Goal: Task Accomplishment & Management: Complete application form

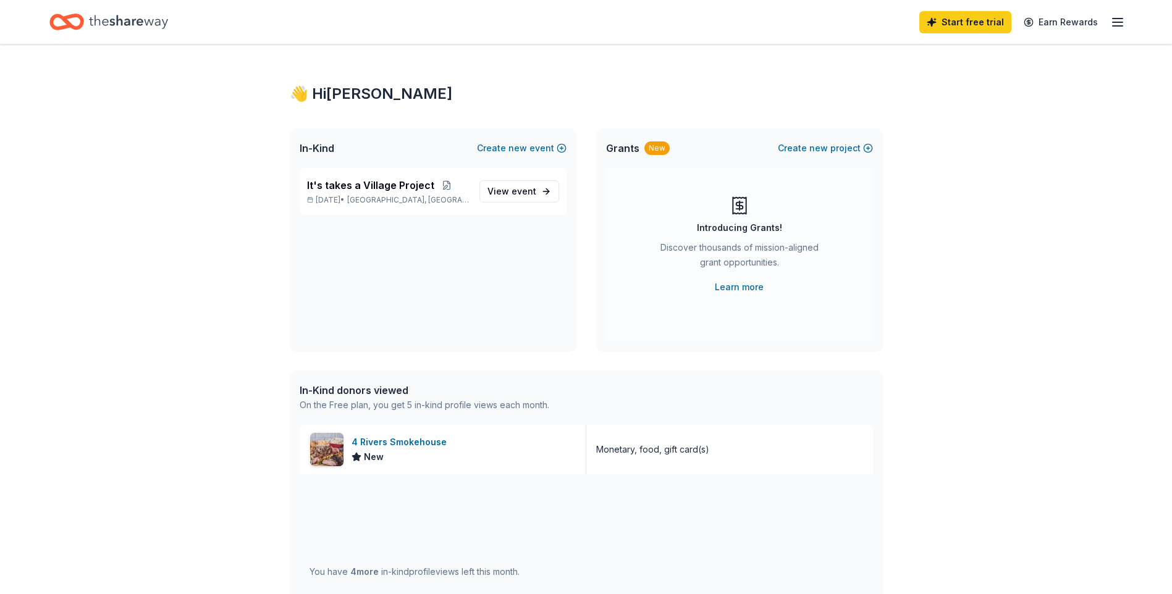
click at [1111, 22] on icon "button" at bounding box center [1117, 22] width 15 height 15
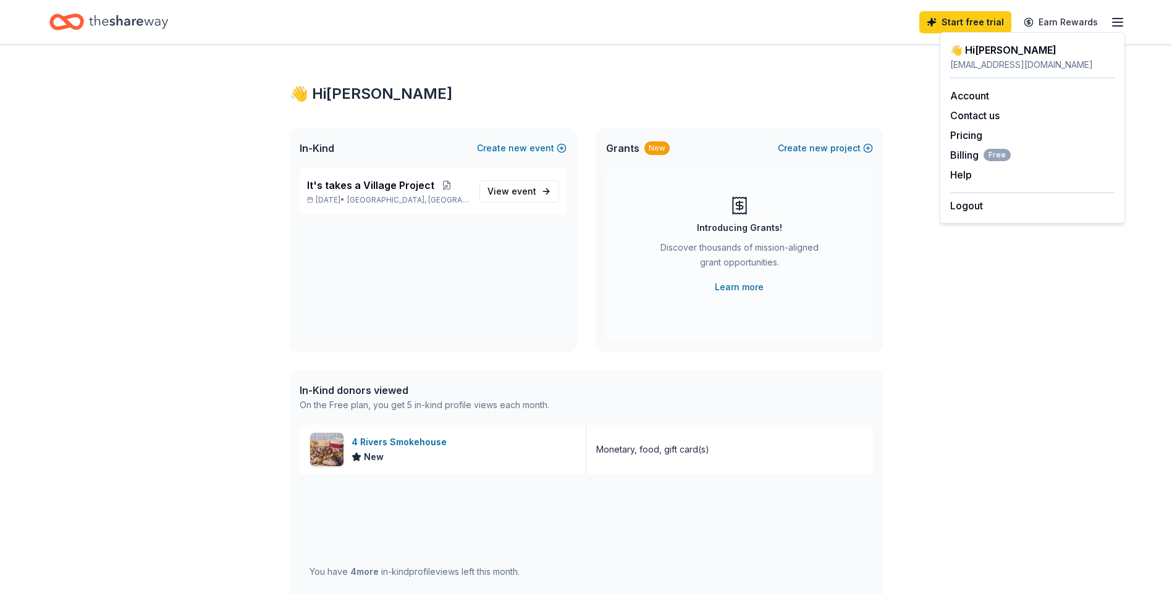
drag, startPoint x: 600, startPoint y: 69, endPoint x: 580, endPoint y: 69, distance: 20.4
click at [598, 69] on div "👋 Hi Sharane In-Kind Create new event It's takes a Village Project Oct 04, 2025…" at bounding box center [586, 475] width 633 height 862
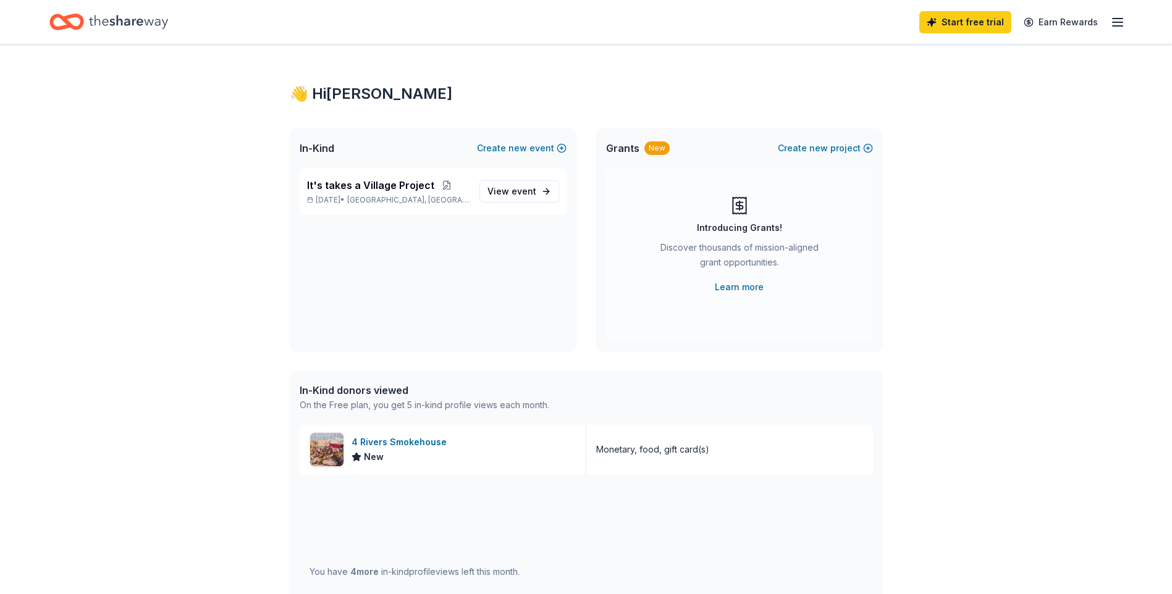
click at [342, 394] on div "In-Kind donors viewed" at bounding box center [425, 390] width 250 height 15
click at [384, 439] on div "4 Rivers Smokehouse" at bounding box center [402, 442] width 100 height 15
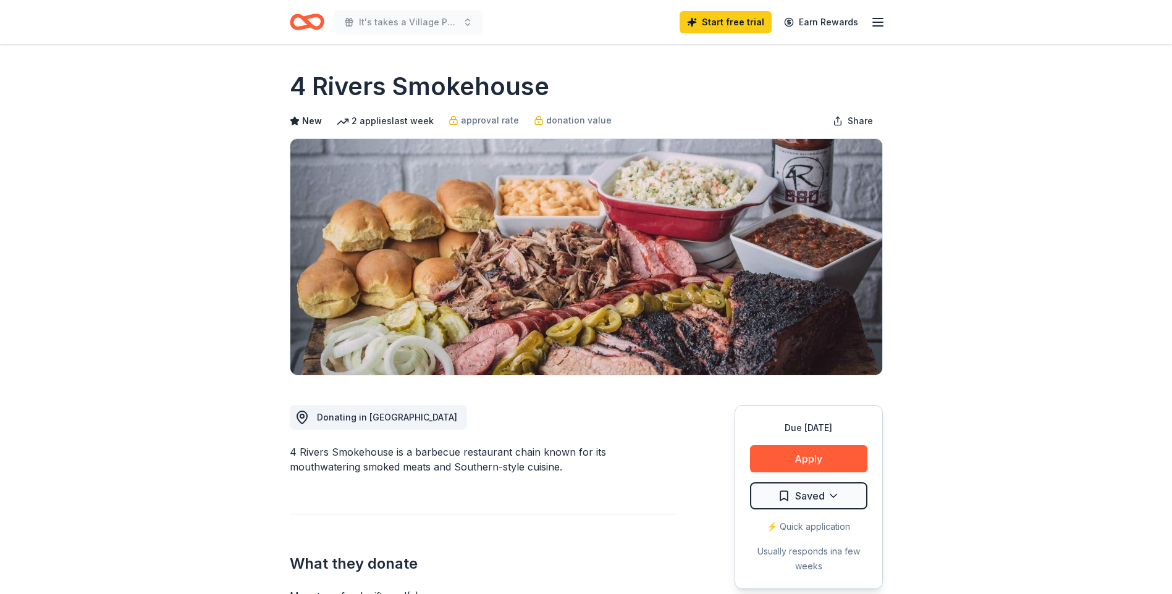
click at [880, 26] on line "button" at bounding box center [878, 26] width 10 height 0
drag, startPoint x: 319, startPoint y: 19, endPoint x: 327, endPoint y: 19, distance: 8.0
click at [319, 19] on icon "Home" at bounding box center [307, 21] width 35 height 29
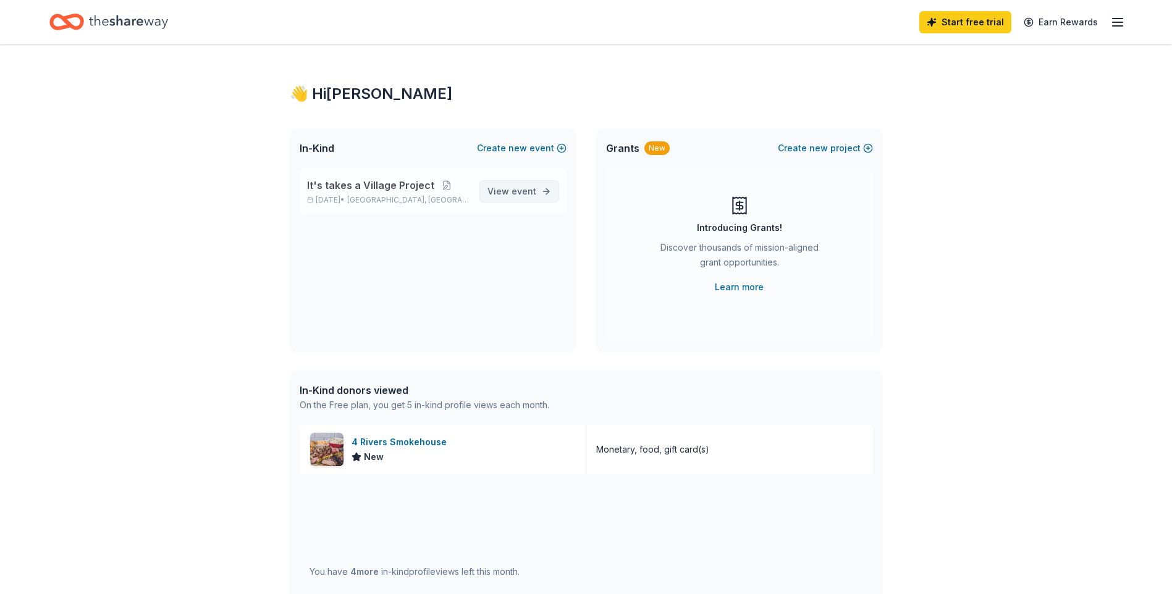
click at [539, 192] on link "View event" at bounding box center [519, 191] width 80 height 22
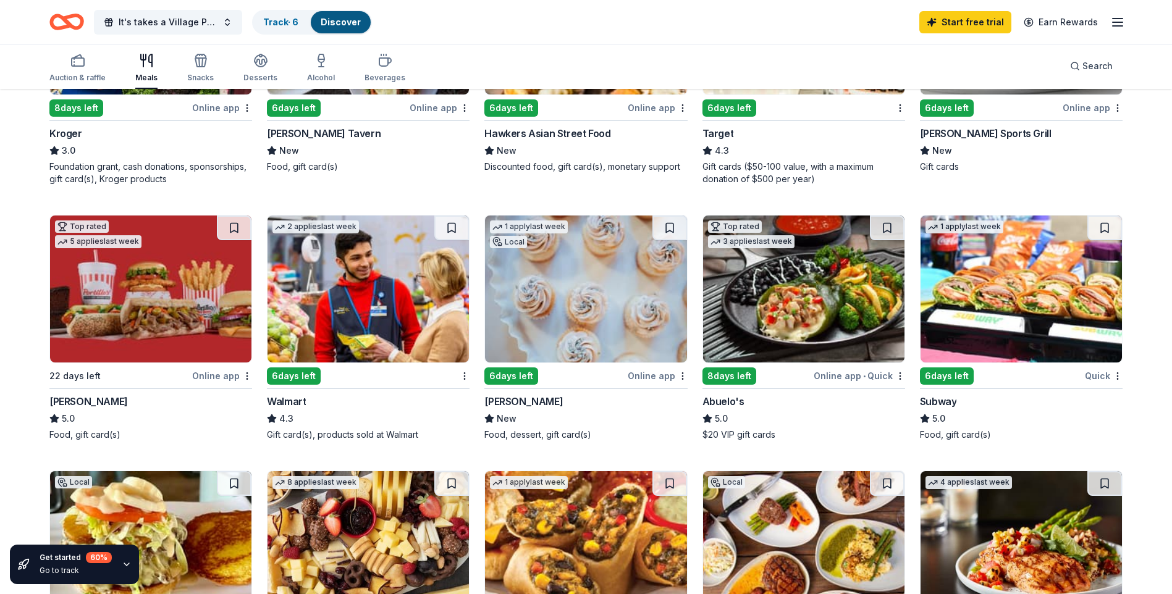
scroll to position [556, 0]
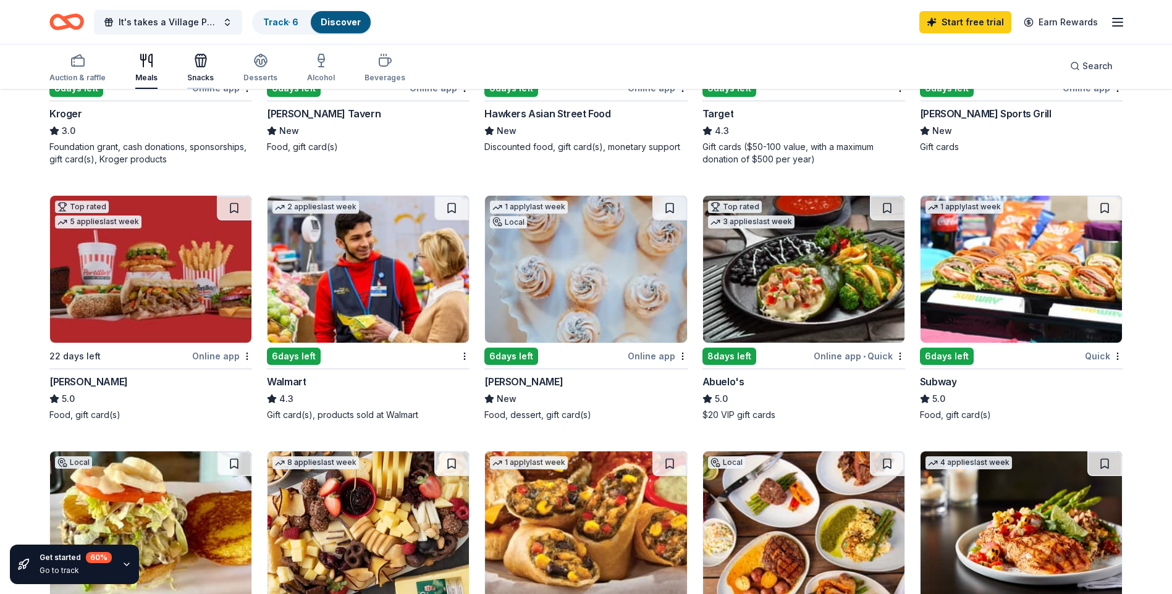
click at [197, 72] on div "Snacks" at bounding box center [200, 68] width 27 height 30
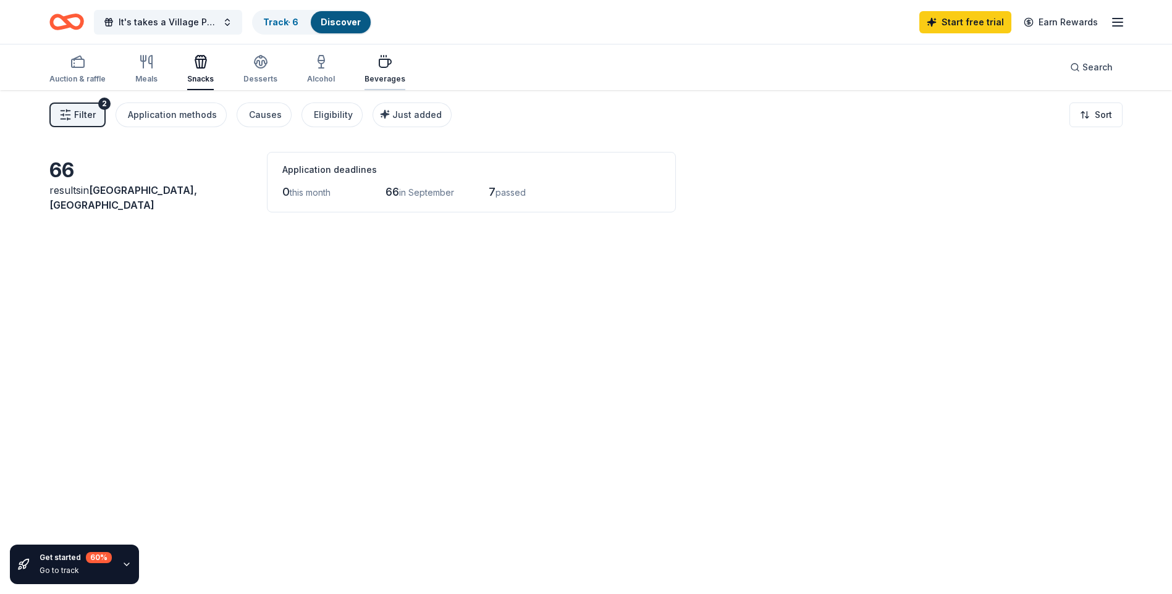
click at [368, 74] on div "Beverages" at bounding box center [385, 69] width 41 height 30
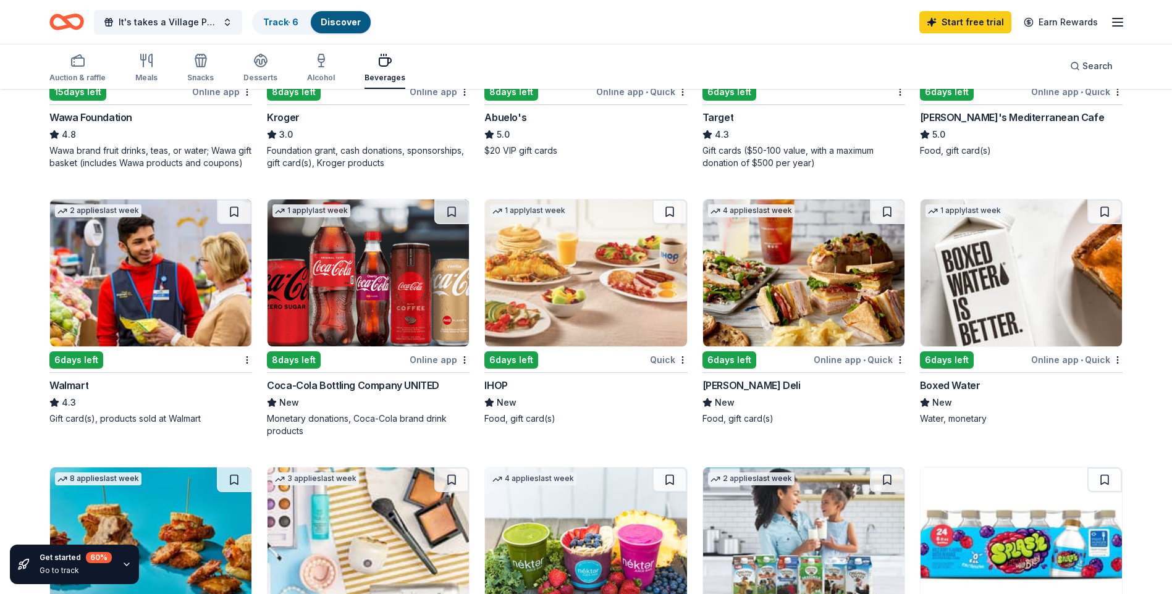
scroll to position [618, 0]
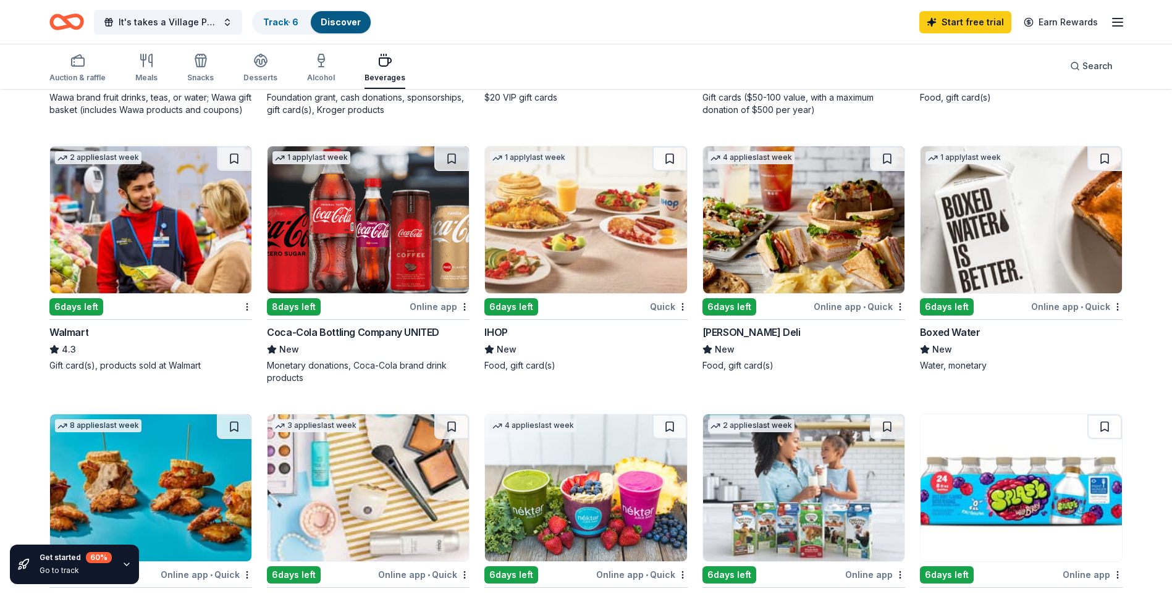
click at [590, 226] on img at bounding box center [585, 219] width 201 height 147
click at [390, 217] on img at bounding box center [368, 219] width 201 height 147
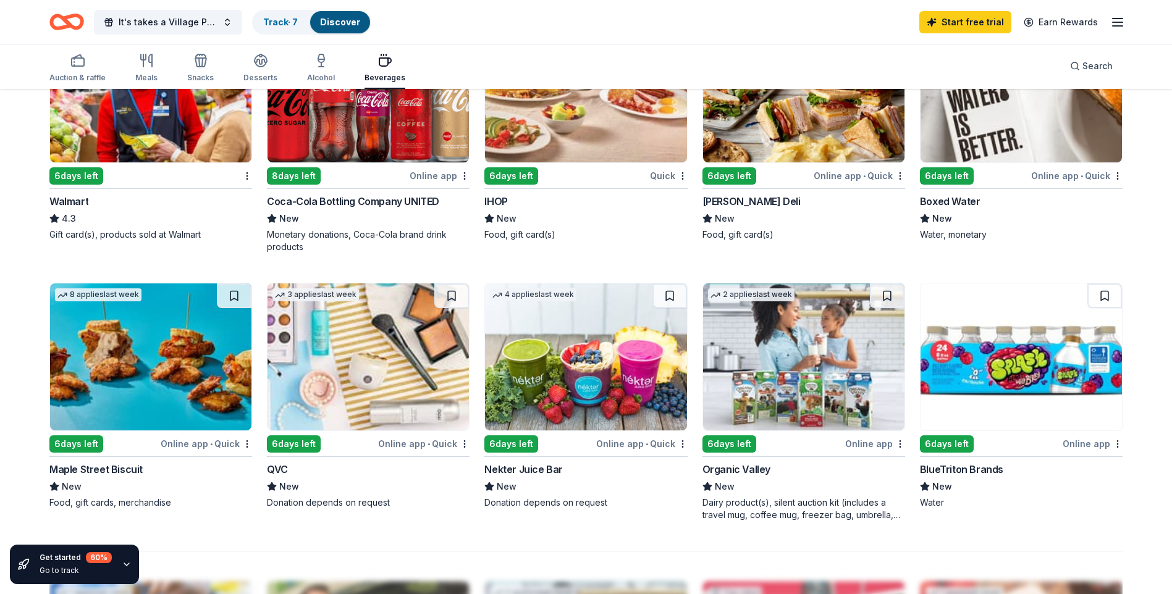
scroll to position [803, 0]
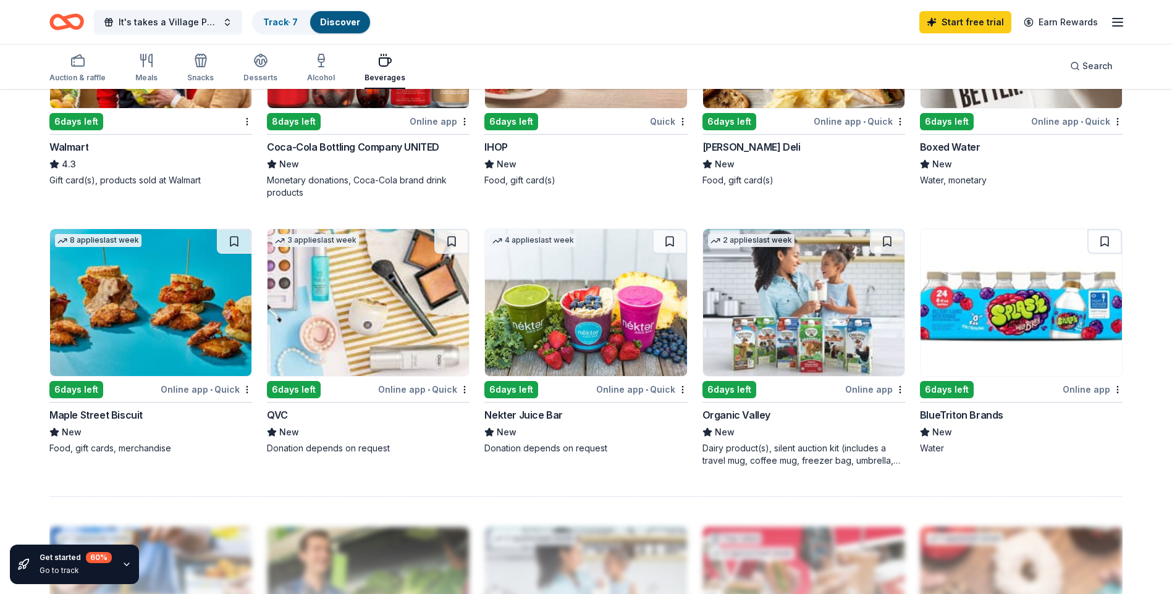
click at [1014, 300] on img at bounding box center [1021, 302] width 201 height 147
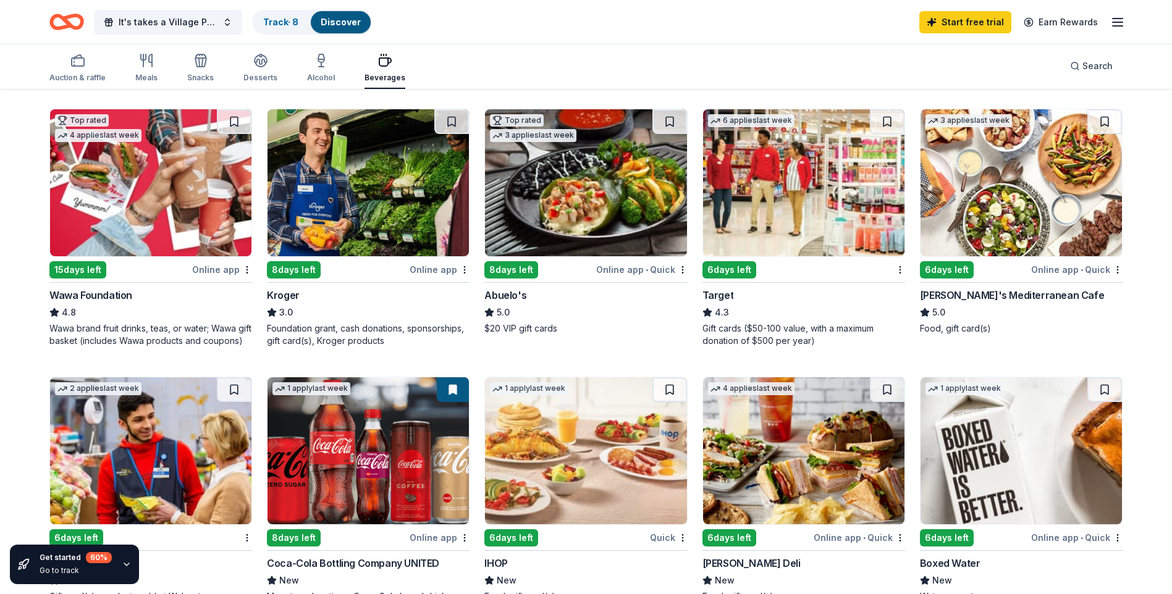
scroll to position [371, 0]
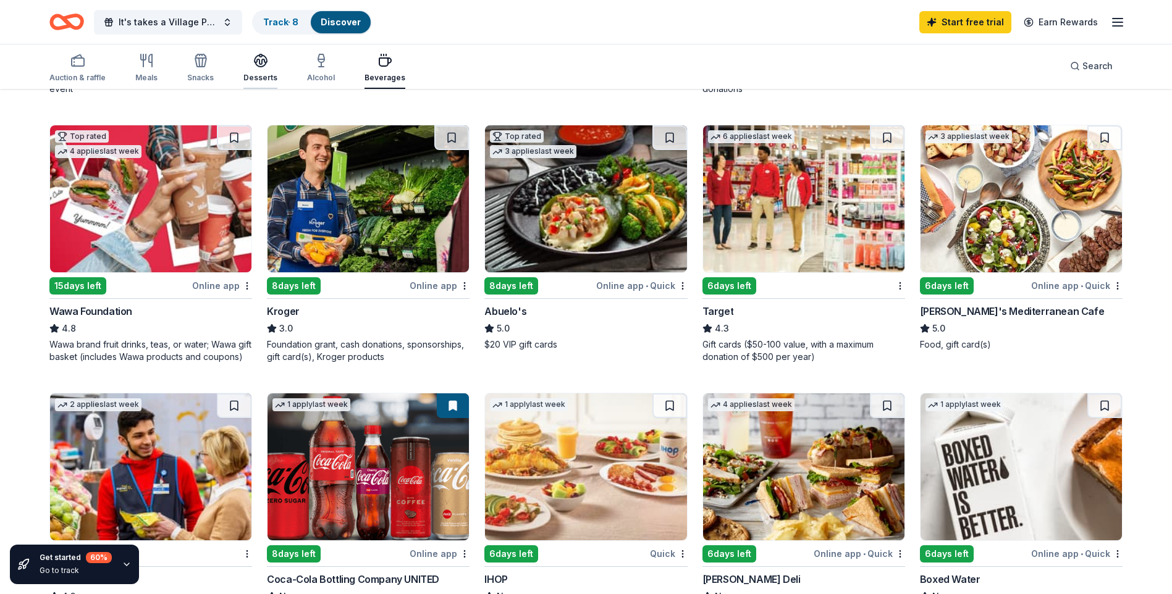
click at [259, 64] on icon "button" at bounding box center [261, 59] width 12 height 9
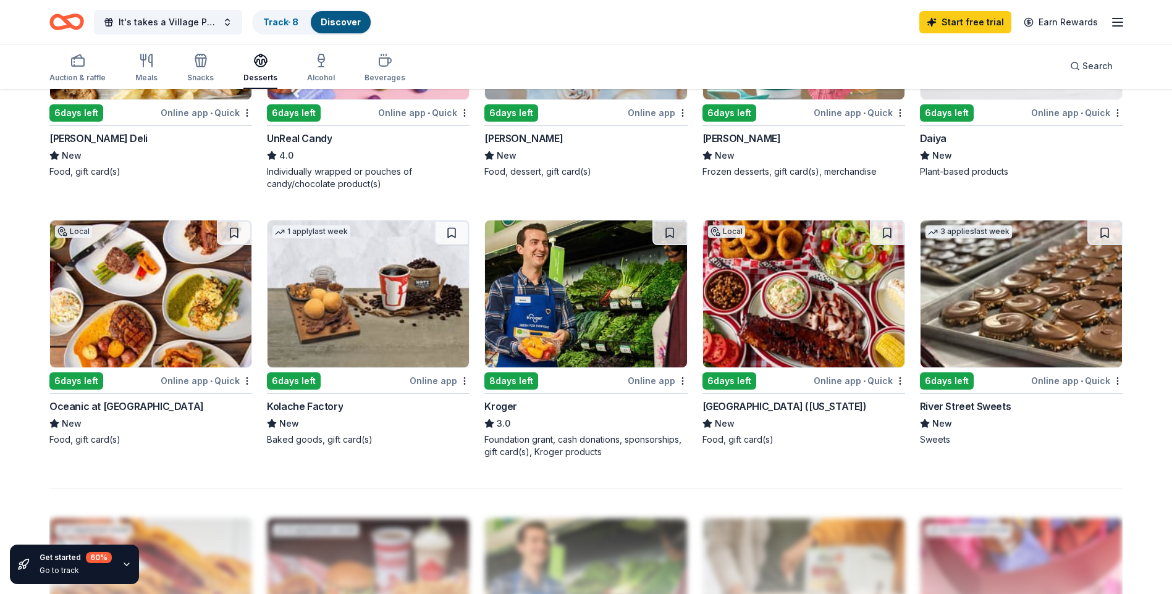
scroll to position [865, 0]
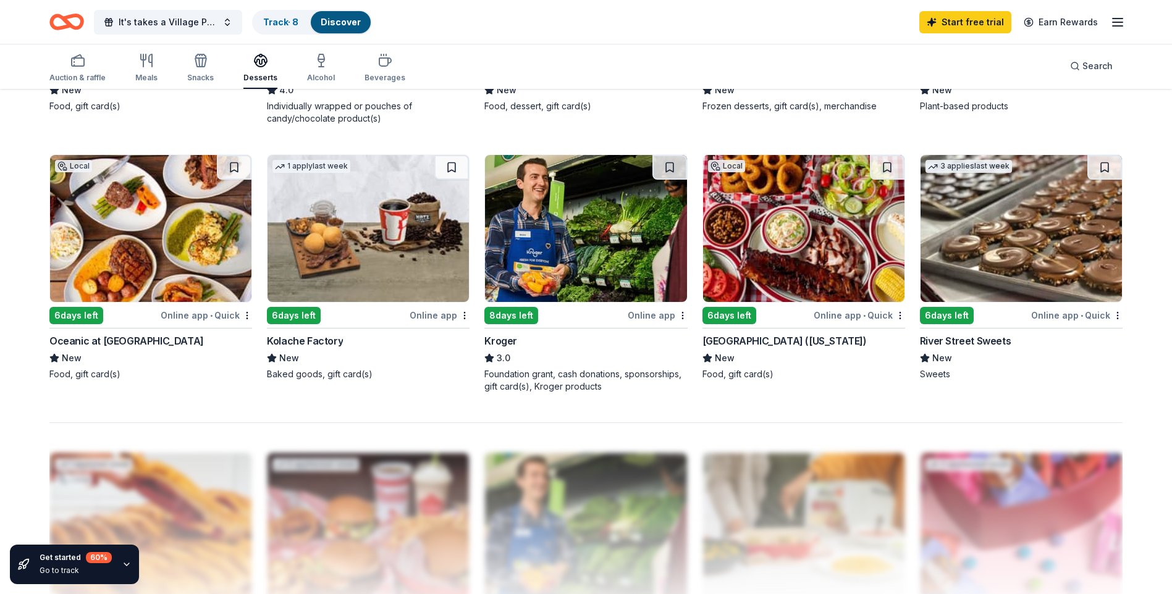
click at [966, 234] on img at bounding box center [1021, 228] width 201 height 147
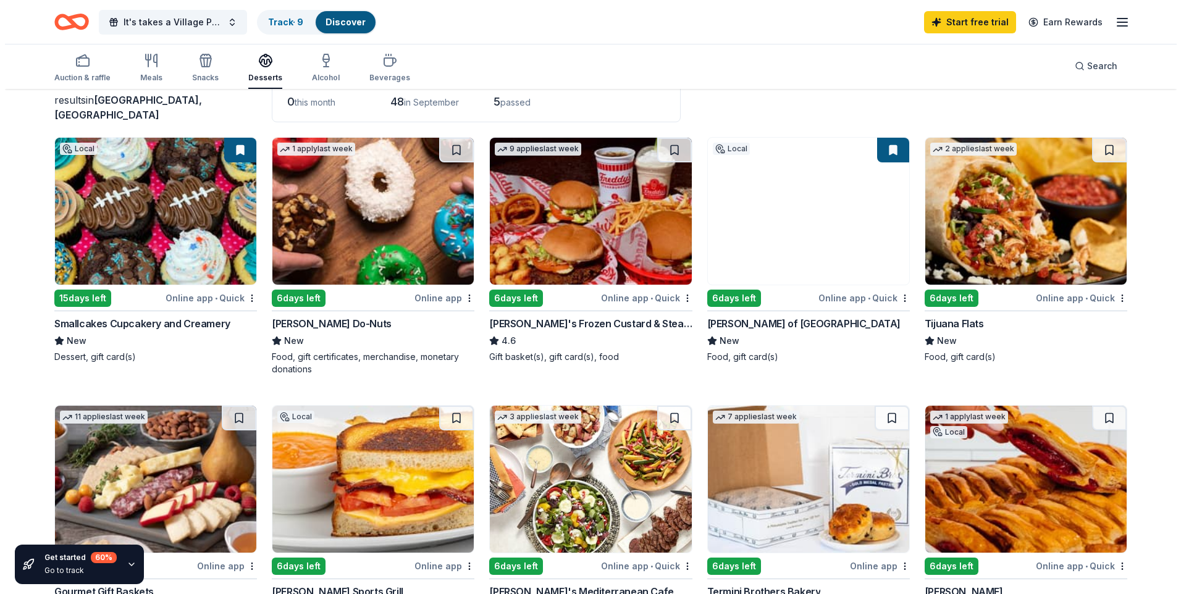
scroll to position [0, 0]
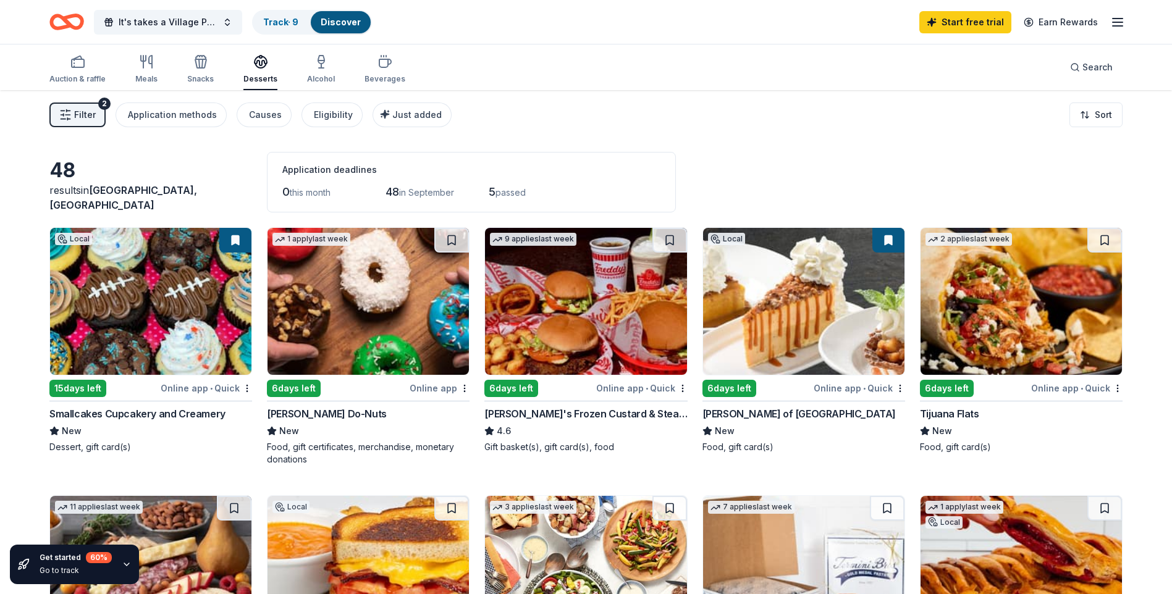
click at [411, 194] on span "in September" at bounding box center [426, 192] width 55 height 11
click at [82, 112] on span "Filter" at bounding box center [85, 114] width 22 height 15
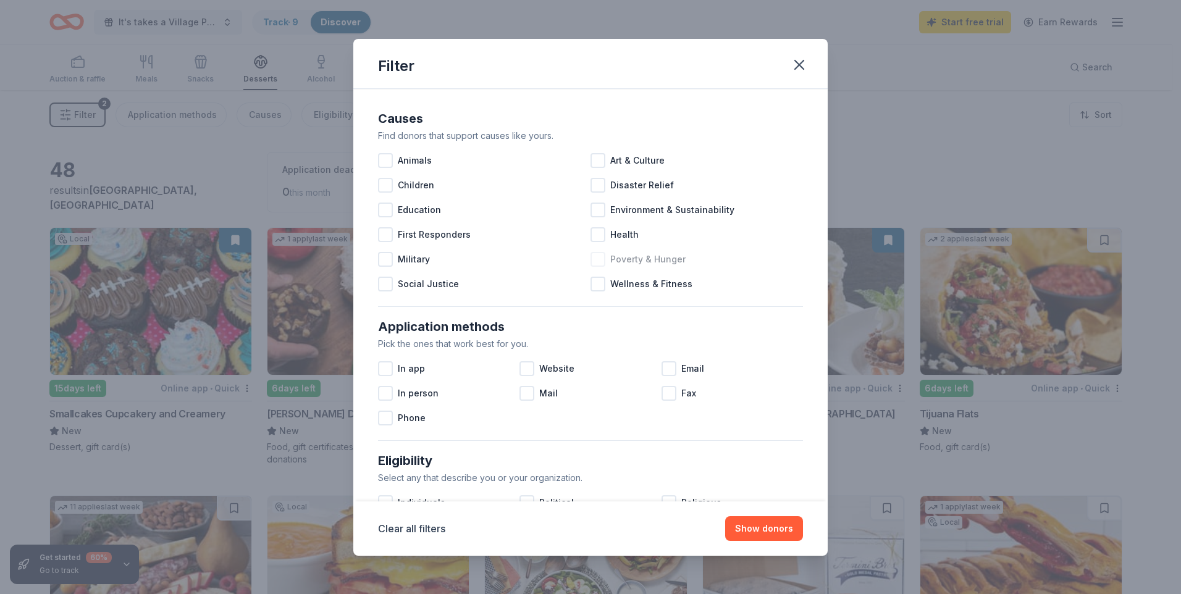
click at [594, 260] on div at bounding box center [598, 259] width 15 height 15
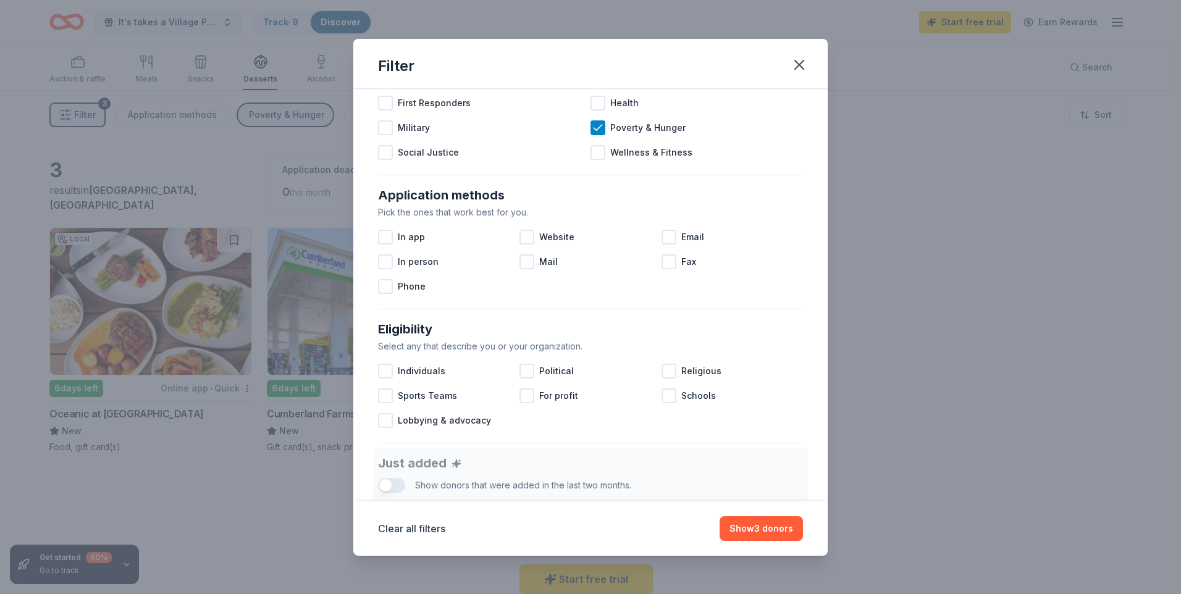
scroll to position [148, 0]
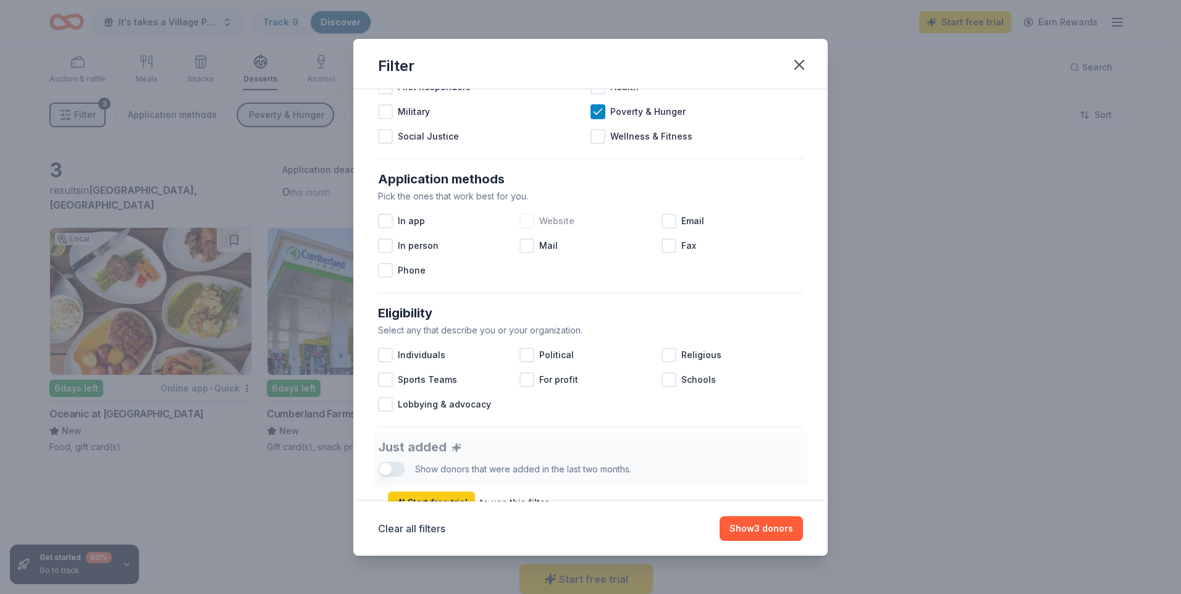
click at [529, 221] on div at bounding box center [527, 221] width 15 height 15
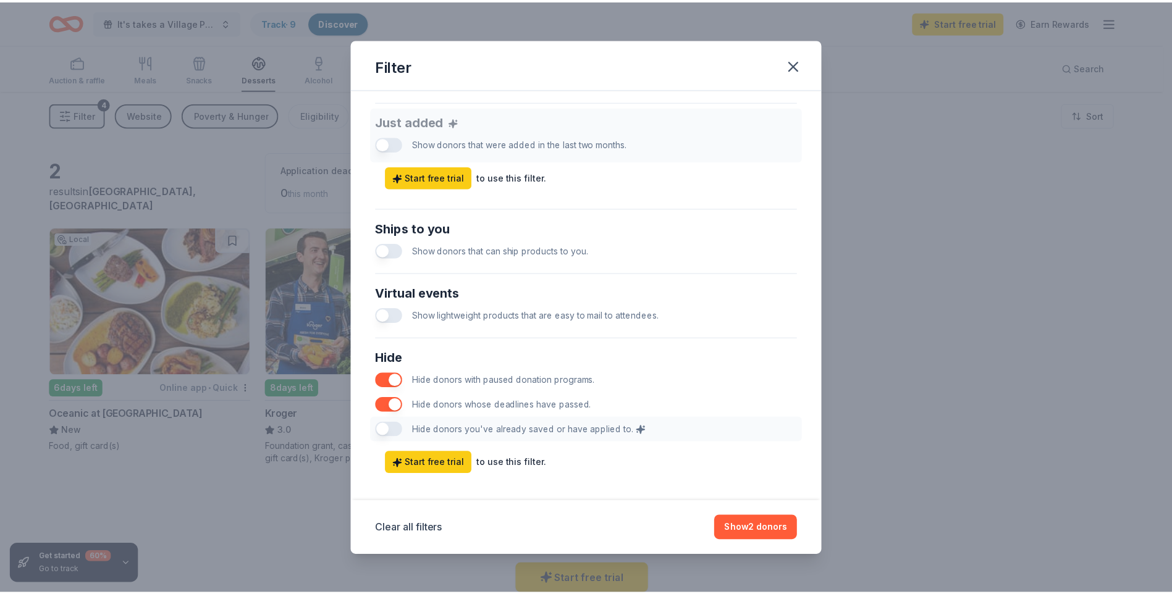
scroll to position [486, 0]
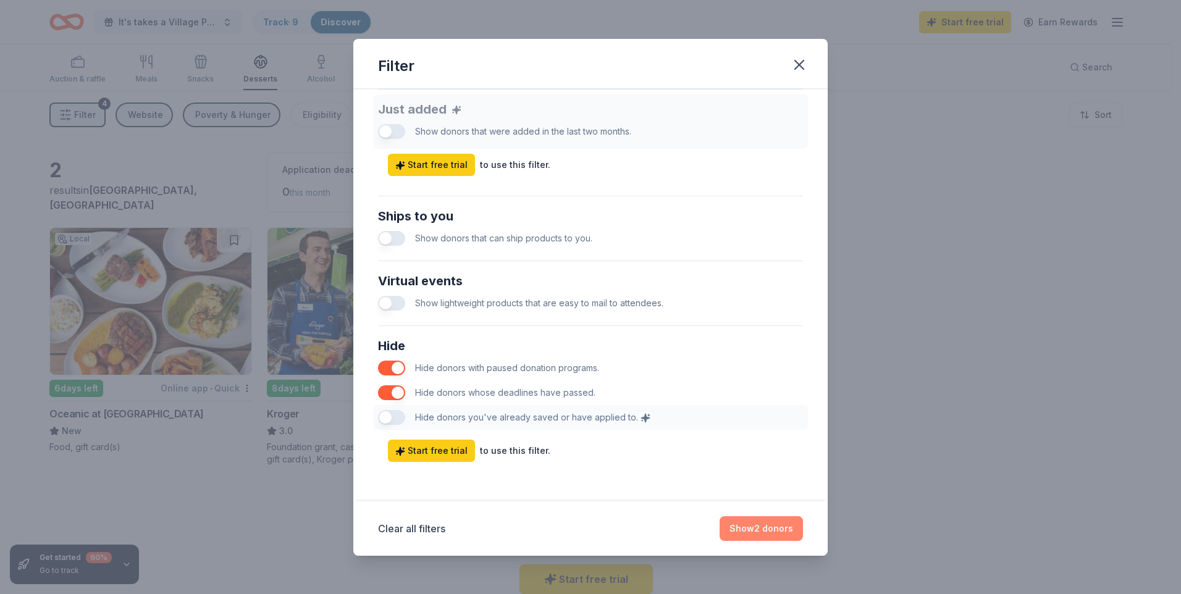
click at [779, 531] on button "Show 2 donors" at bounding box center [761, 528] width 83 height 25
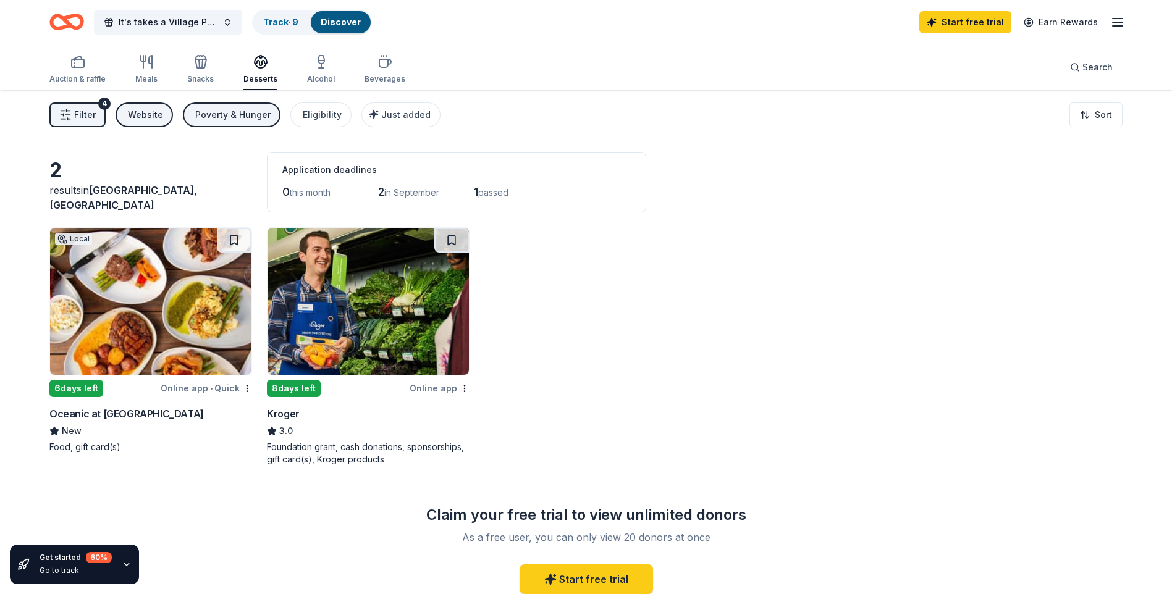
click at [426, 343] on img at bounding box center [368, 301] width 201 height 147
click at [279, 17] on link "Track · 9" at bounding box center [280, 22] width 35 height 11
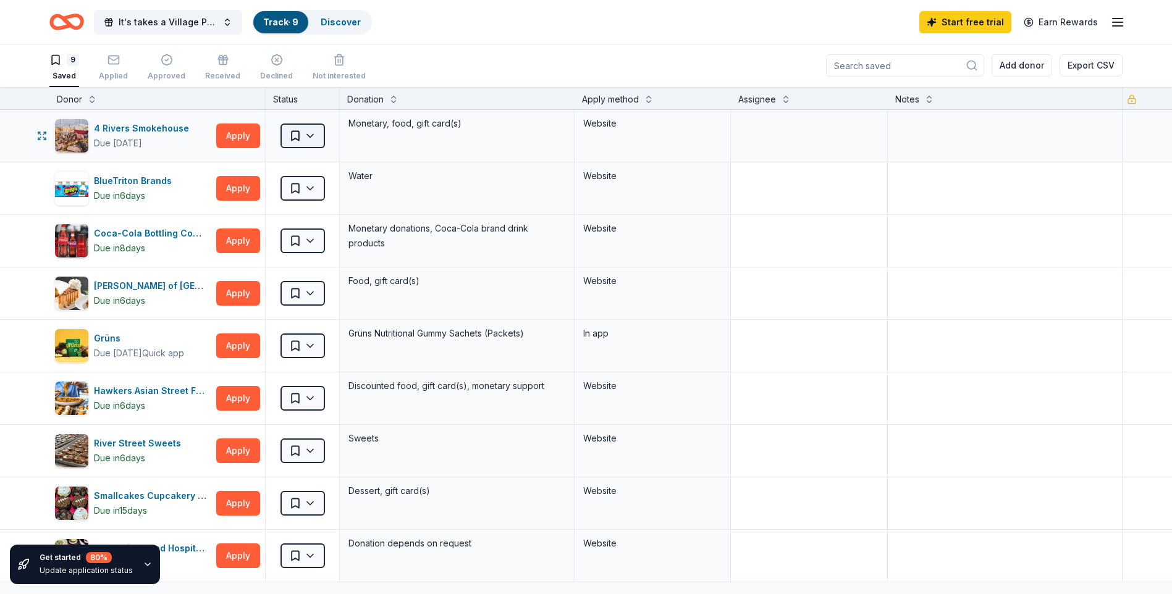
click at [309, 126] on html "10% It's takes a Village Project Track · 9 Discover Start free trial Earn Rewar…" at bounding box center [586, 296] width 1172 height 594
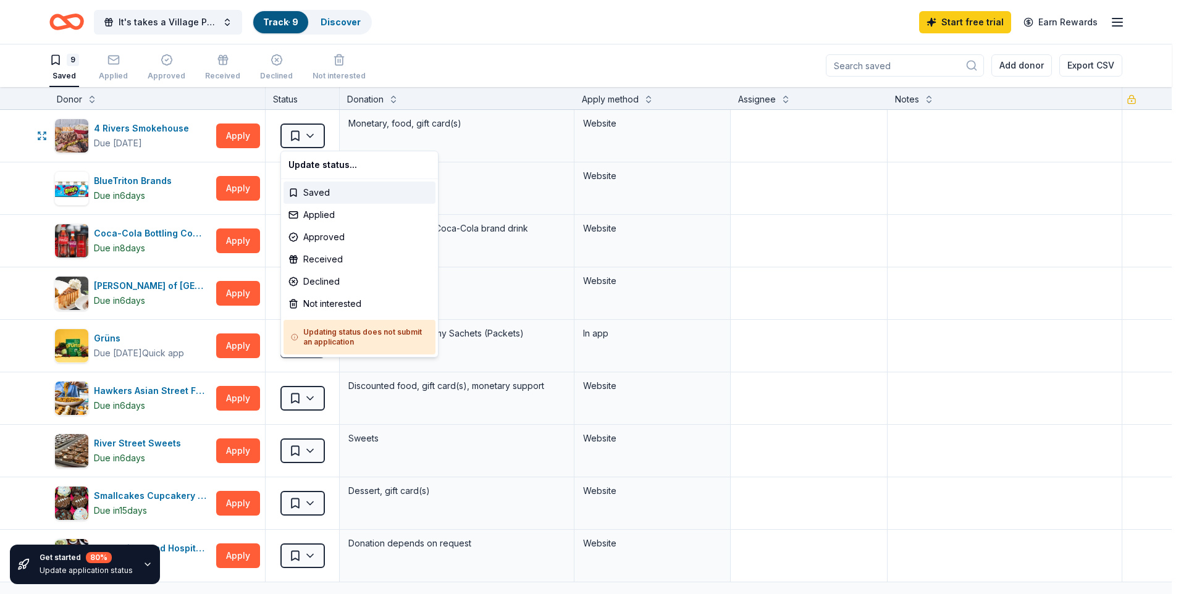
click at [240, 136] on html "10% It's takes a Village Project Track · 9 Discover Start free trial Earn Rewar…" at bounding box center [590, 296] width 1181 height 594
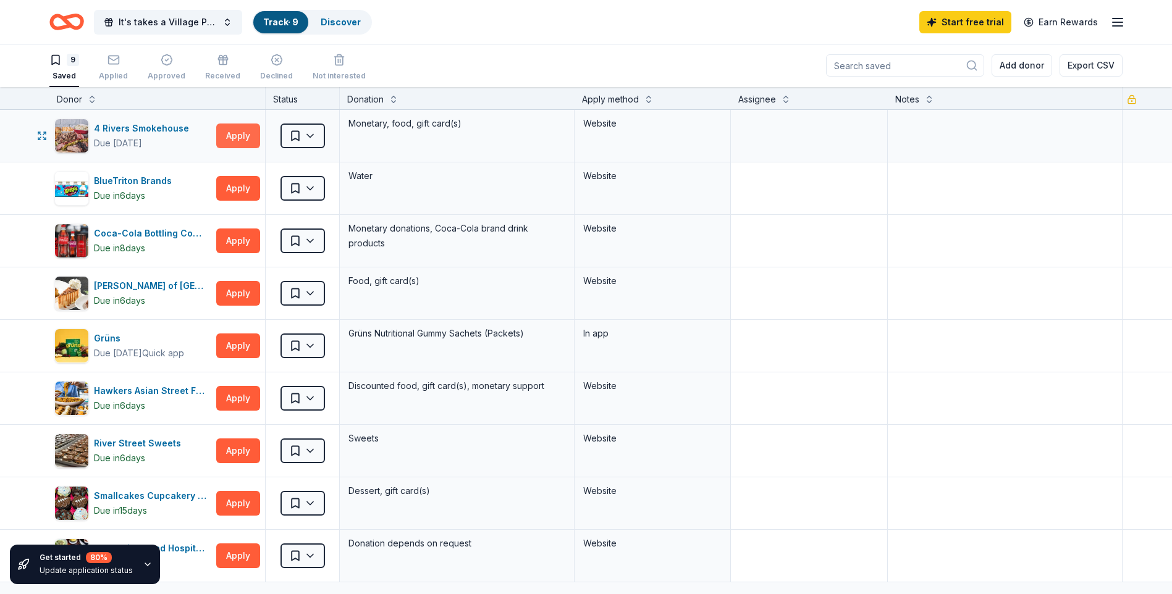
click at [231, 136] on button "Apply" at bounding box center [238, 136] width 44 height 25
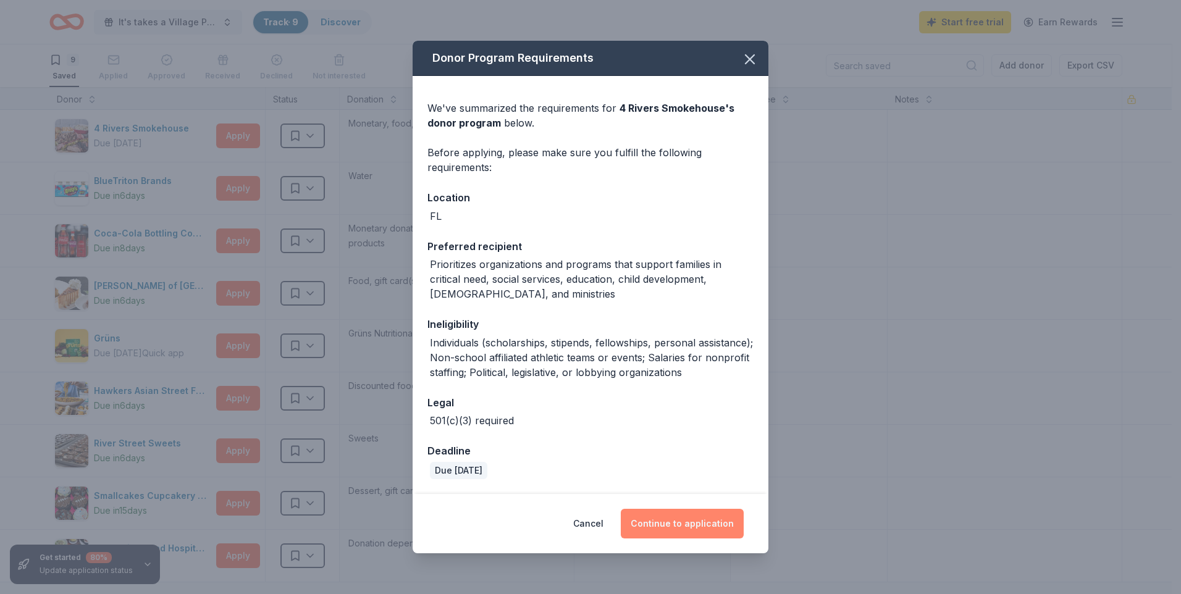
click at [696, 528] on button "Continue to application" at bounding box center [682, 524] width 123 height 30
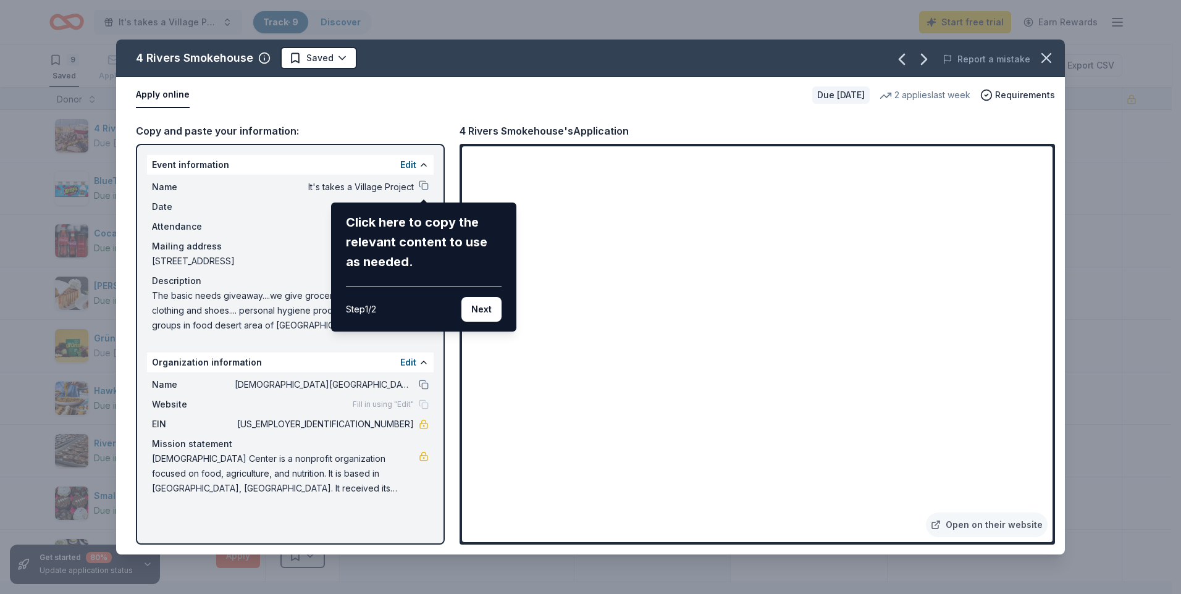
click at [482, 305] on button "Next" at bounding box center [481, 309] width 40 height 25
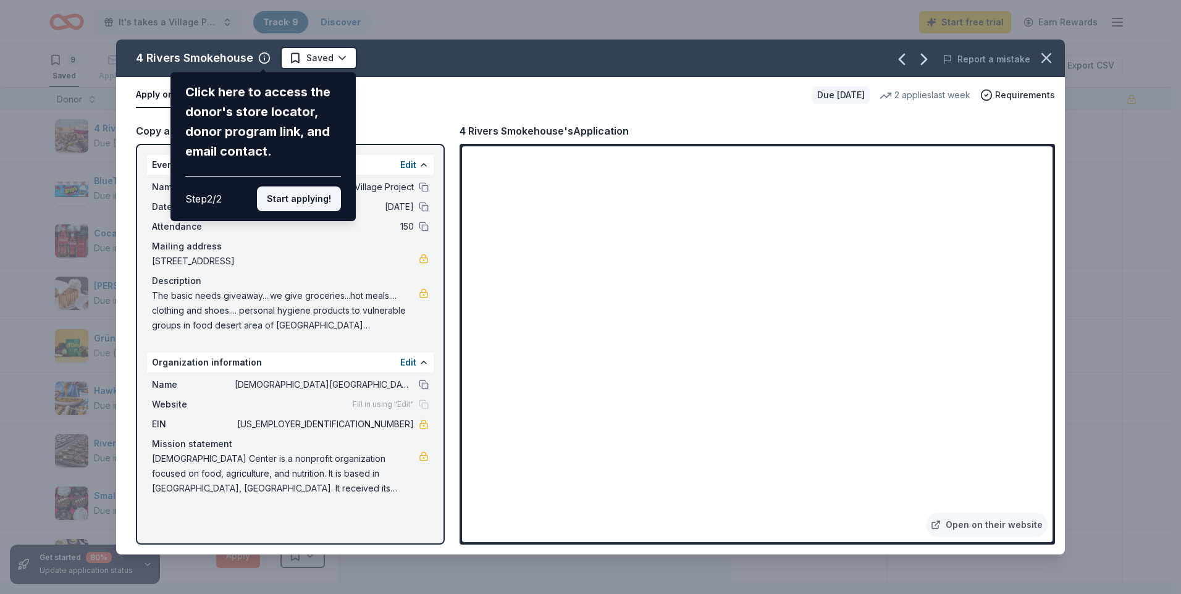
click at [303, 198] on button "Start applying!" at bounding box center [299, 199] width 84 height 25
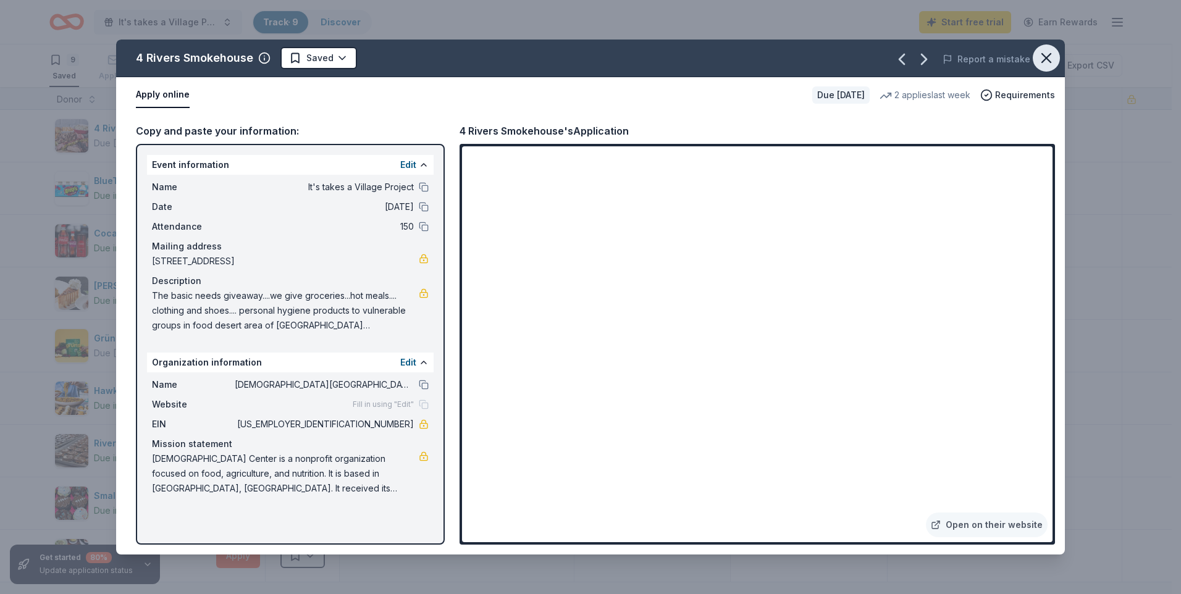
click at [1051, 59] on icon "button" at bounding box center [1046, 57] width 17 height 17
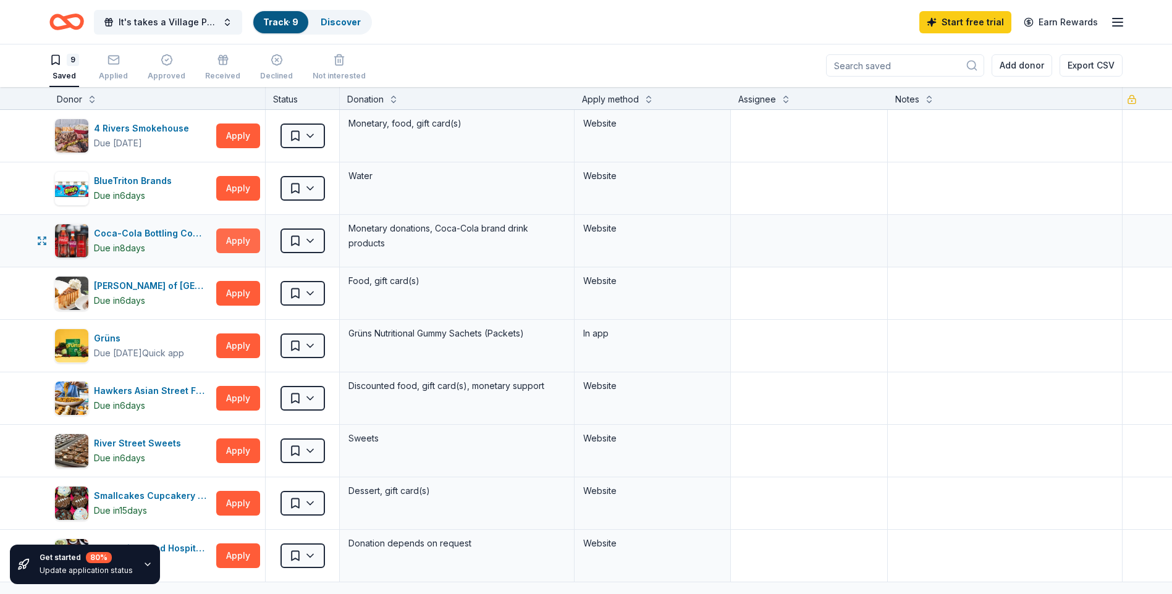
click at [242, 240] on button "Apply" at bounding box center [238, 241] width 44 height 25
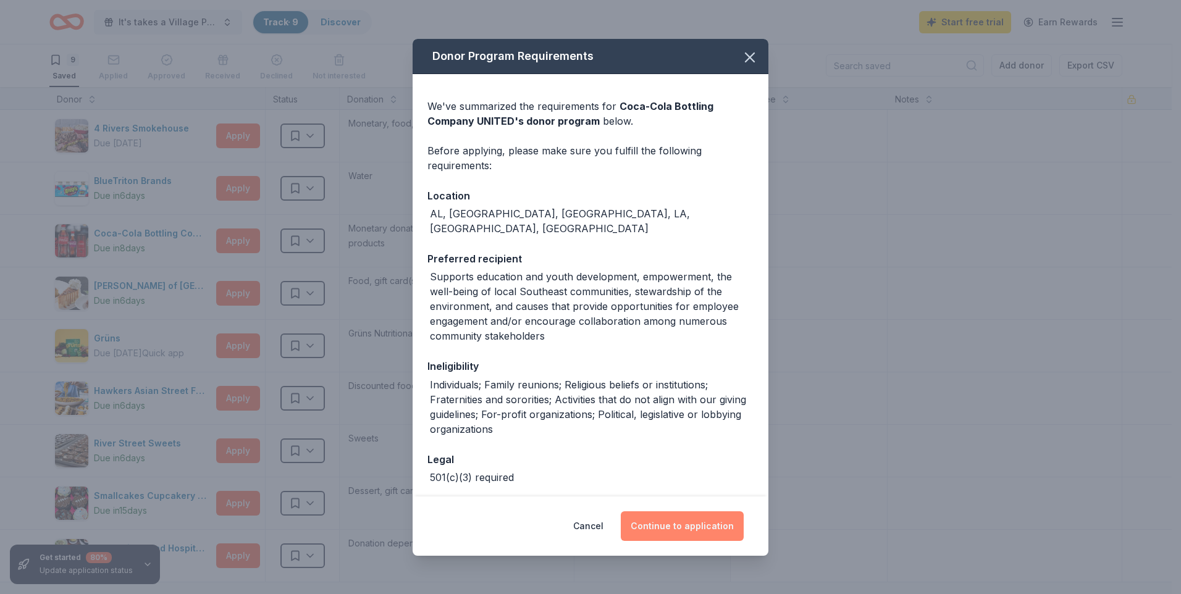
click at [675, 529] on button "Continue to application" at bounding box center [682, 527] width 123 height 30
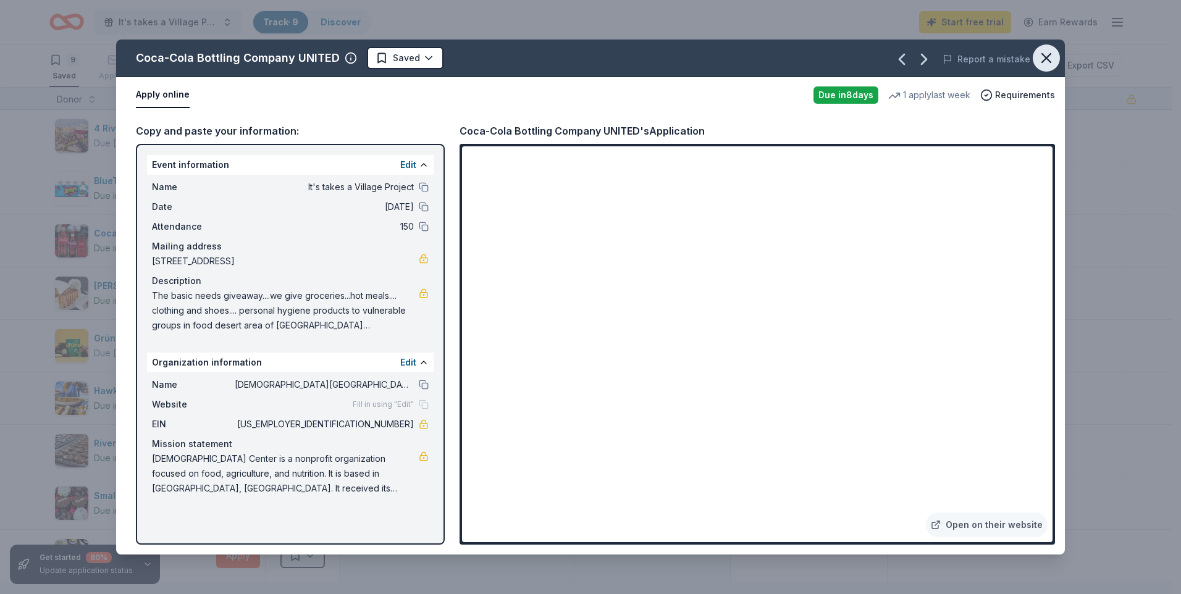
click at [1049, 61] on icon "button" at bounding box center [1046, 57] width 17 height 17
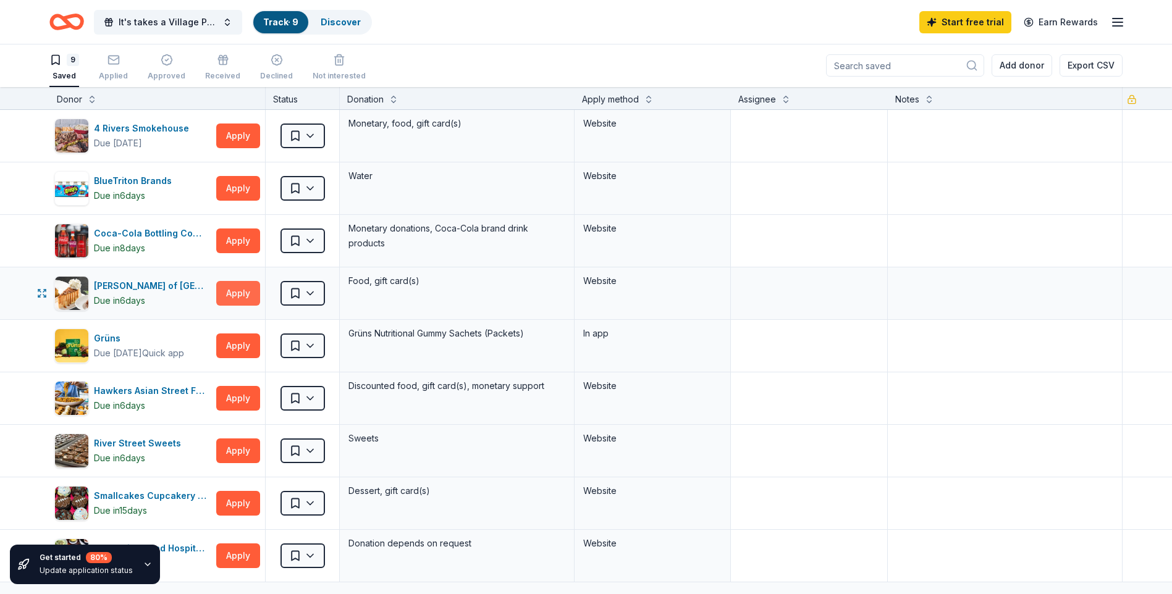
click at [240, 293] on button "Apply" at bounding box center [238, 293] width 44 height 25
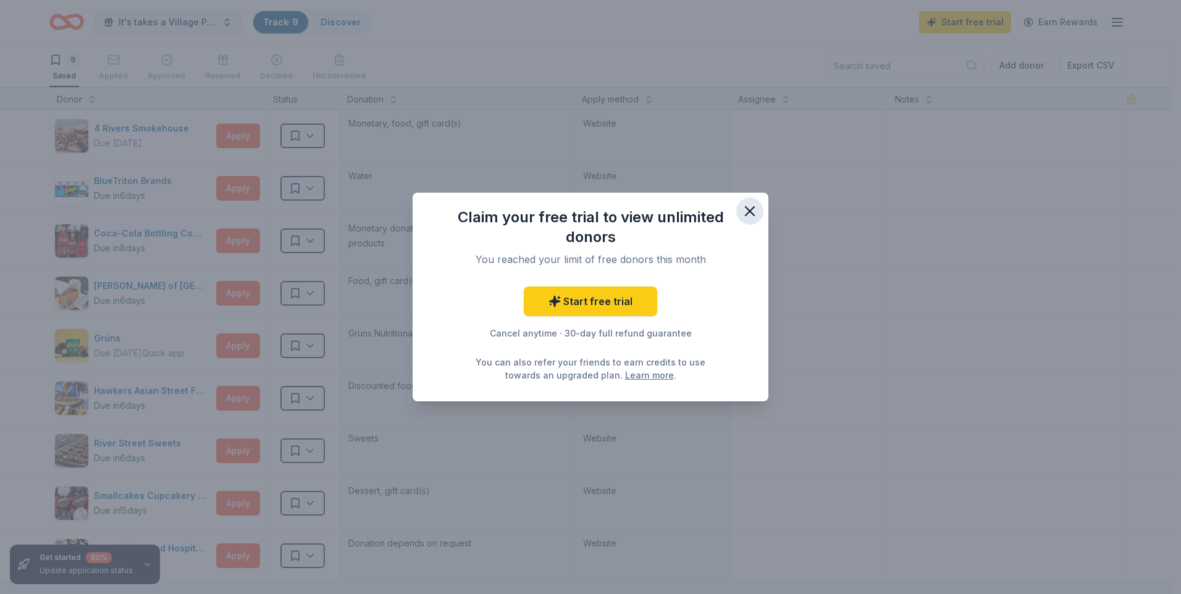
click at [754, 204] on icon "button" at bounding box center [749, 211] width 17 height 17
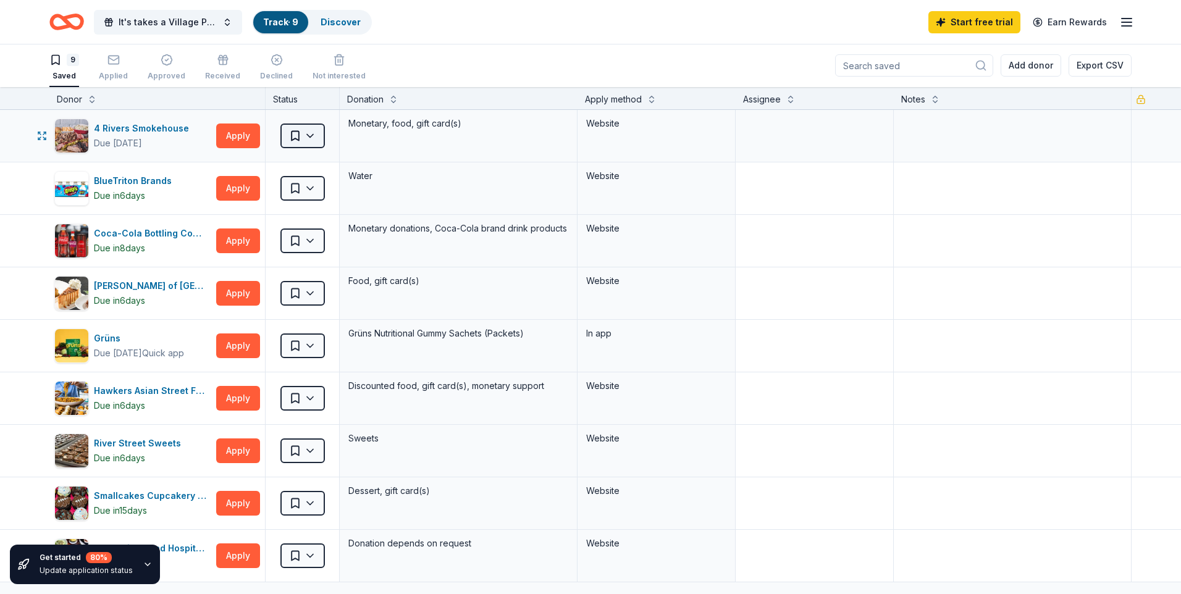
click at [311, 141] on html "10% It's takes a Village Project Track · 9 Discover Start free trial Earn Rewar…" at bounding box center [590, 296] width 1181 height 594
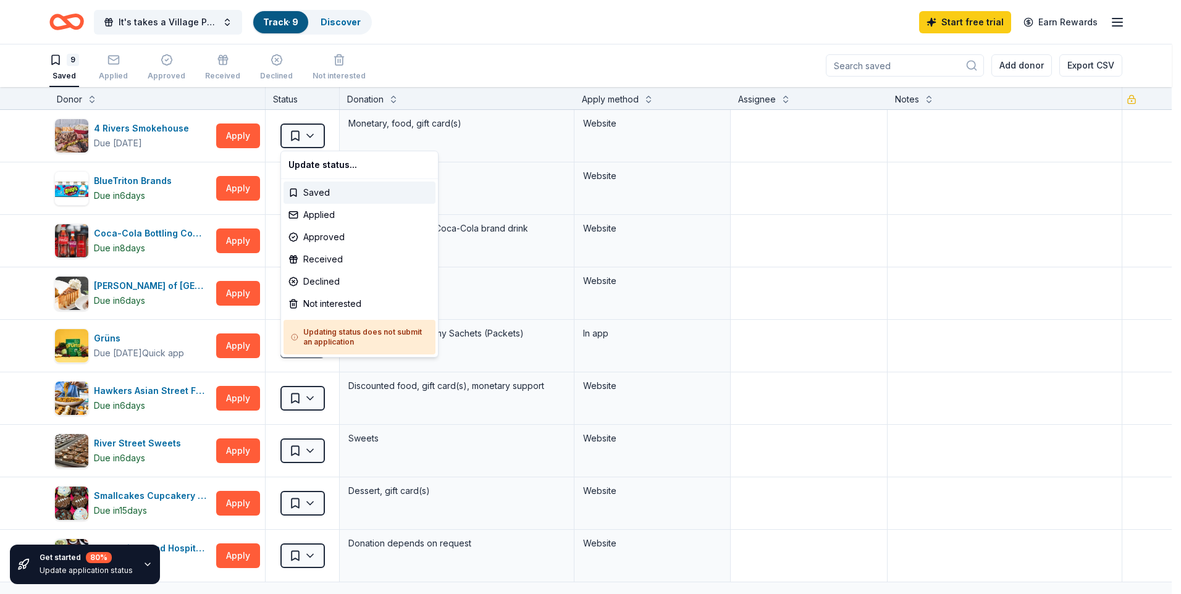
click at [513, 147] on html "10% It's takes a Village Project Track · 9 Discover Start free trial Earn Rewar…" at bounding box center [590, 296] width 1181 height 594
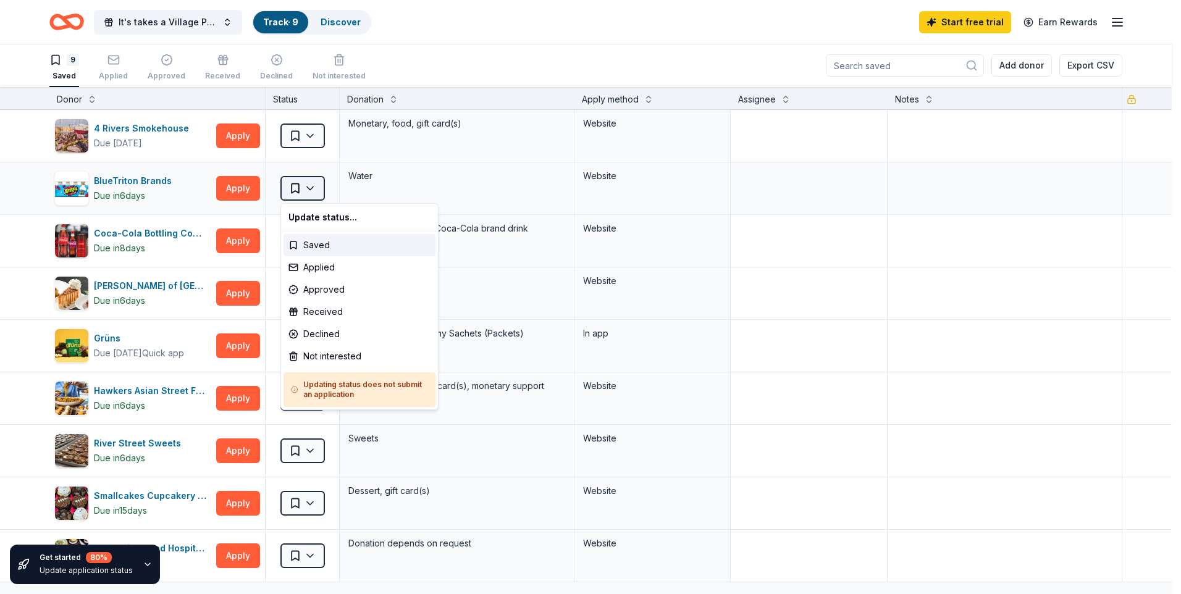
click at [314, 186] on html "10% It's takes a Village Project Track · 9 Discover Start free trial Earn Rewar…" at bounding box center [590, 296] width 1181 height 594
click at [454, 172] on html "10% It's takes a Village Project Track · 9 Discover Start free trial Earn Rewar…" at bounding box center [590, 296] width 1181 height 594
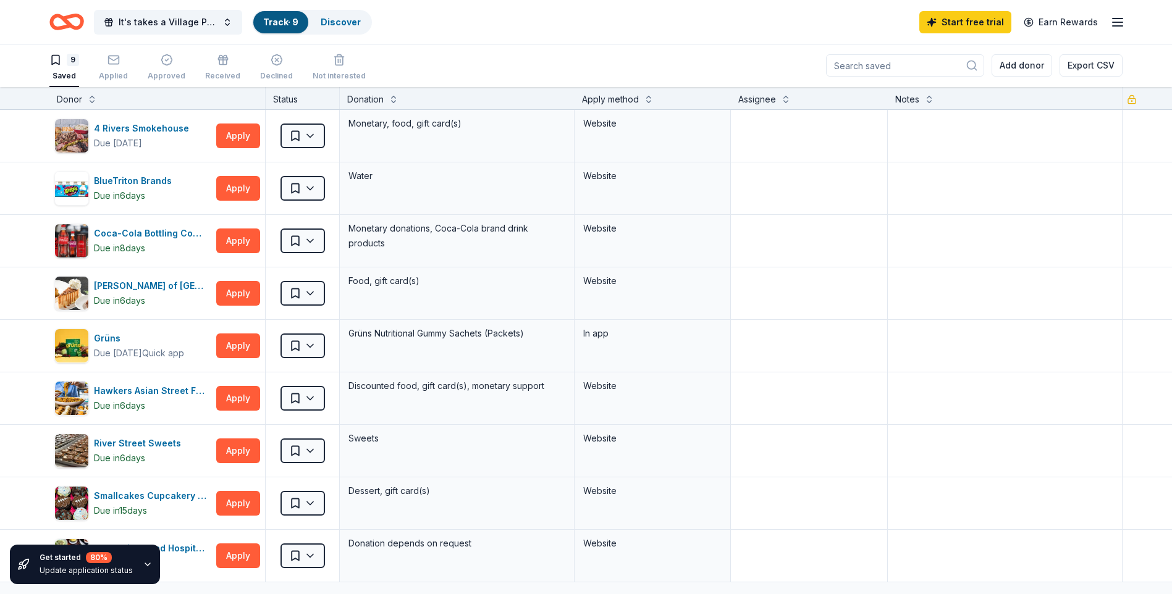
click at [61, 60] on icon "button" at bounding box center [55, 60] width 12 height 12
click at [68, 65] on div "9" at bounding box center [73, 60] width 12 height 12
click at [251, 452] on button "Apply" at bounding box center [238, 451] width 44 height 25
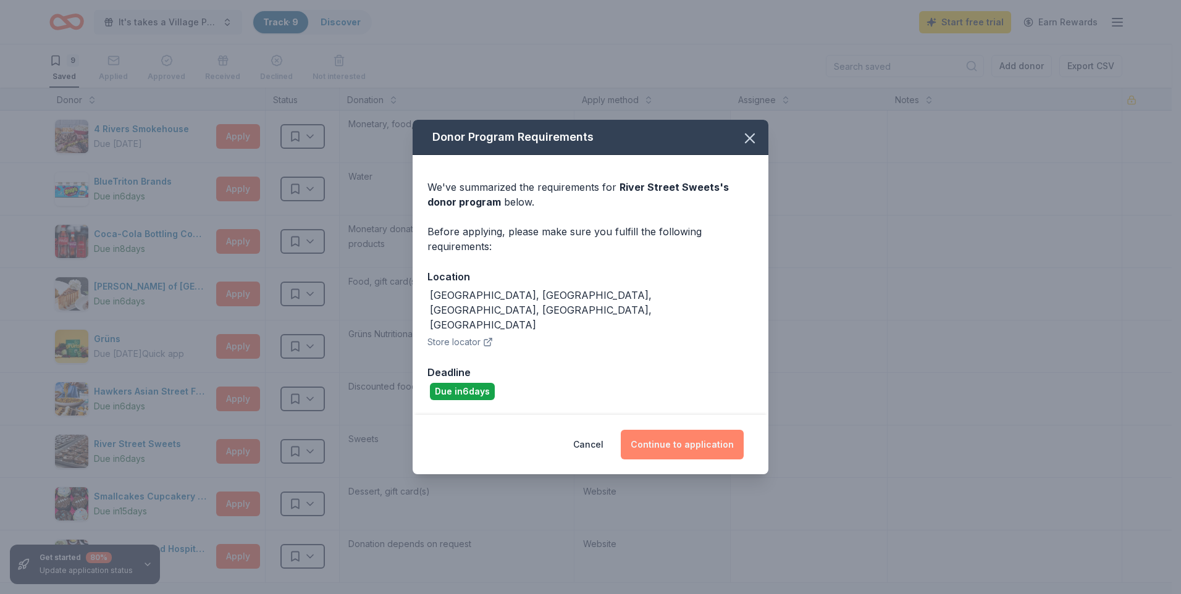
click at [681, 430] on button "Continue to application" at bounding box center [682, 445] width 123 height 30
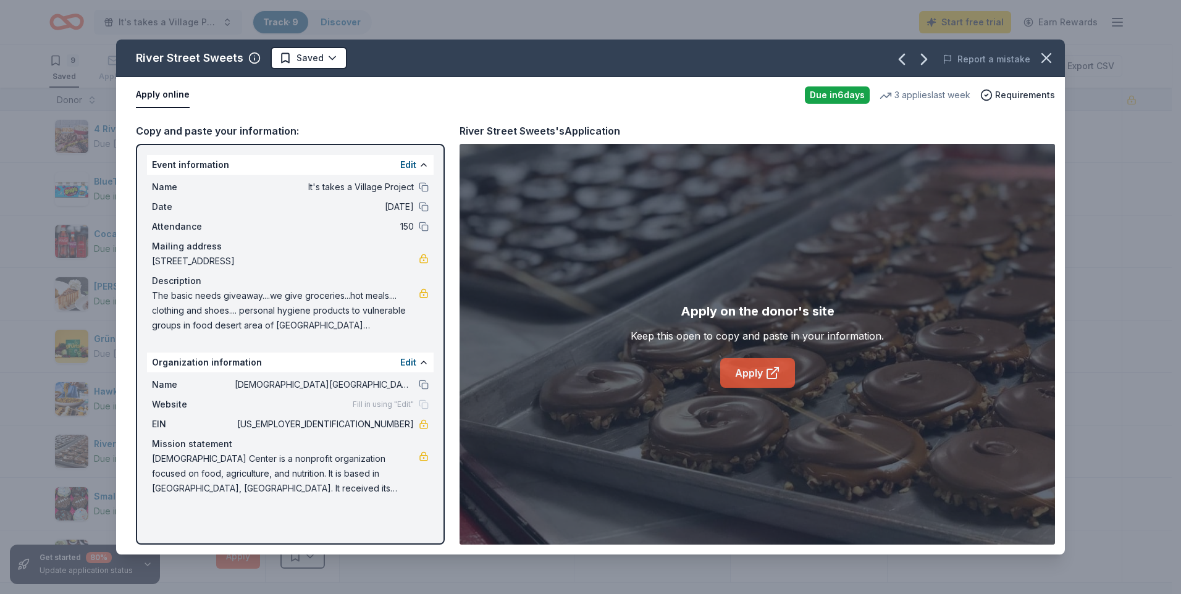
click at [741, 364] on link "Apply" at bounding box center [757, 373] width 75 height 30
click at [1047, 55] on icon "button" at bounding box center [1046, 57] width 17 height 17
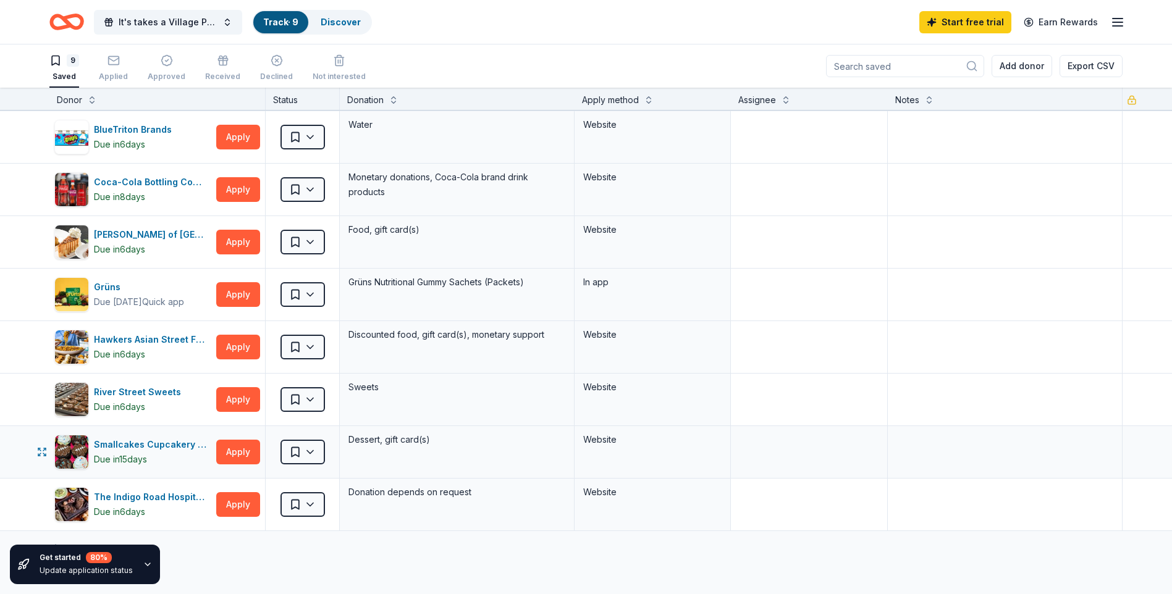
scroll to position [185, 0]
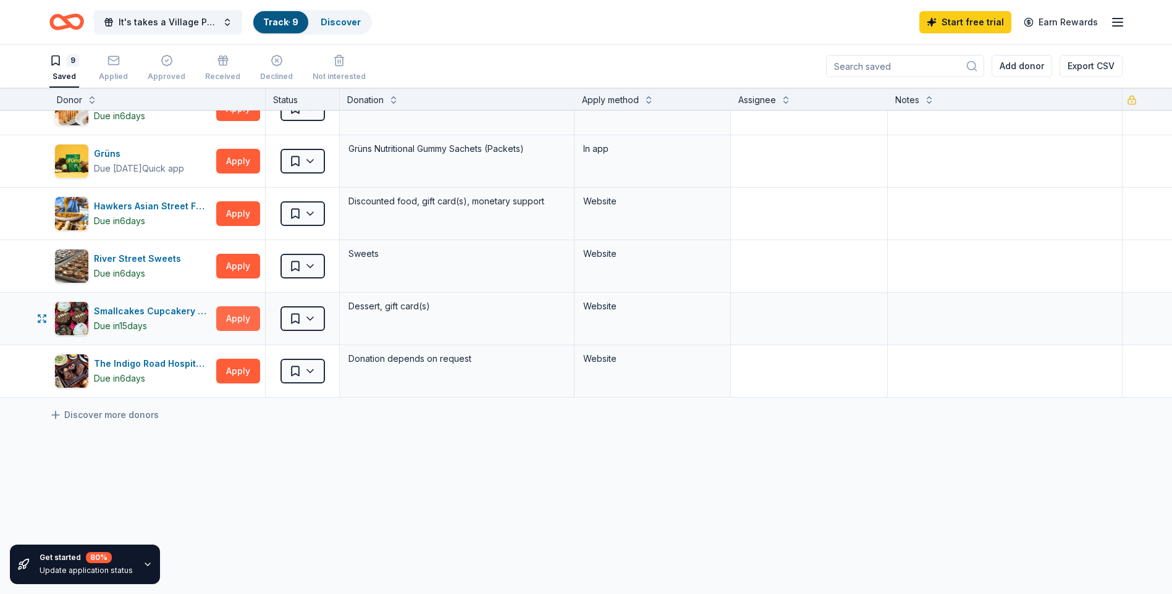
click at [238, 311] on button "Apply" at bounding box center [238, 318] width 44 height 25
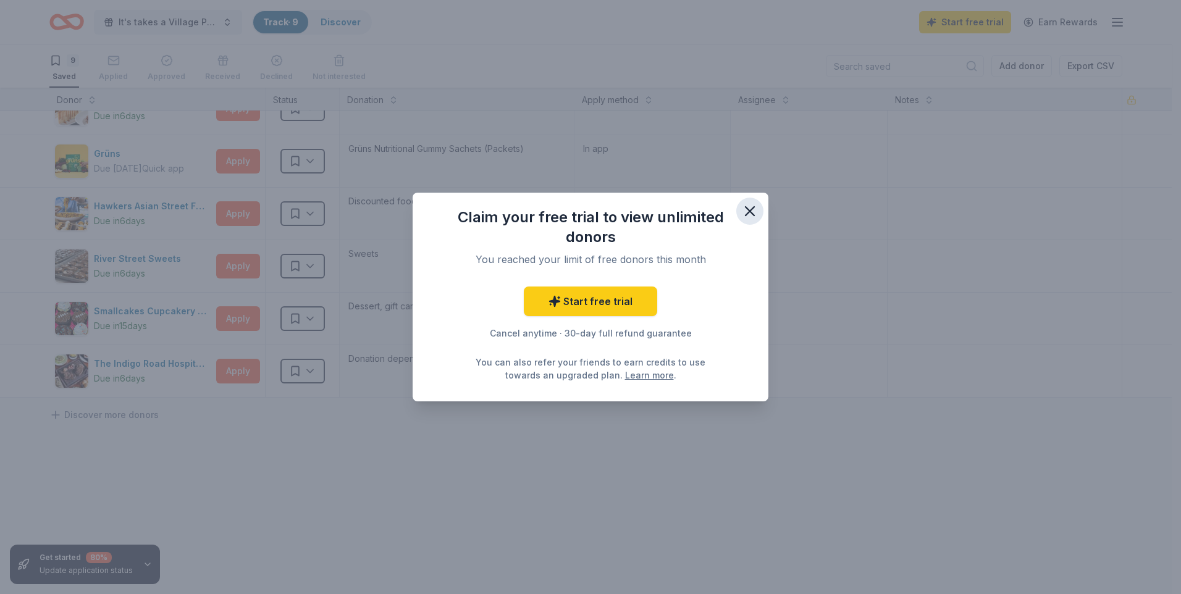
drag, startPoint x: 751, startPoint y: 209, endPoint x: 736, endPoint y: 208, distance: 15.6
click at [749, 209] on icon "button" at bounding box center [749, 211] width 17 height 17
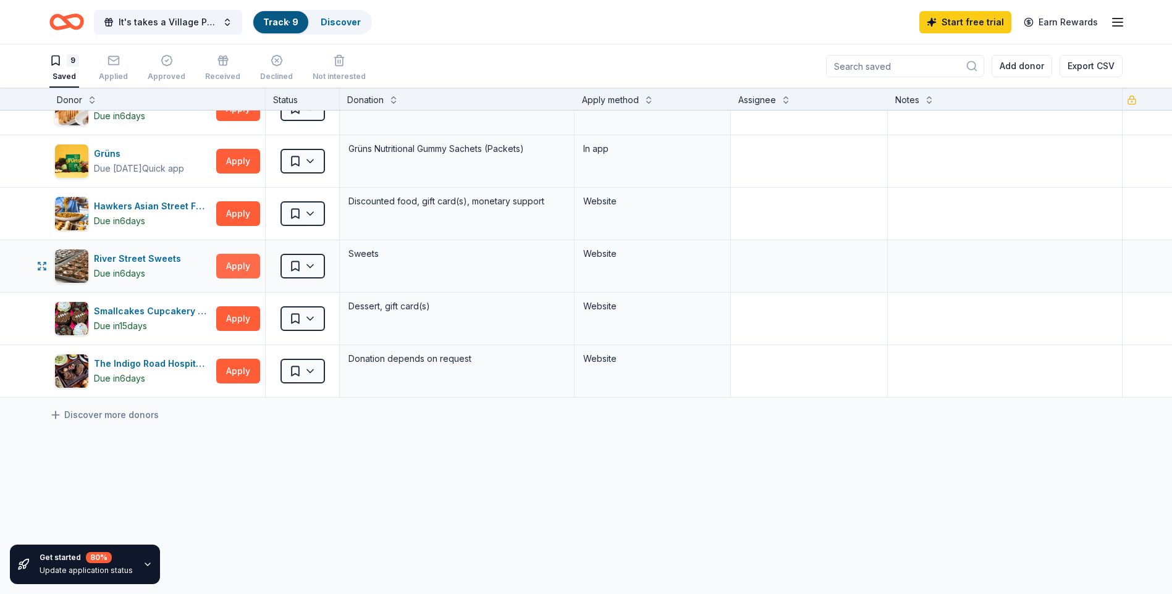
click at [243, 275] on button "Apply" at bounding box center [238, 266] width 44 height 25
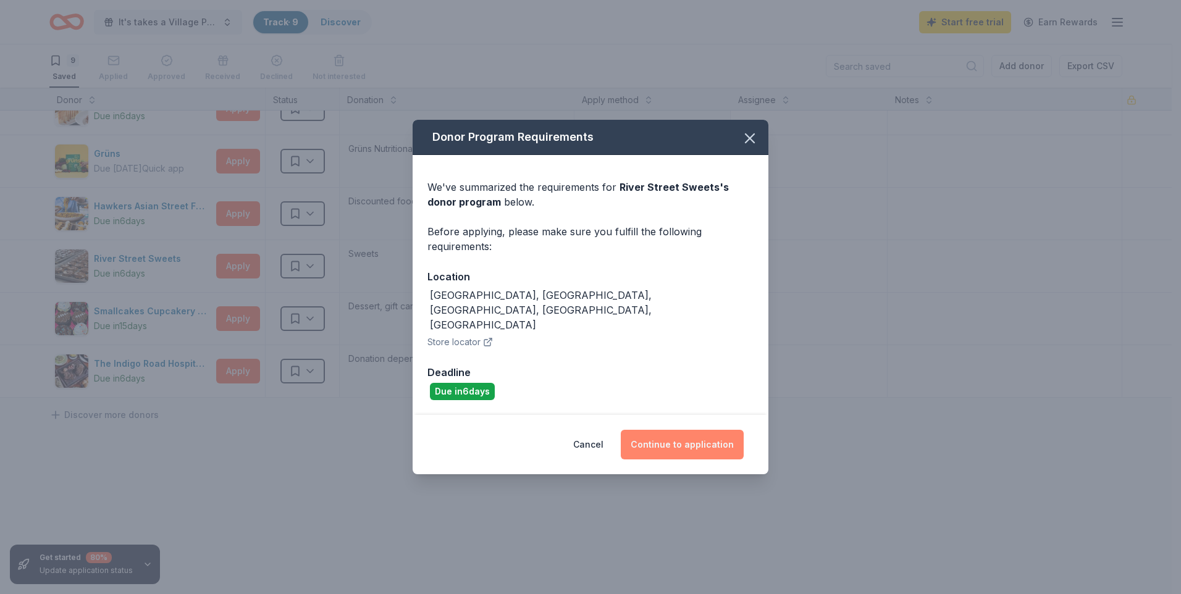
click at [693, 434] on button "Continue to application" at bounding box center [682, 445] width 123 height 30
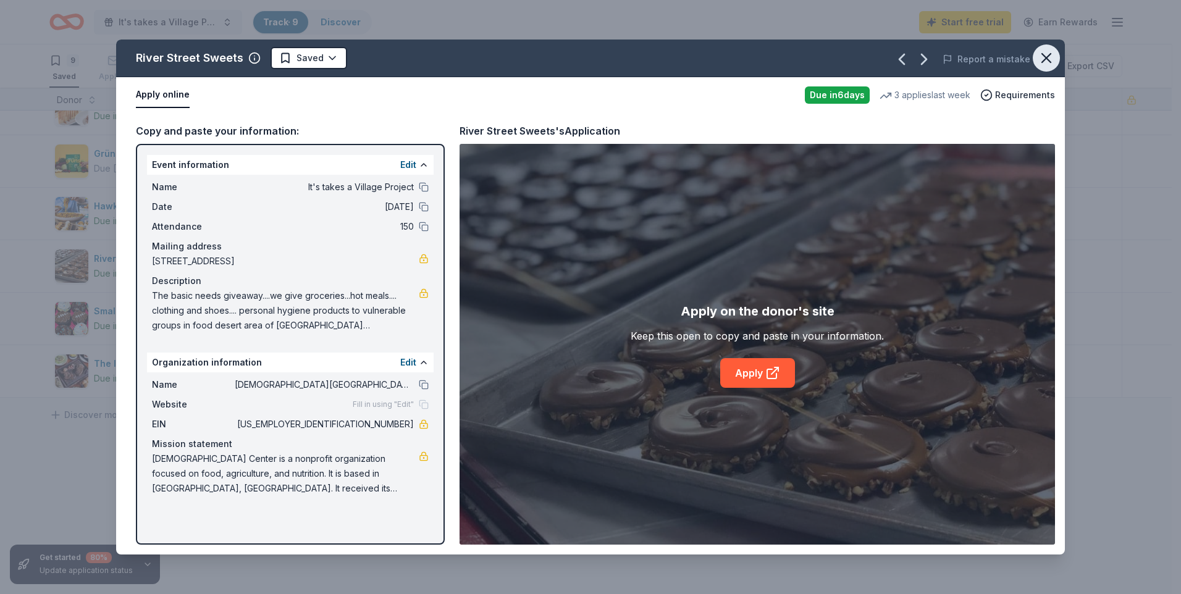
click at [1045, 57] on icon "button" at bounding box center [1046, 58] width 9 height 9
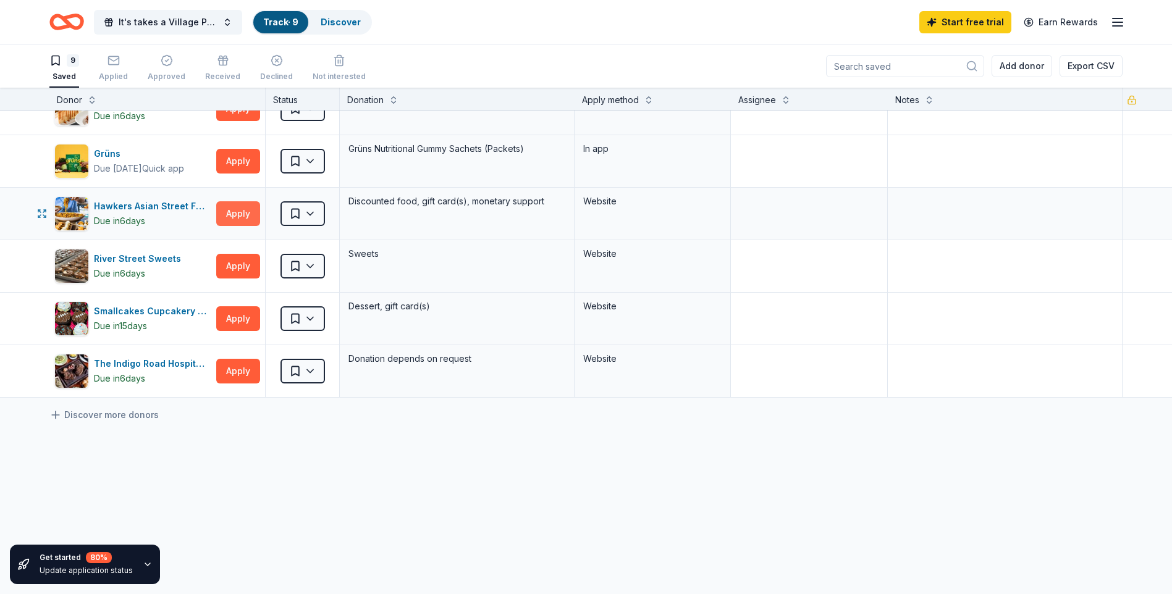
click at [230, 211] on button "Apply" at bounding box center [238, 213] width 44 height 25
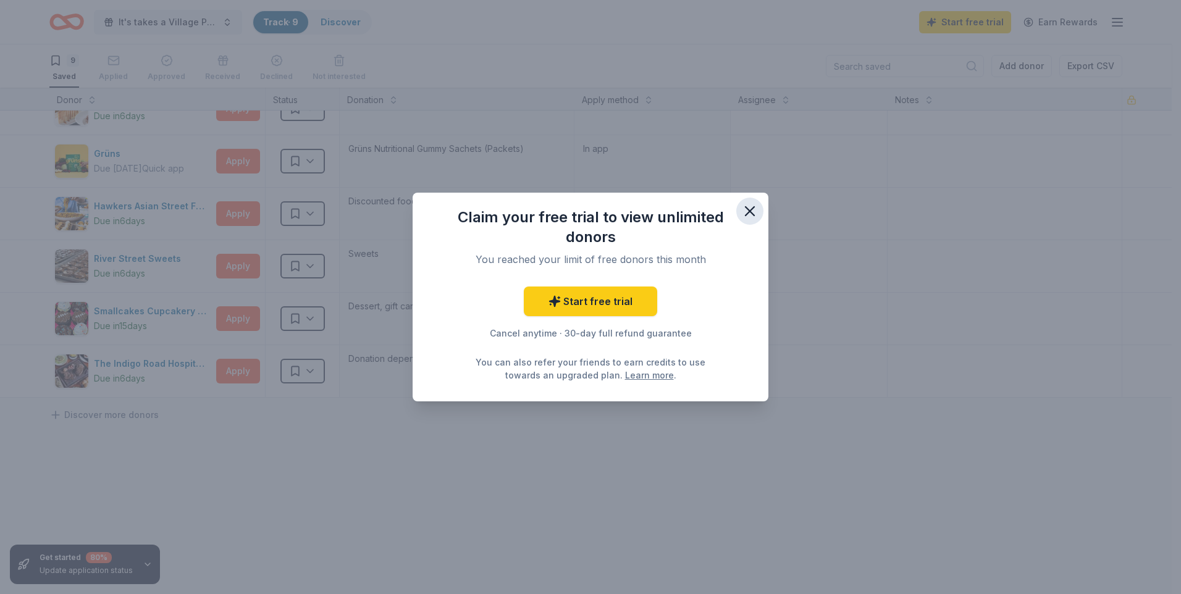
click at [745, 211] on icon "button" at bounding box center [749, 211] width 17 height 17
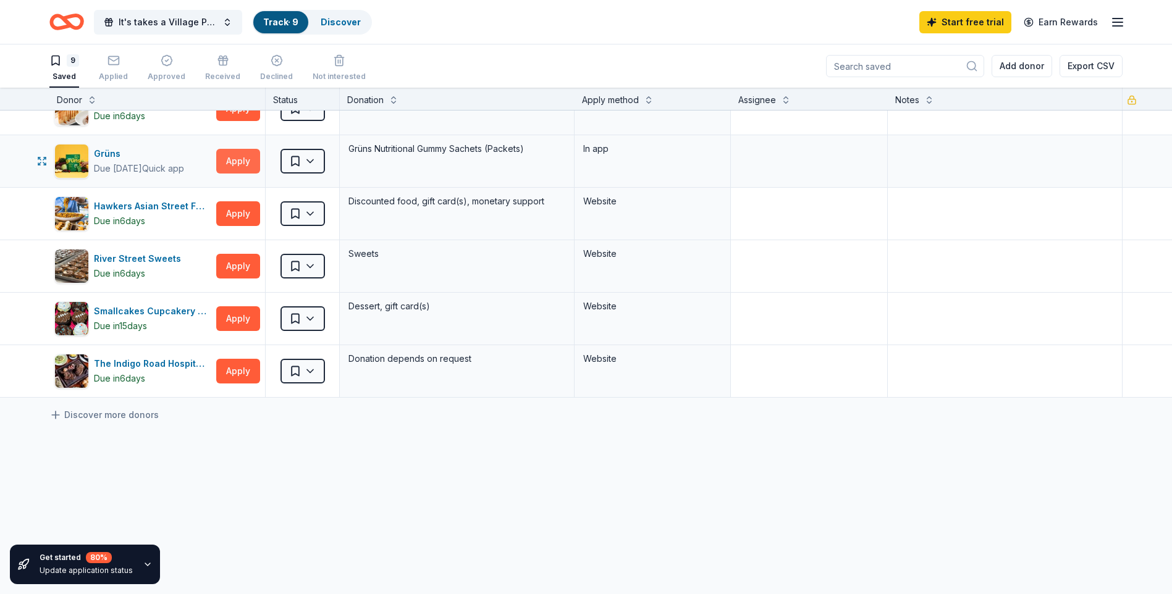
click at [242, 164] on button "Apply" at bounding box center [238, 161] width 44 height 25
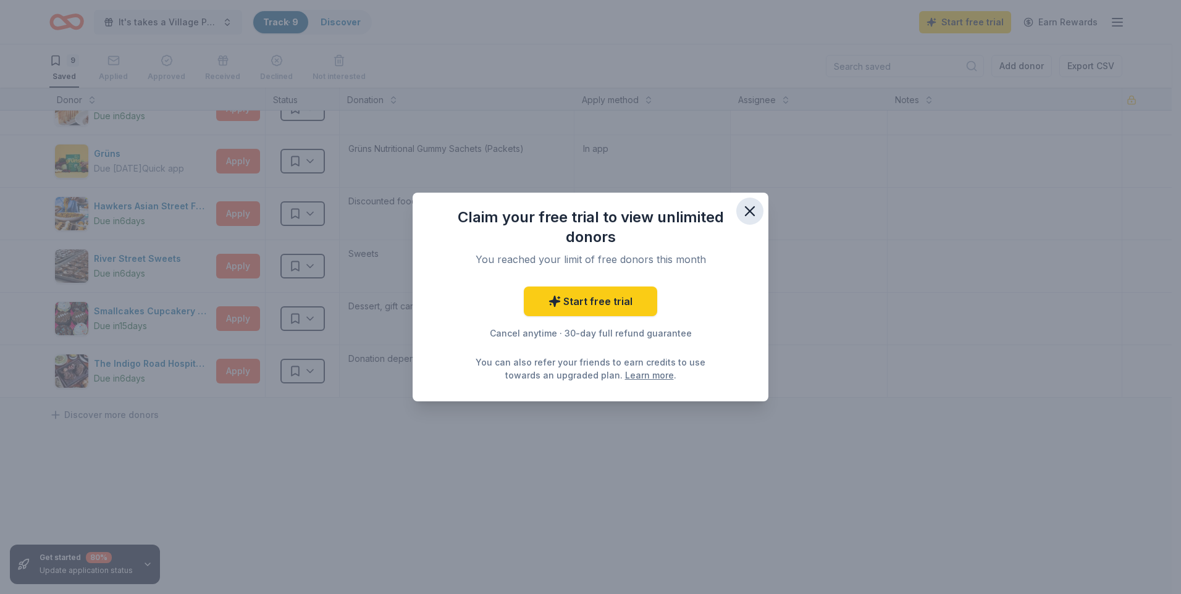
click at [753, 209] on icon "button" at bounding box center [749, 211] width 17 height 17
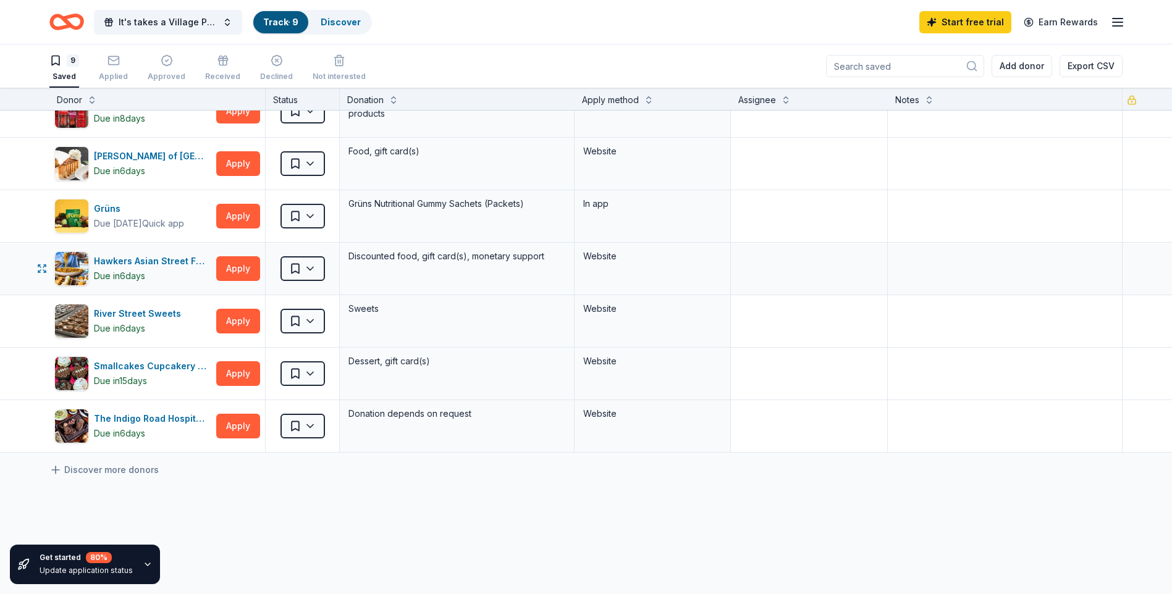
scroll to position [0, 0]
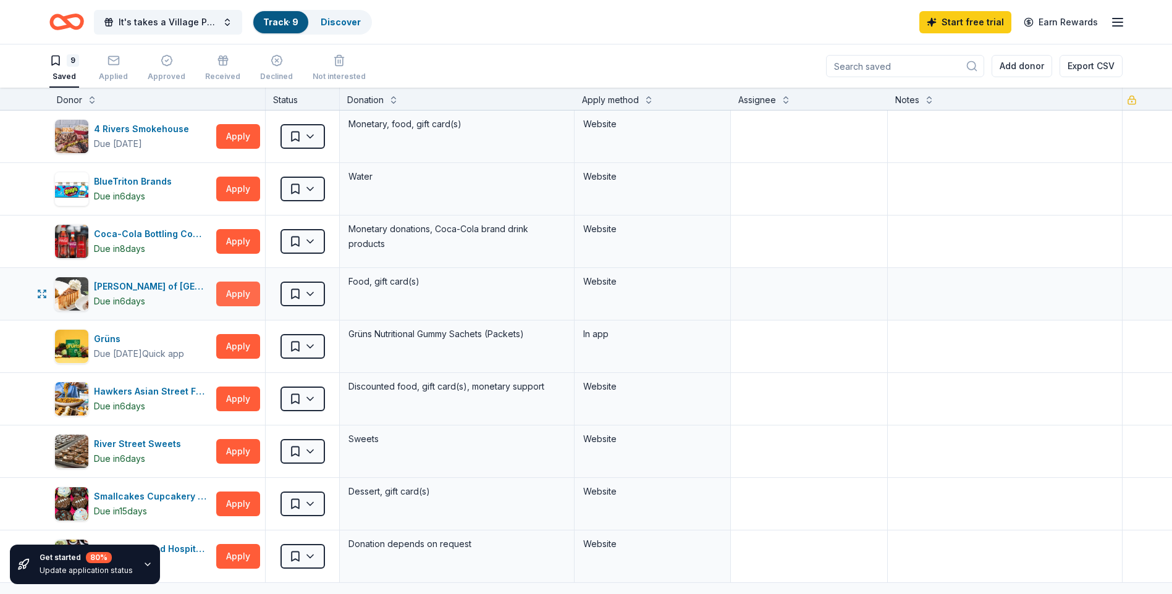
click at [240, 287] on button "Apply" at bounding box center [238, 294] width 44 height 25
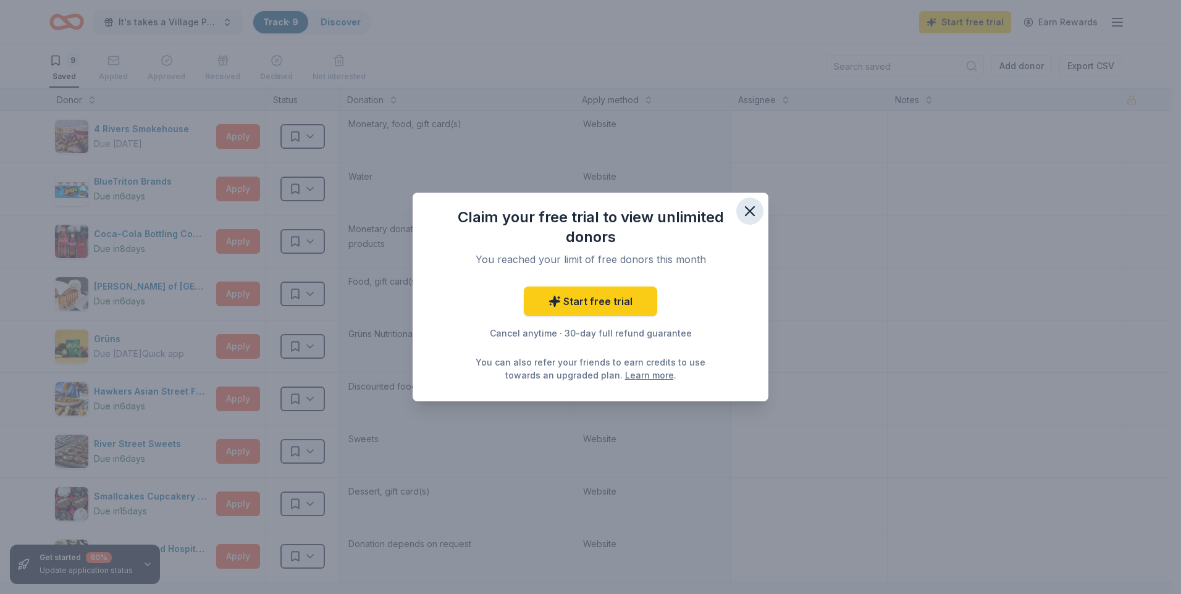
click at [748, 206] on icon "button" at bounding box center [749, 211] width 17 height 17
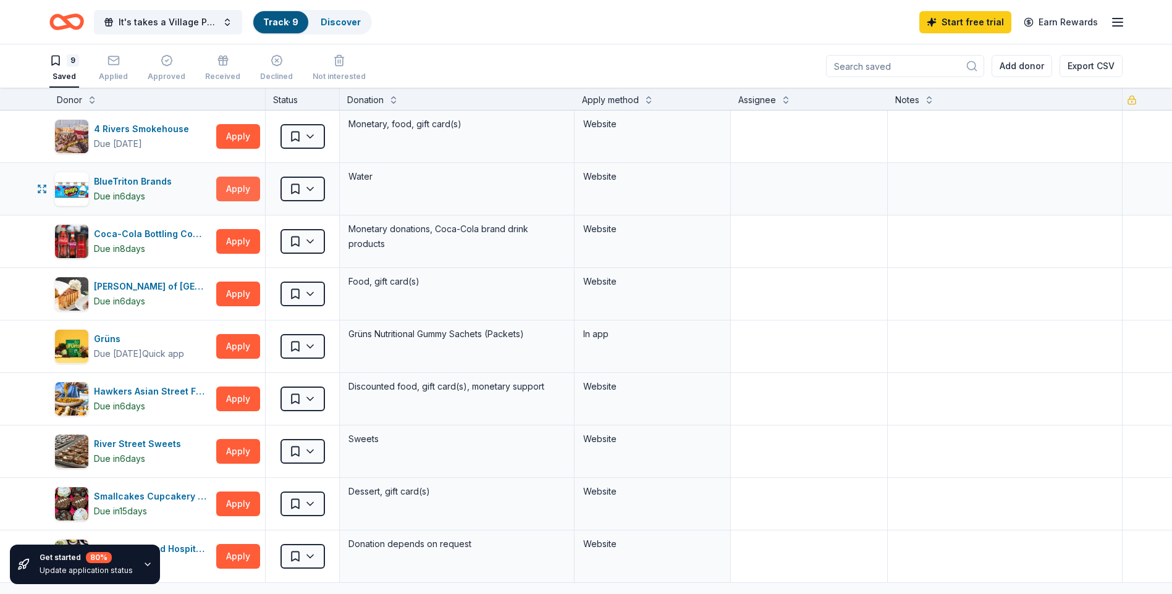
click at [245, 188] on button "Apply" at bounding box center [238, 189] width 44 height 25
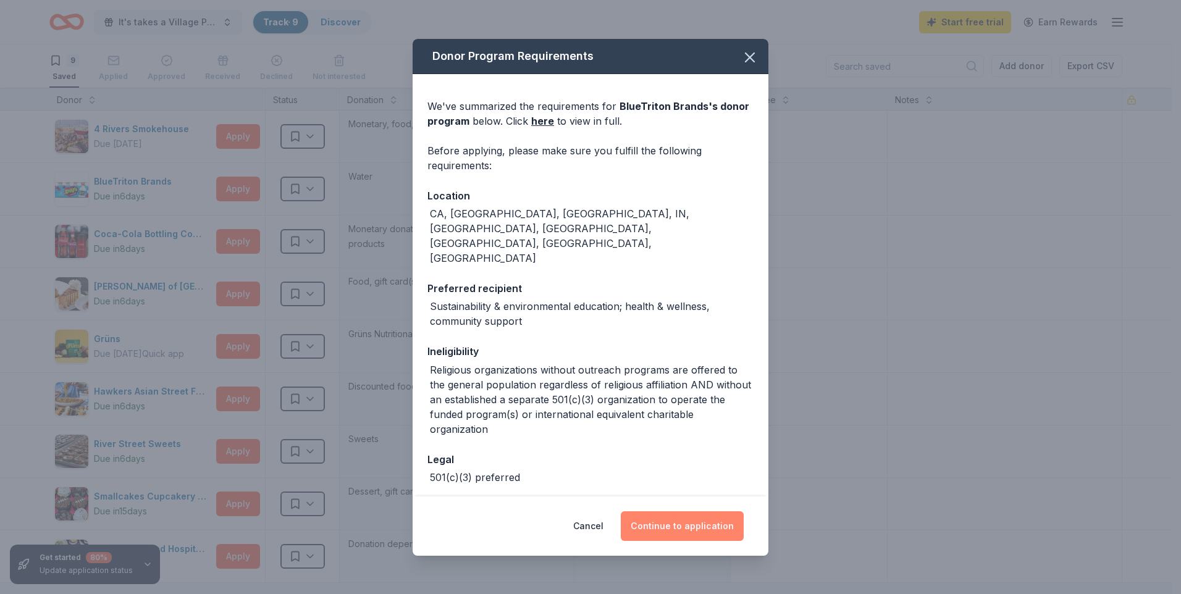
click at [685, 525] on button "Continue to application" at bounding box center [682, 527] width 123 height 30
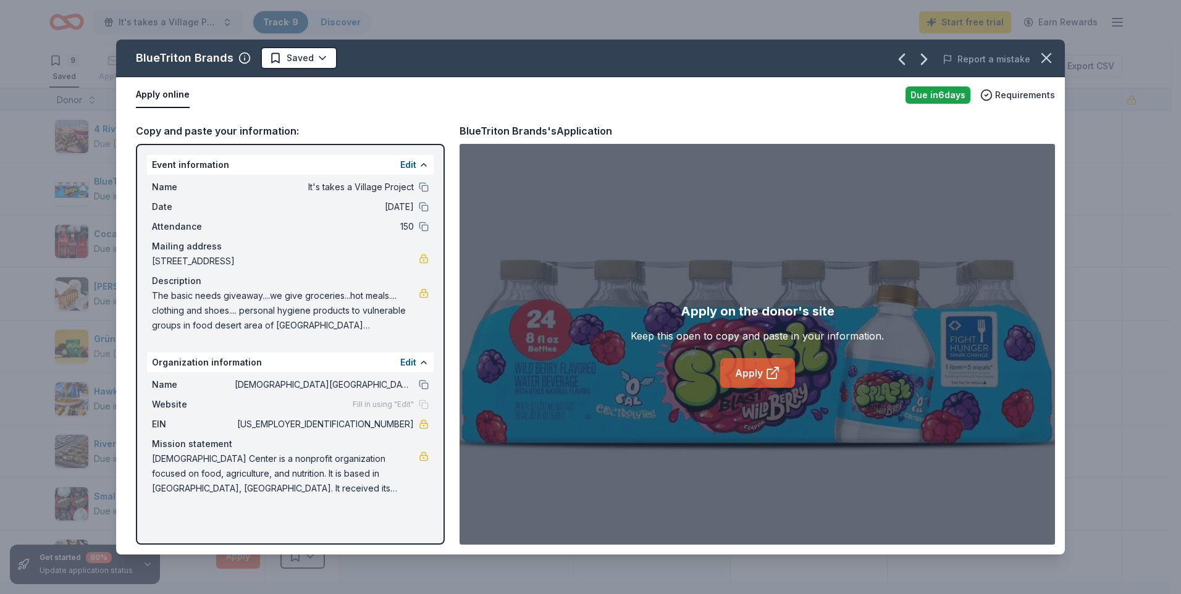
click at [752, 376] on link "Apply" at bounding box center [757, 373] width 75 height 30
click at [1042, 55] on icon "button" at bounding box center [1046, 57] width 17 height 17
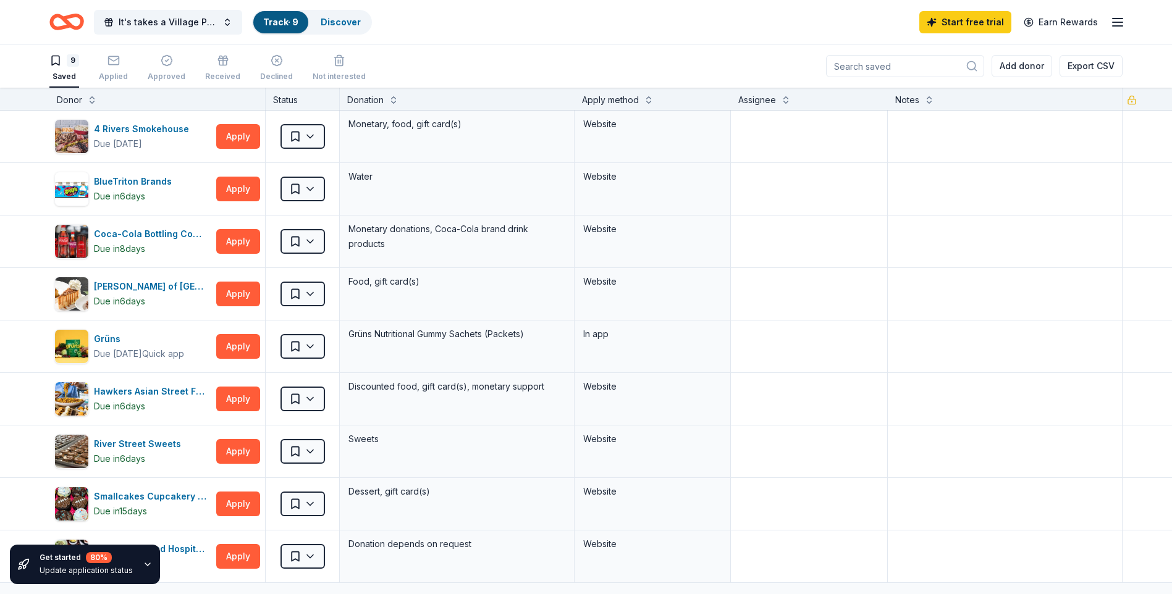
click at [77, 22] on icon "Home" at bounding box center [66, 21] width 35 height 29
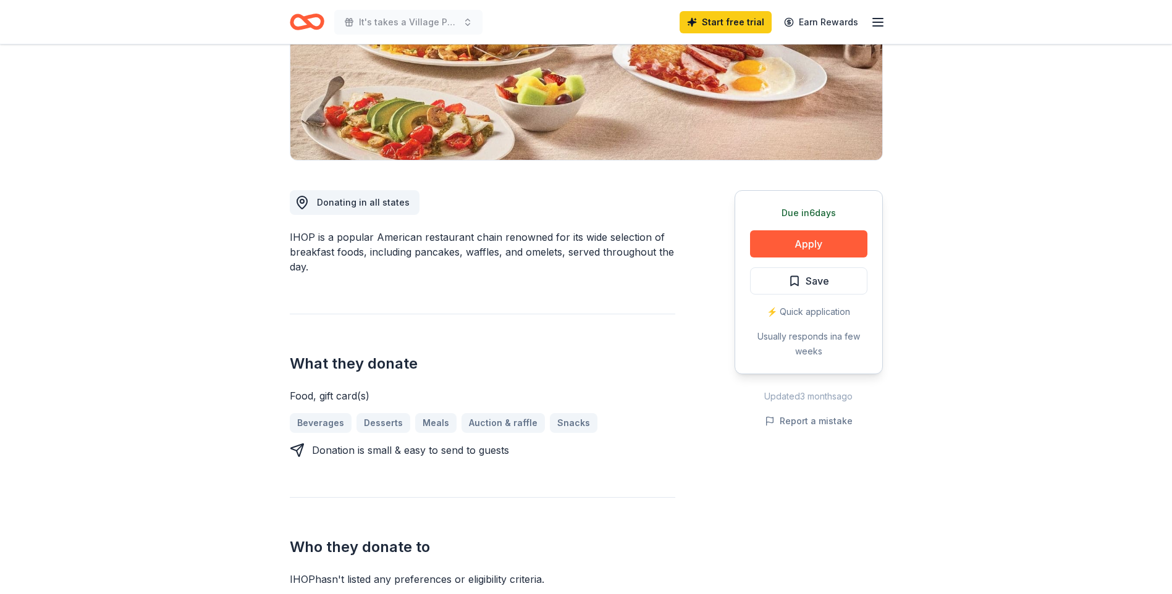
scroll to position [185, 0]
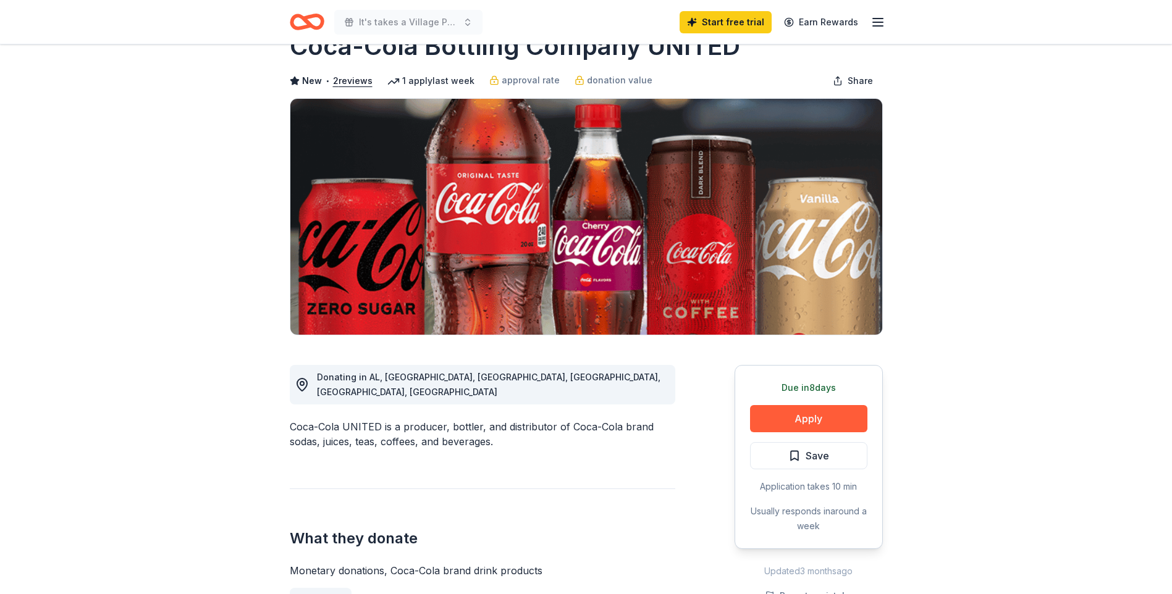
scroll to position [124, 0]
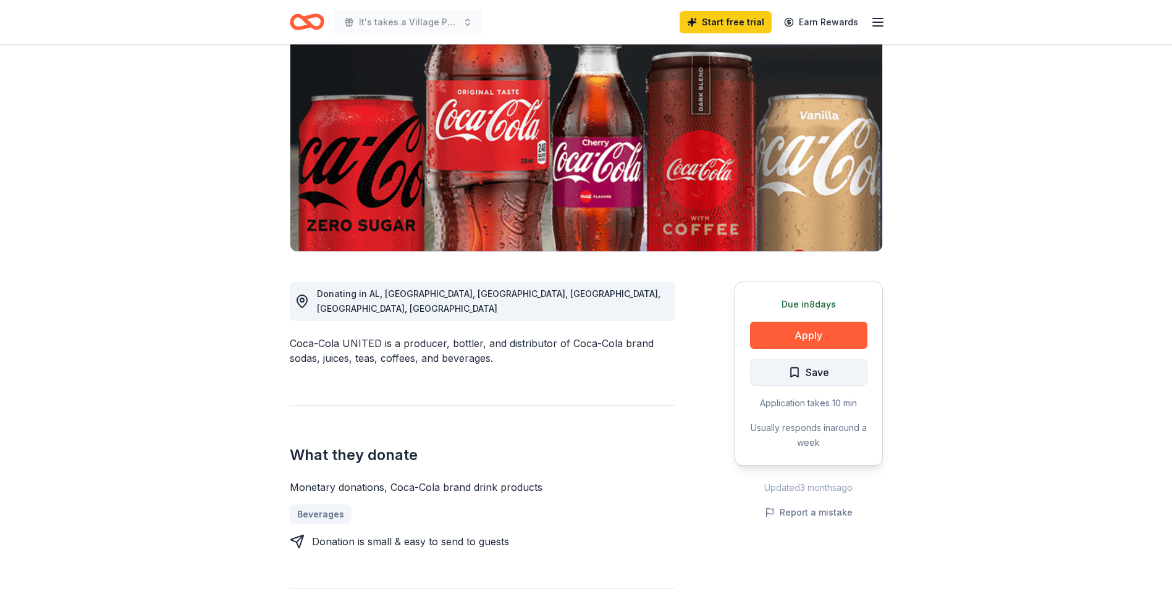
click at [825, 367] on span "Save" at bounding box center [817, 373] width 23 height 16
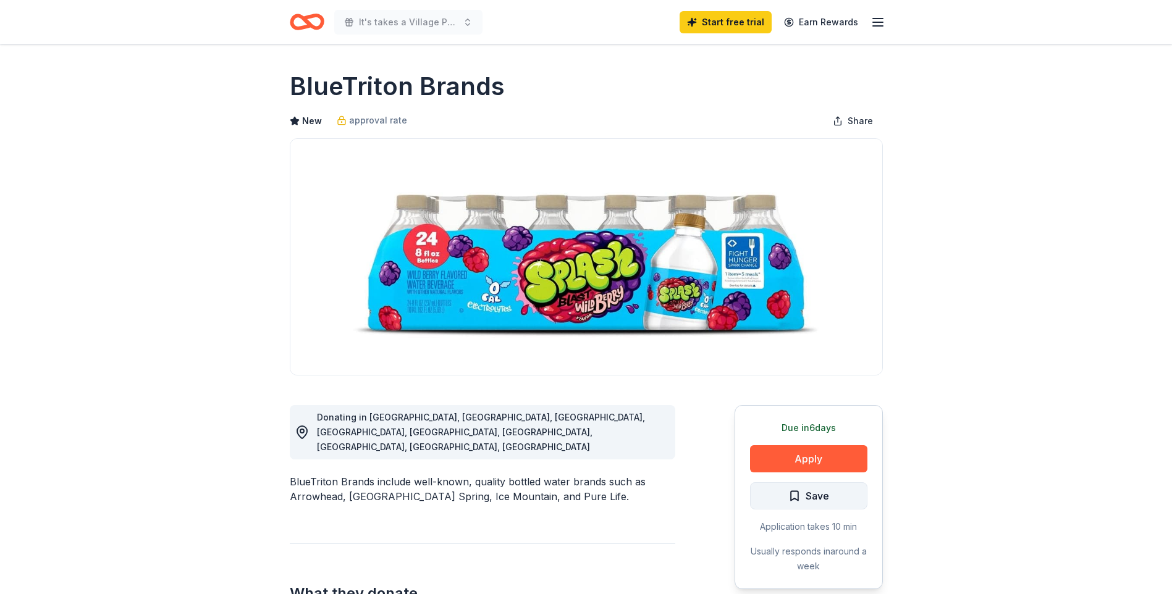
click at [834, 497] on button "Save" at bounding box center [808, 495] width 117 height 27
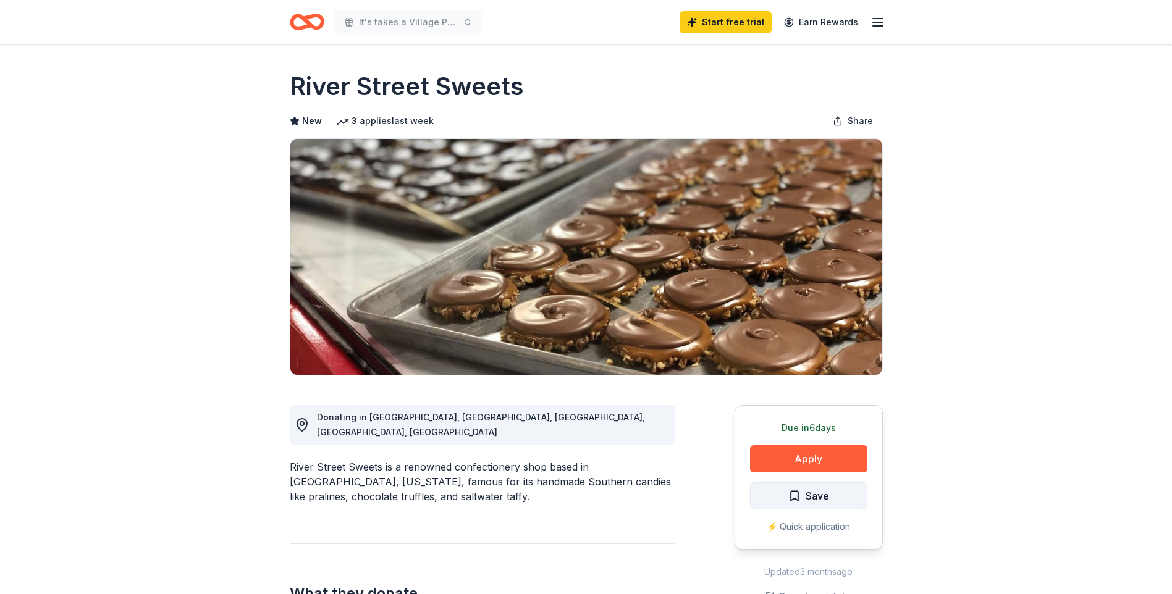
click at [822, 502] on span "Save" at bounding box center [817, 496] width 23 height 16
click at [843, 499] on html "It's takes a Village Project Start free trial Earn Rewards Due in 6 days Share …" at bounding box center [586, 297] width 1172 height 594
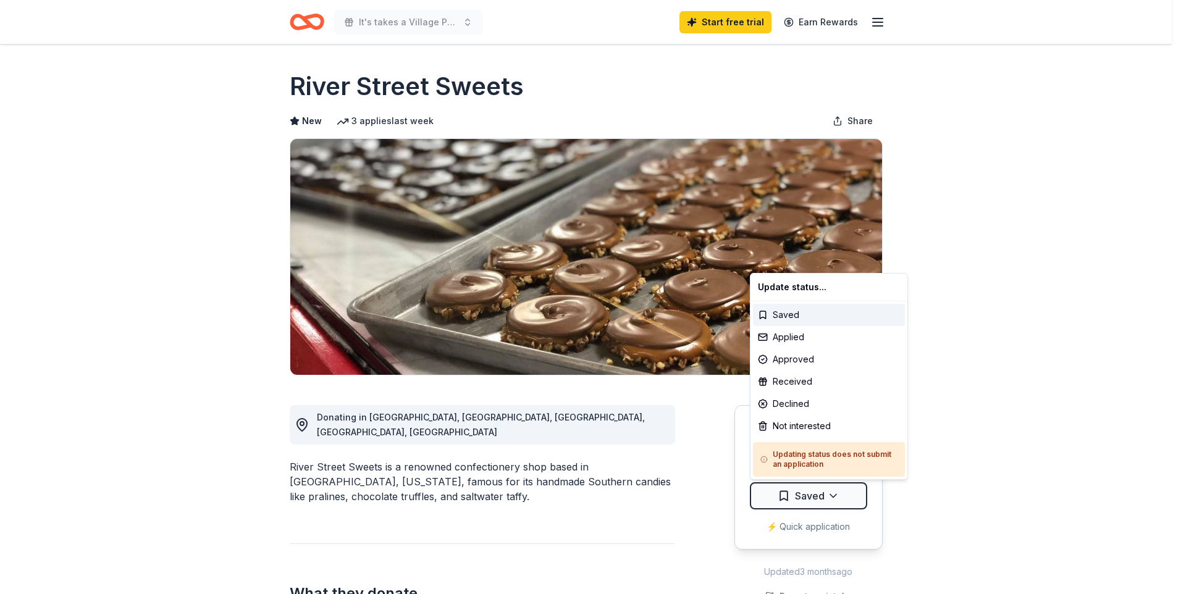
click at [954, 512] on html "It's takes a Village Project Start free trial Earn Rewards Due in 6 days Share …" at bounding box center [590, 297] width 1181 height 594
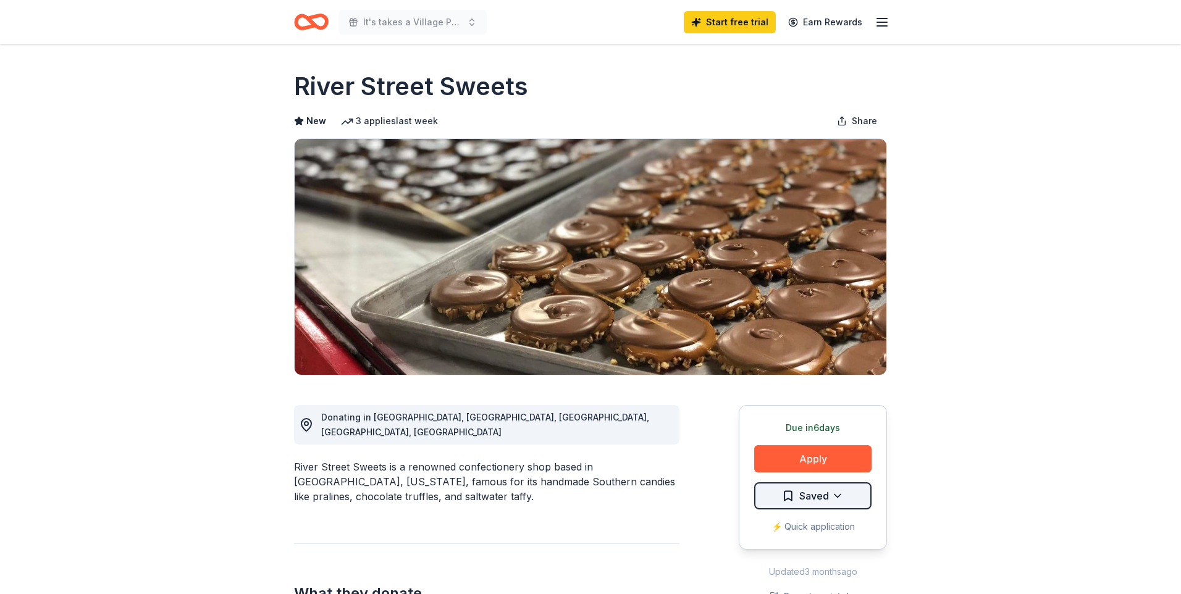
click at [805, 491] on html "It's takes a Village Project Start free trial Earn Rewards Due in 6 days Share …" at bounding box center [590, 297] width 1181 height 594
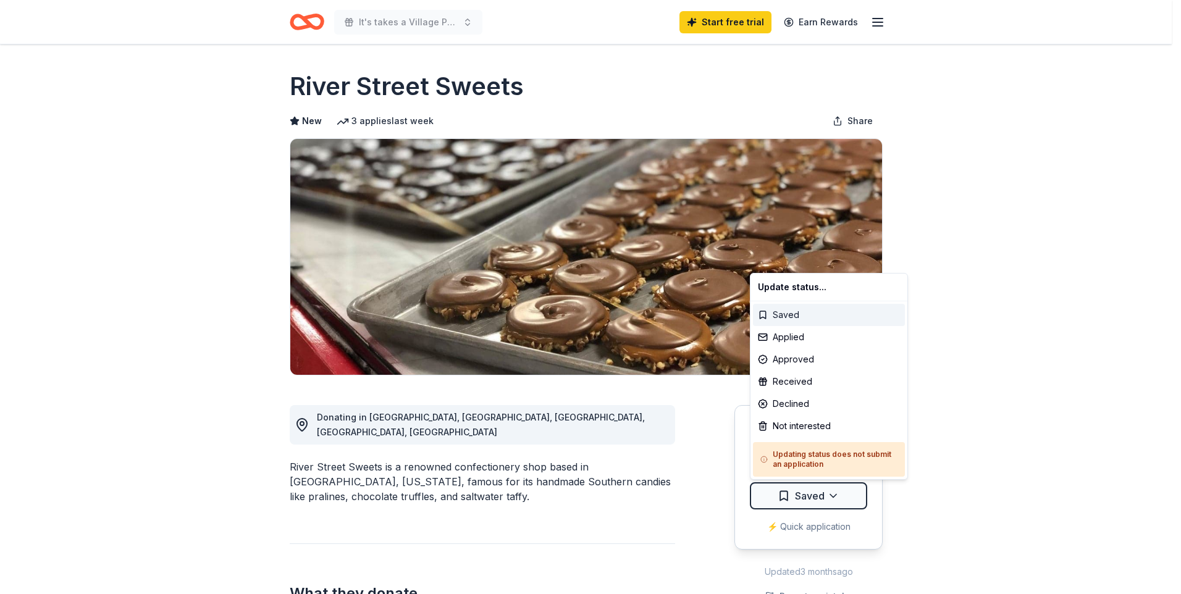
click at [786, 314] on div "Saved" at bounding box center [829, 315] width 152 height 22
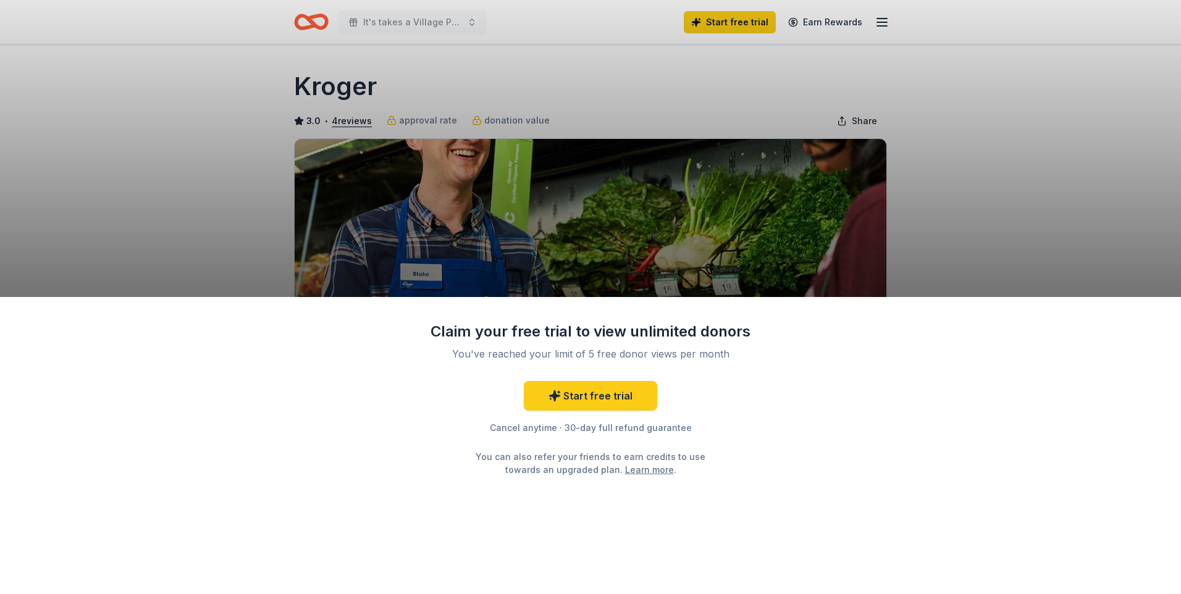
click at [974, 247] on div "Claim your free trial to view unlimited donors You've reached your limit of 5 f…" at bounding box center [590, 297] width 1181 height 594
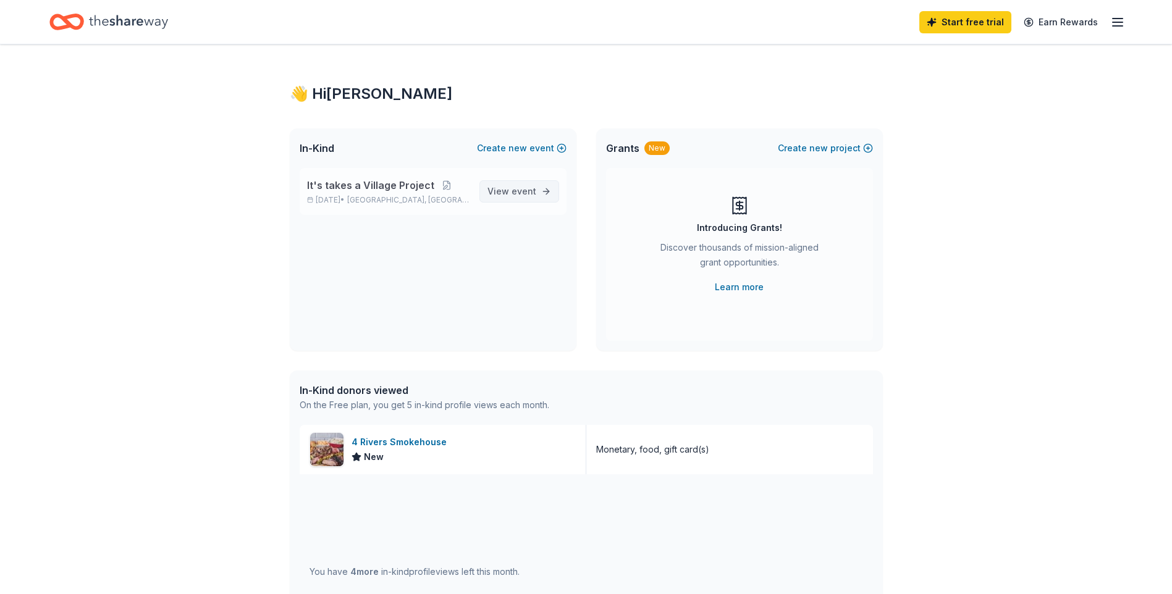
click at [508, 198] on span "View event" at bounding box center [511, 191] width 49 height 15
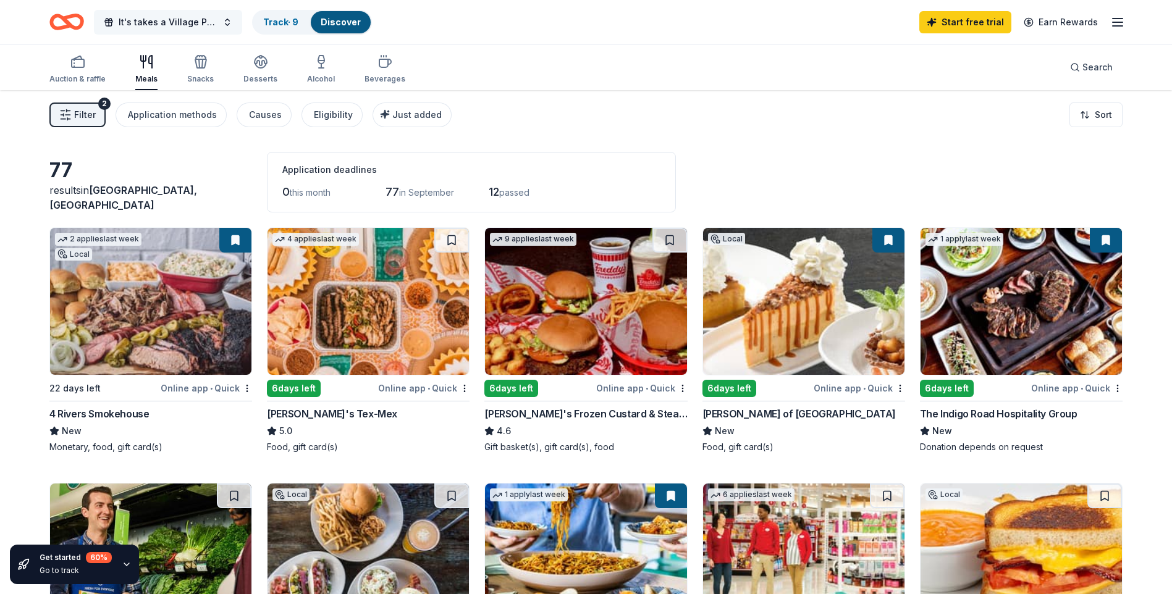
click at [180, 17] on span "It's takes a Village Project" at bounding box center [168, 22] width 99 height 15
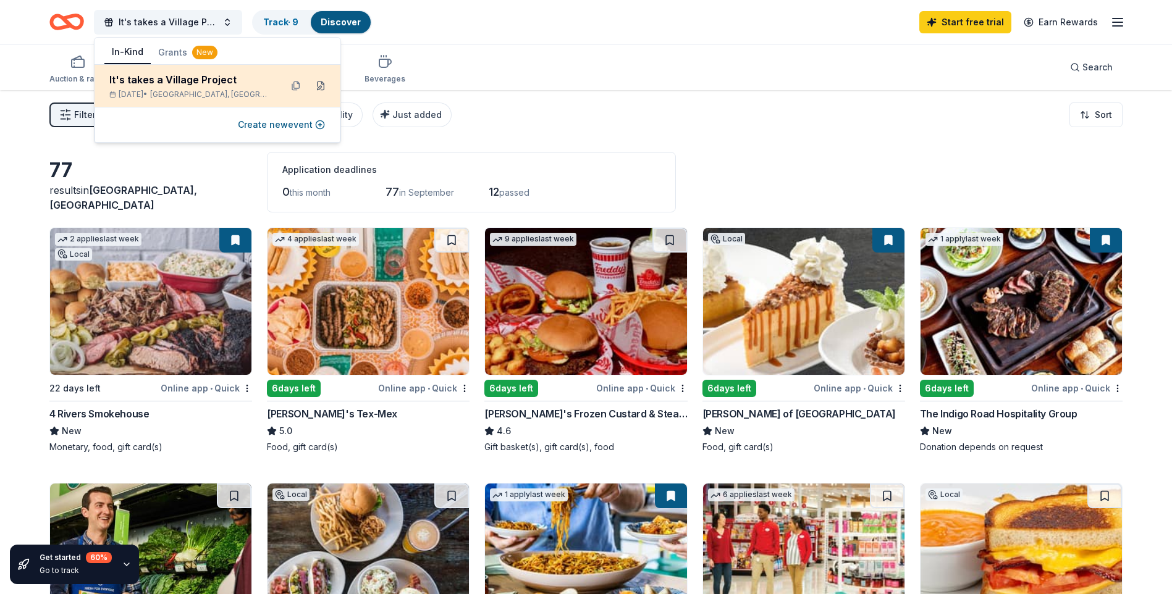
click at [321, 88] on button at bounding box center [321, 86] width 20 height 20
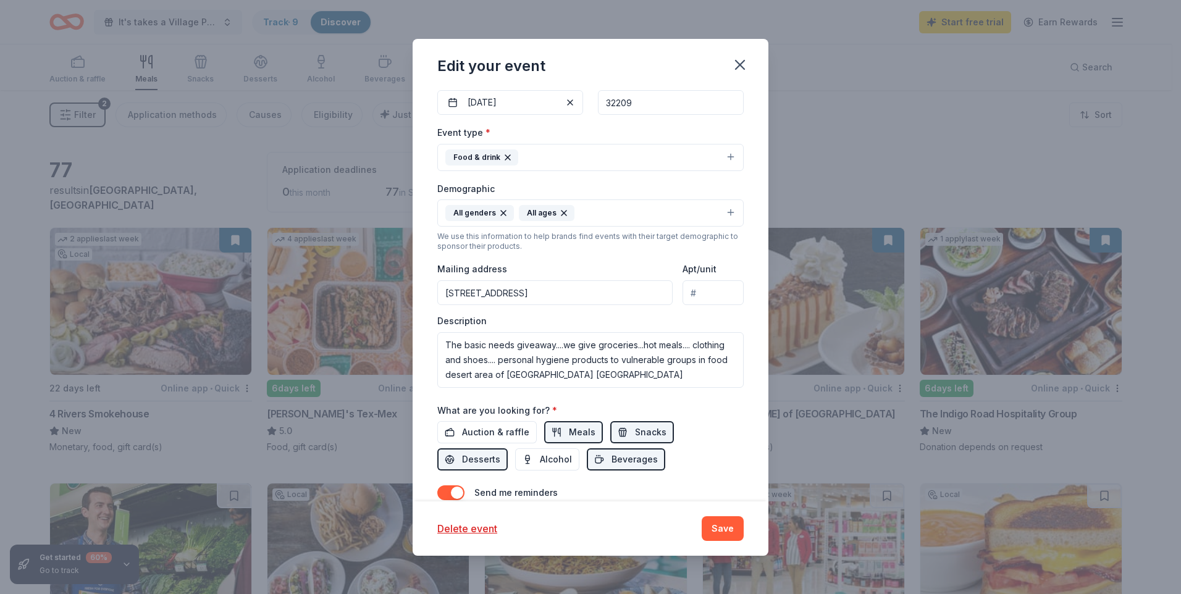
scroll to position [247, 0]
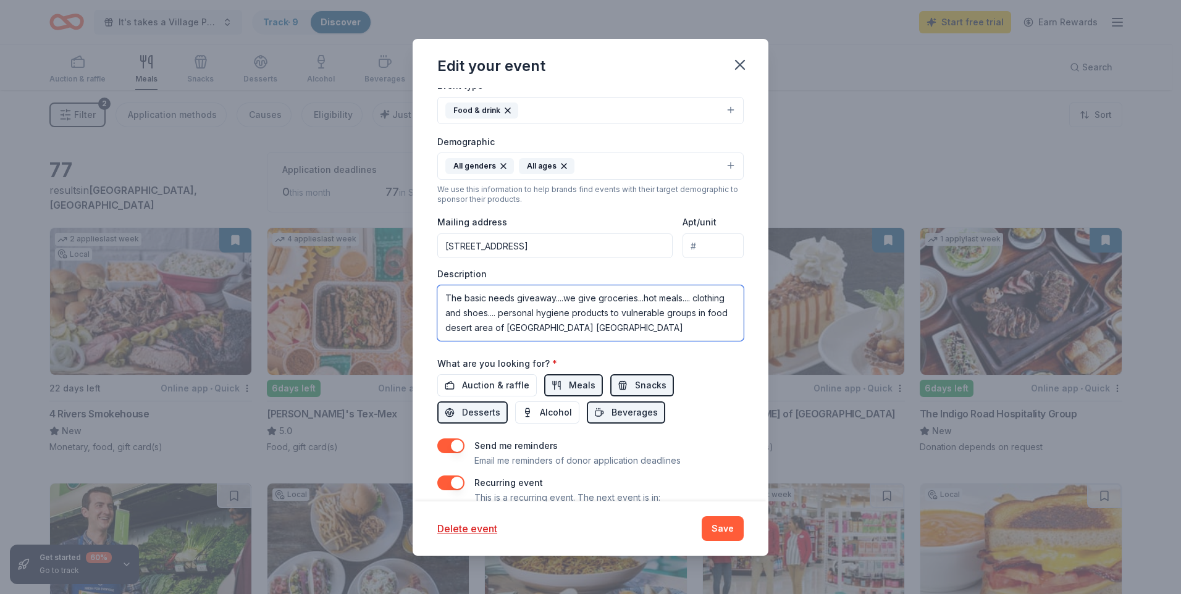
drag, startPoint x: 643, startPoint y: 327, endPoint x: 447, endPoint y: 290, distance: 200.0
click at [446, 289] on textarea "The basic needs giveaway....we give groceries...hot meals.... clothing and shoe…" at bounding box center [590, 313] width 306 height 56
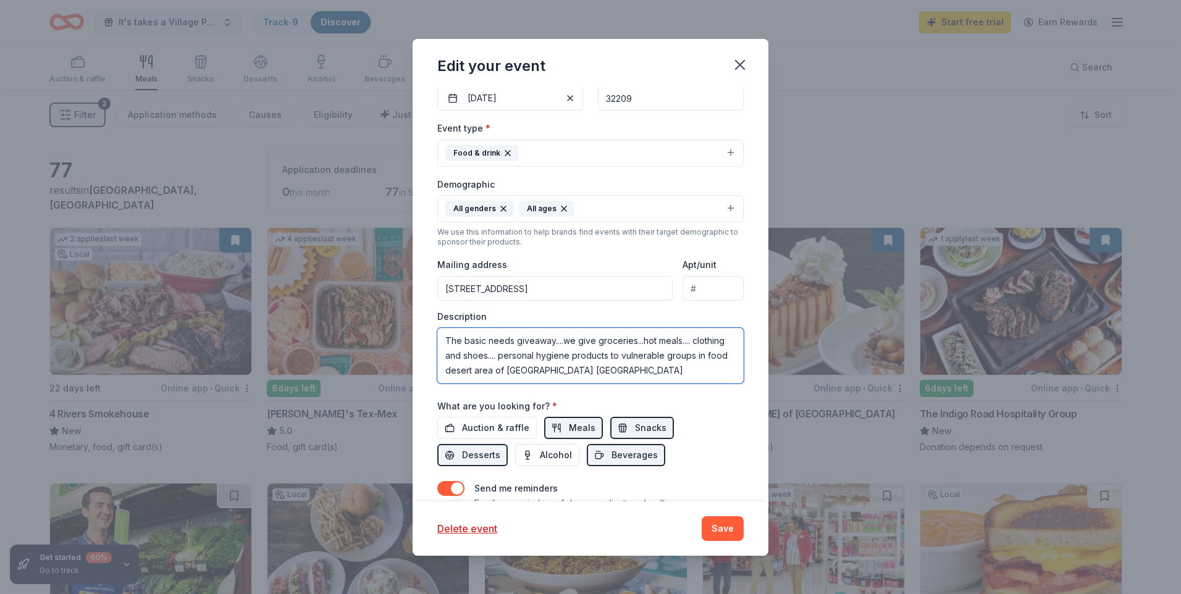
scroll to position [53, 0]
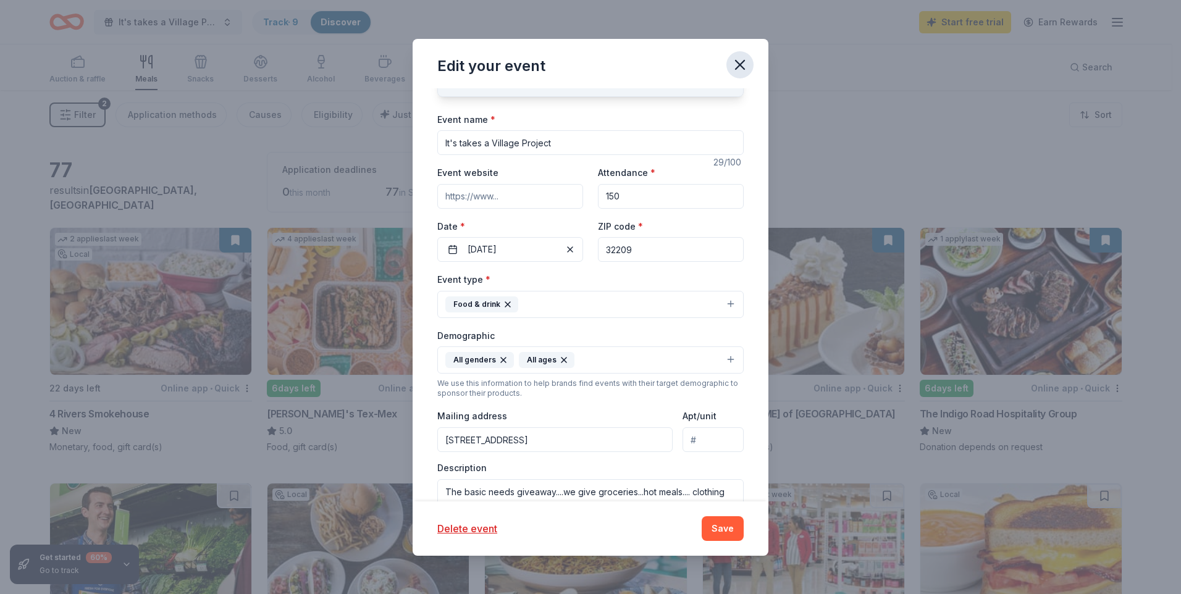
click at [745, 57] on icon "button" at bounding box center [739, 64] width 17 height 17
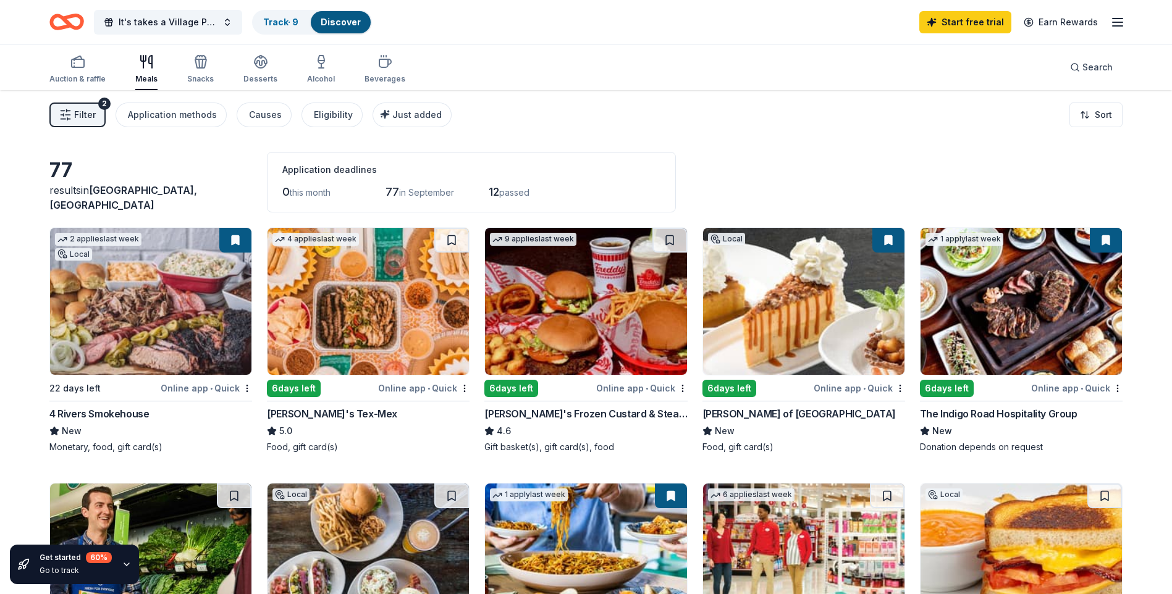
click at [67, 20] on icon "Home" at bounding box center [60, 21] width 19 height 12
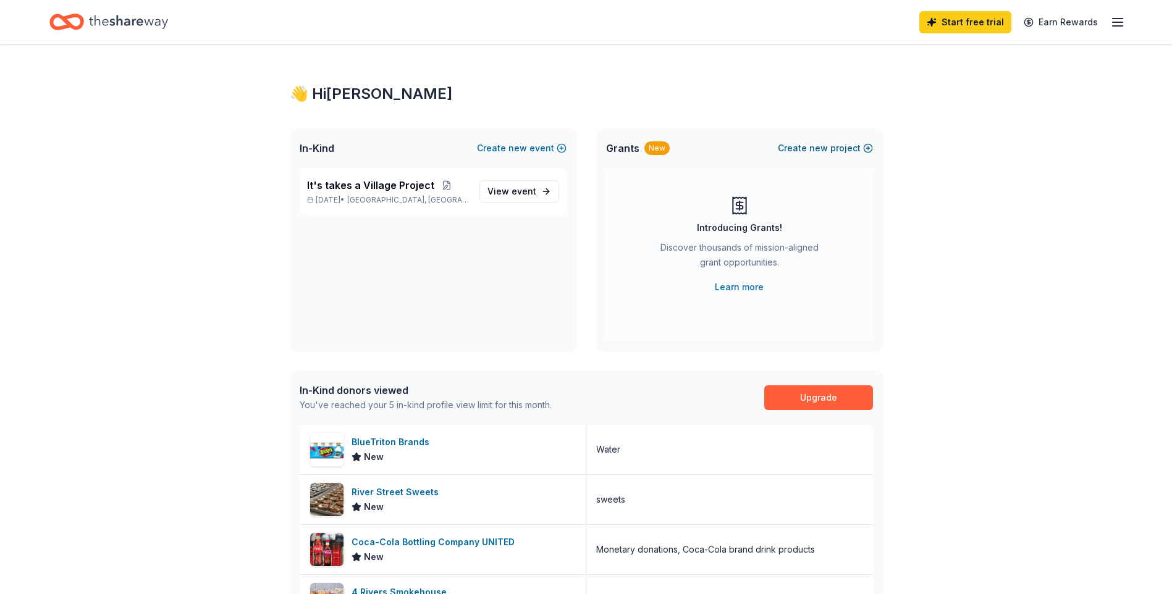
click at [827, 143] on span "new" at bounding box center [818, 148] width 19 height 15
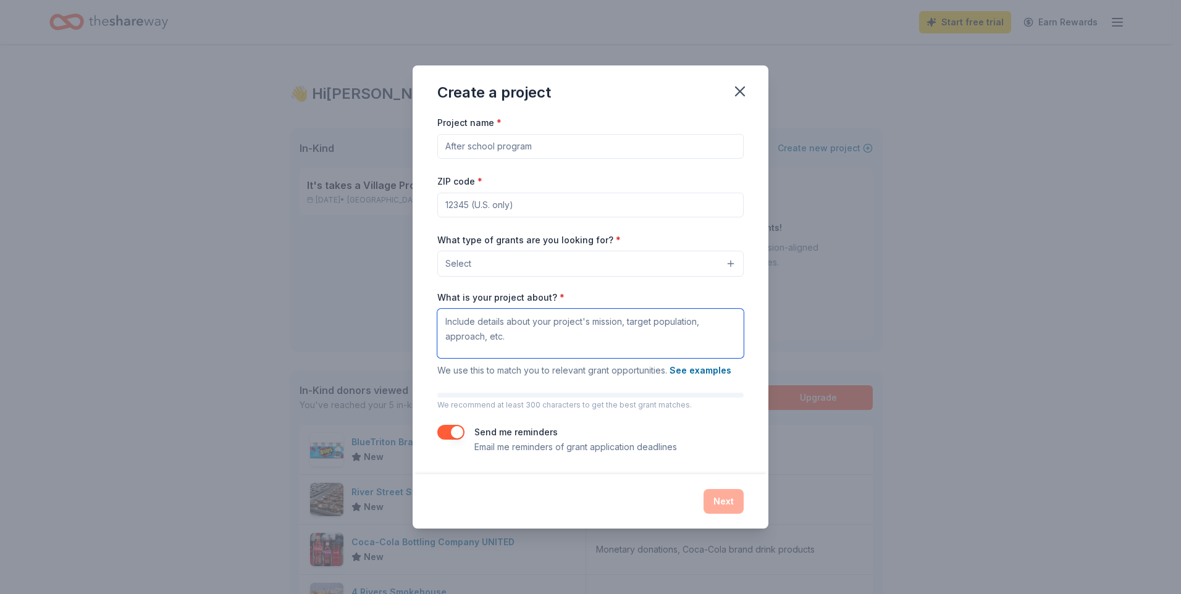
click at [528, 311] on textarea "What is your project about? *" at bounding box center [590, 333] width 306 height 49
paste textarea "The basic needs giveaway....we give groceries...hot meals.... clothing and shoe…"
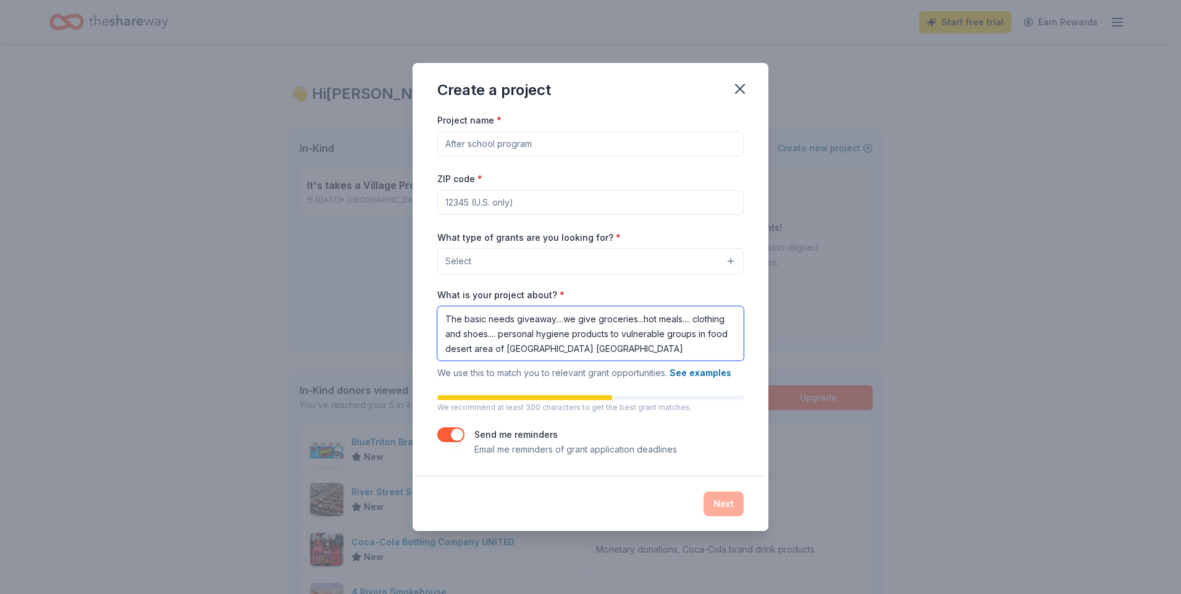
type textarea "The basic needs giveaway....we give groceries...hot meals.... clothing and shoe…"
click at [504, 266] on button "Select" at bounding box center [590, 261] width 306 height 26
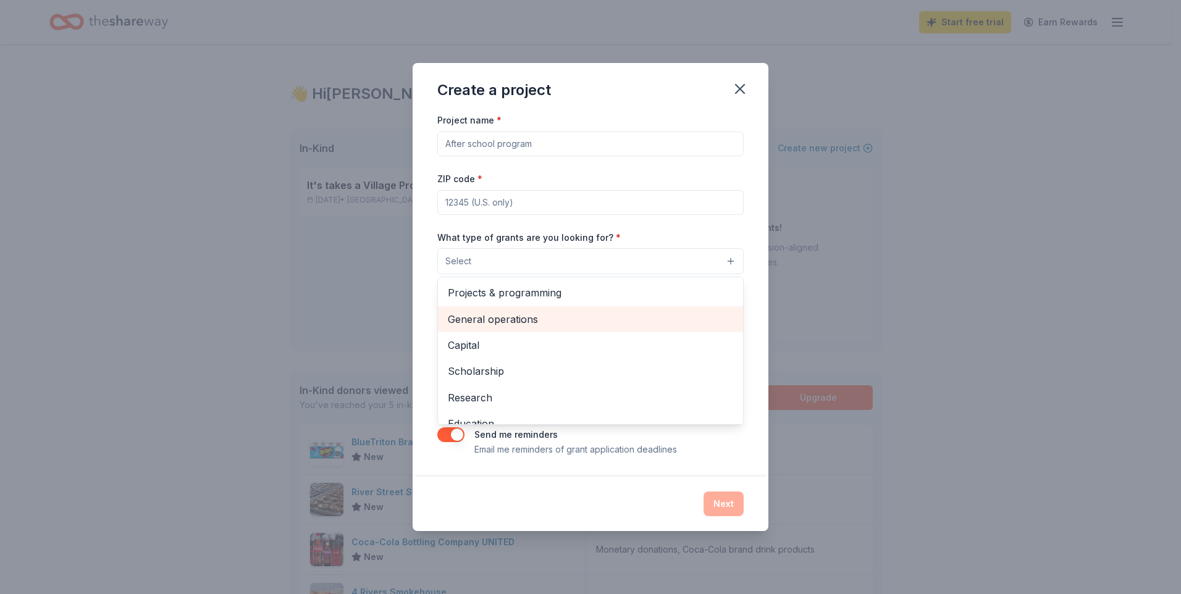
click at [581, 317] on span "General operations" at bounding box center [590, 319] width 285 height 16
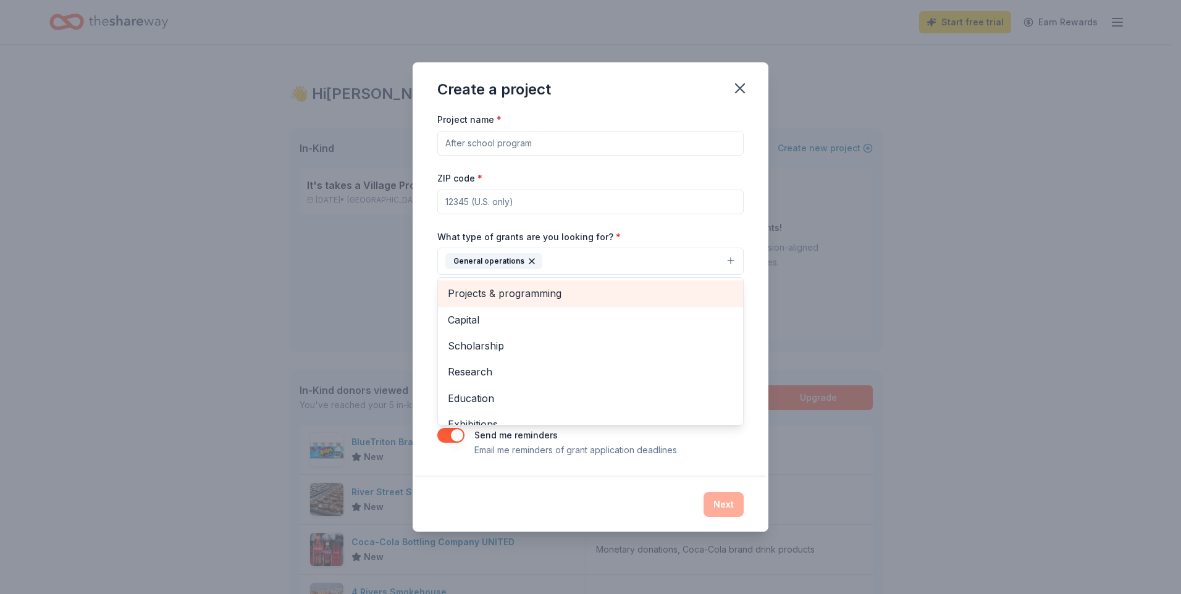
click at [544, 298] on span "Projects & programming" at bounding box center [590, 293] width 285 height 16
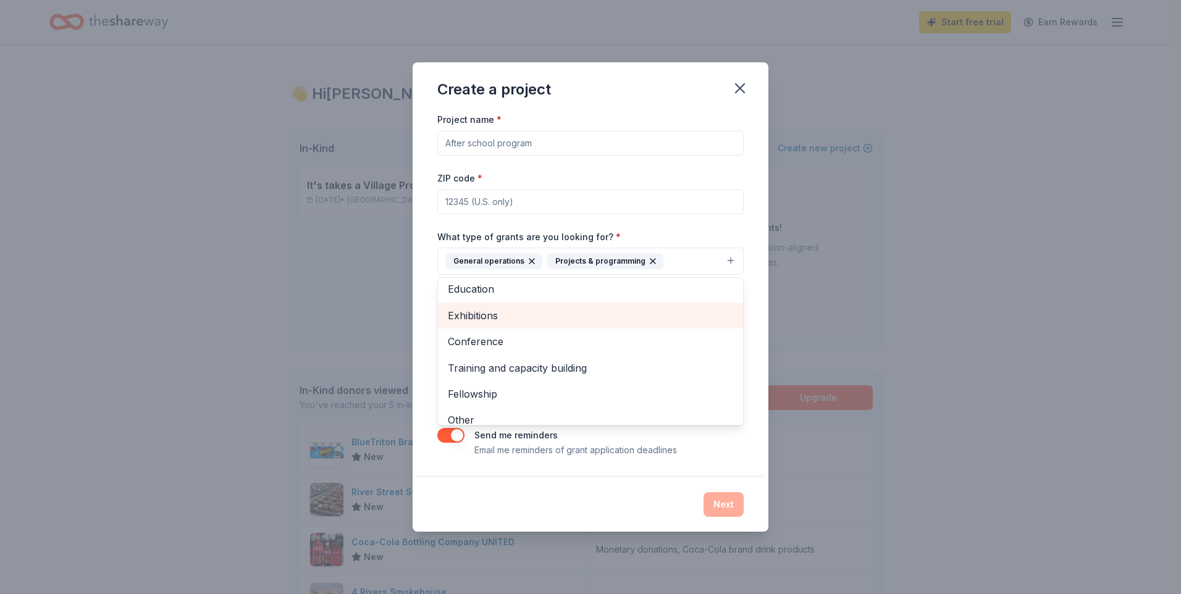
scroll to position [94, 0]
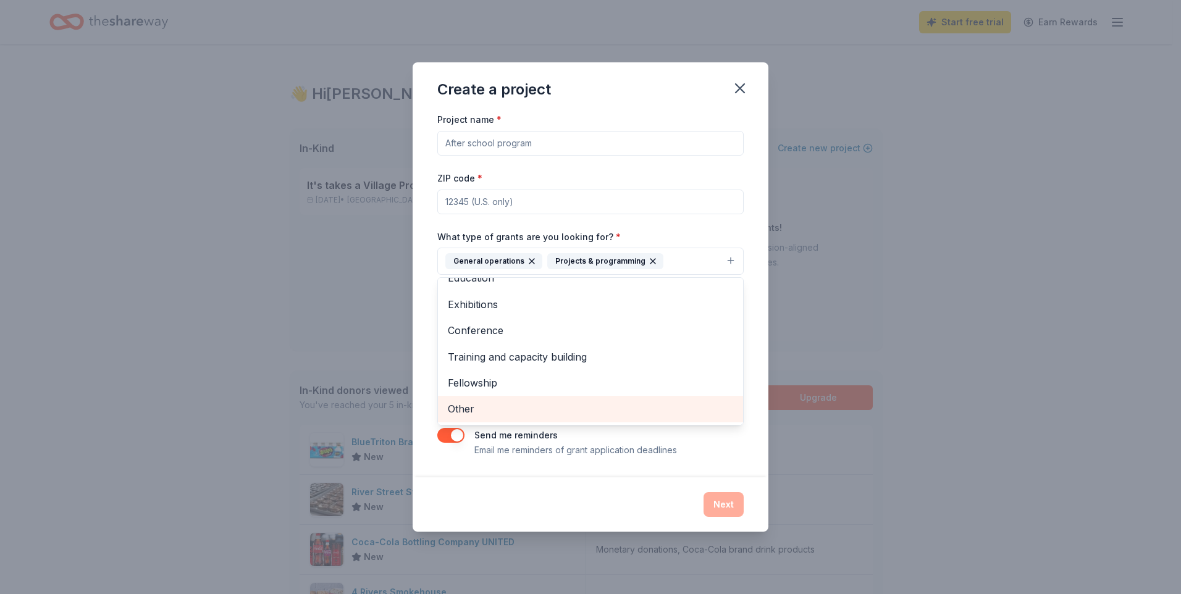
click at [550, 406] on span "Other" at bounding box center [590, 409] width 285 height 16
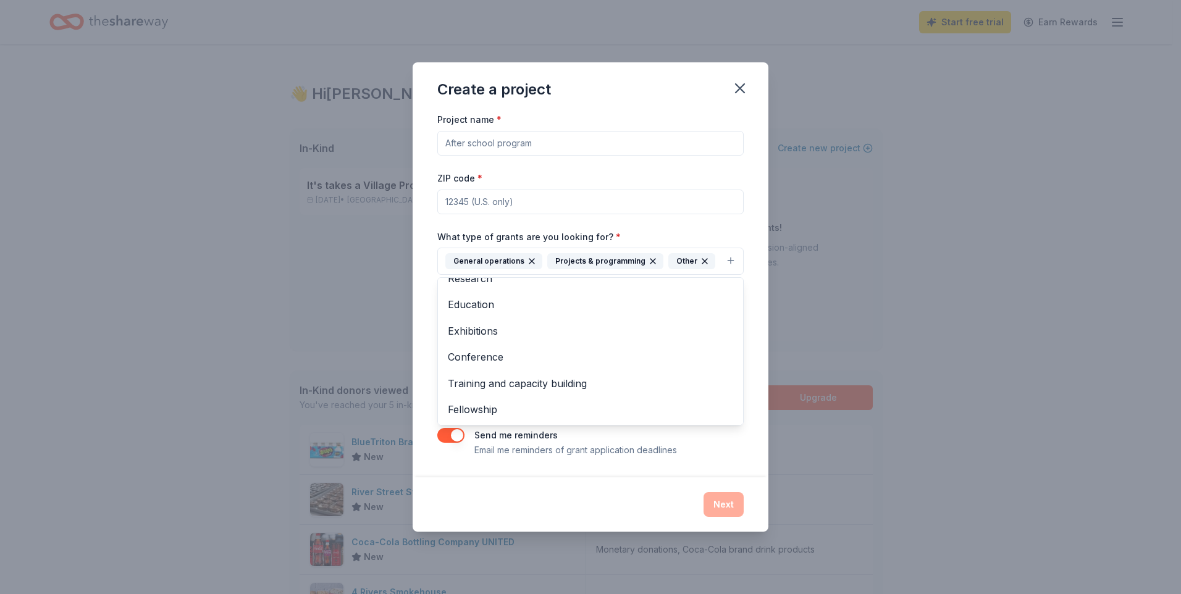
click at [508, 208] on div "Project name * ZIP code * What type of grants are you looking for? * General op…" at bounding box center [590, 284] width 306 height 345
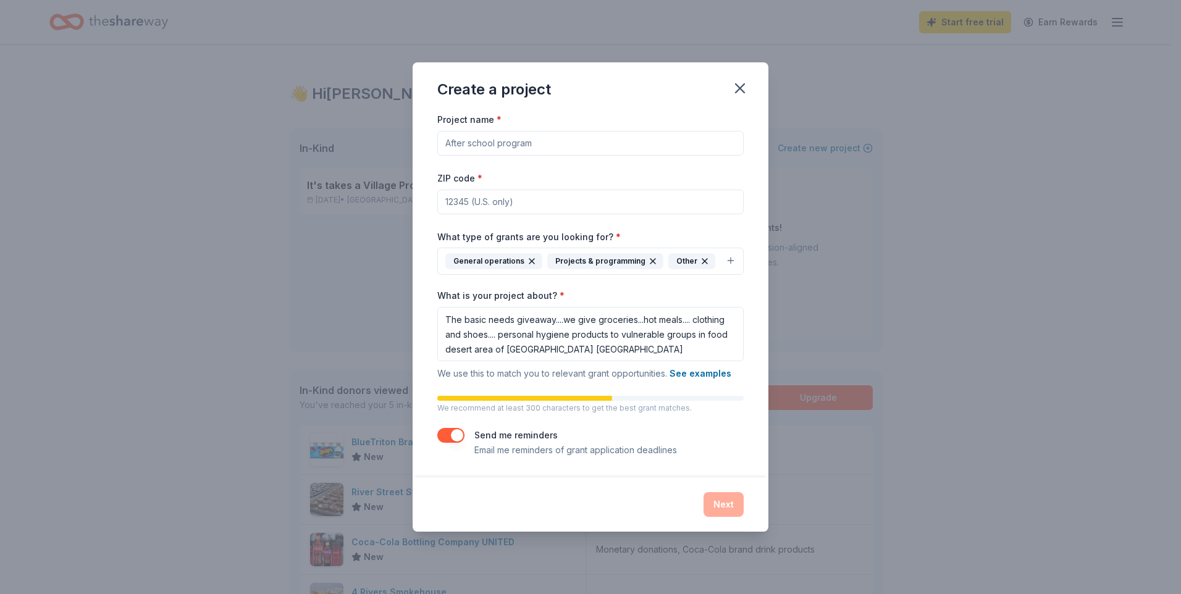
click at [504, 201] on input "ZIP code *" at bounding box center [590, 202] width 306 height 25
type input "32209"
click at [510, 140] on input "Project name *" at bounding box center [590, 143] width 306 height 25
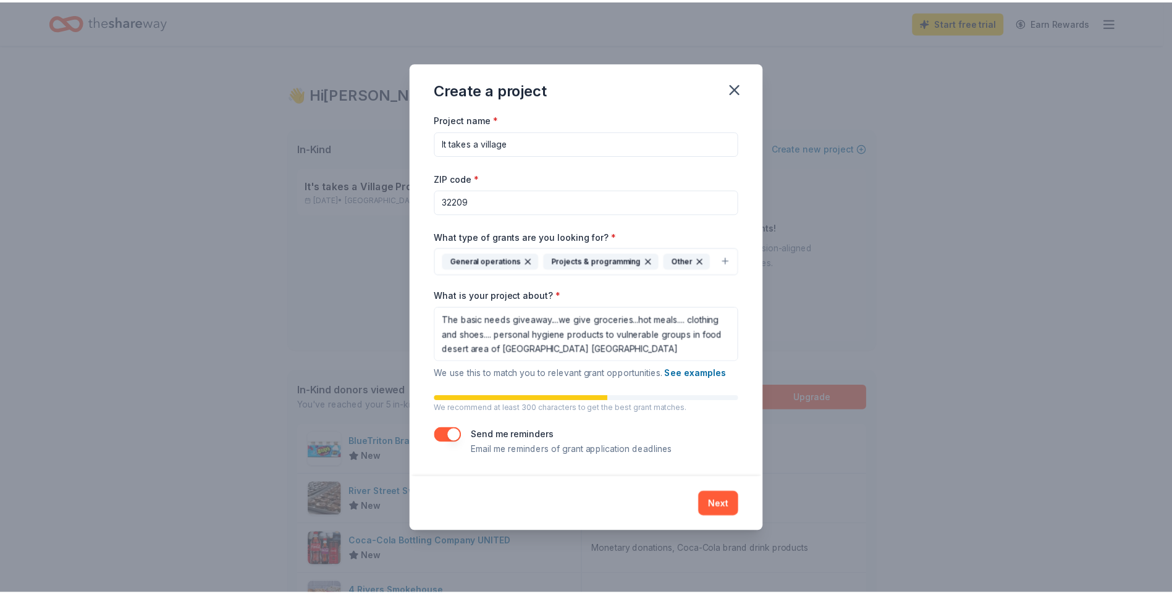
scroll to position [1, 0]
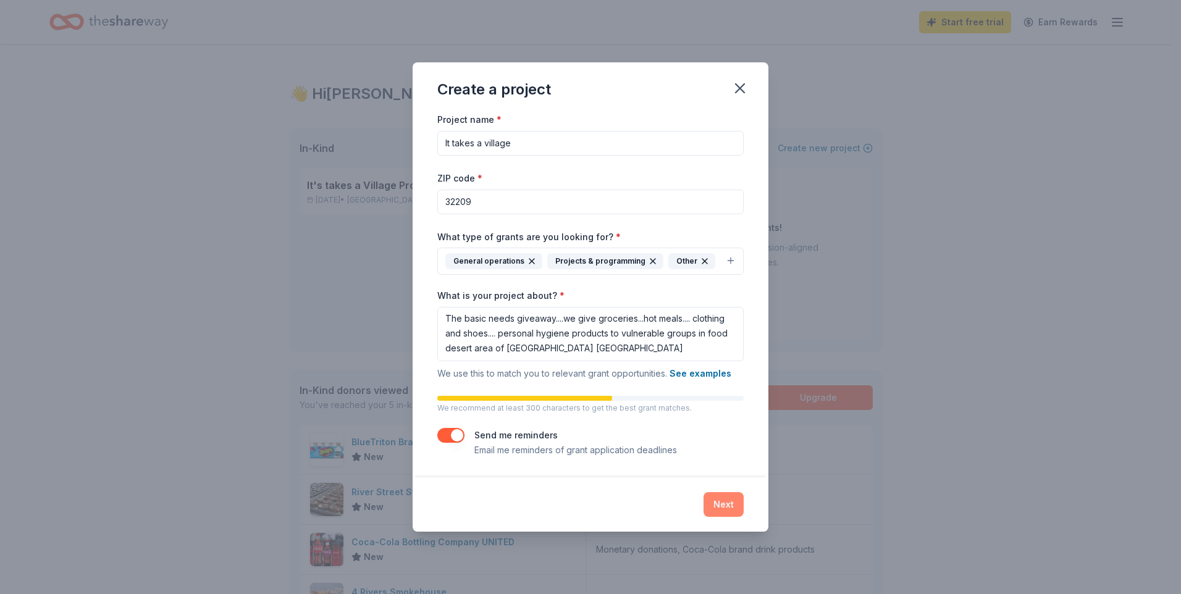
type input "It takes a village"
drag, startPoint x: 726, startPoint y: 497, endPoint x: 725, endPoint y: 481, distance: 15.5
click at [726, 496] on button "Next" at bounding box center [724, 504] width 40 height 25
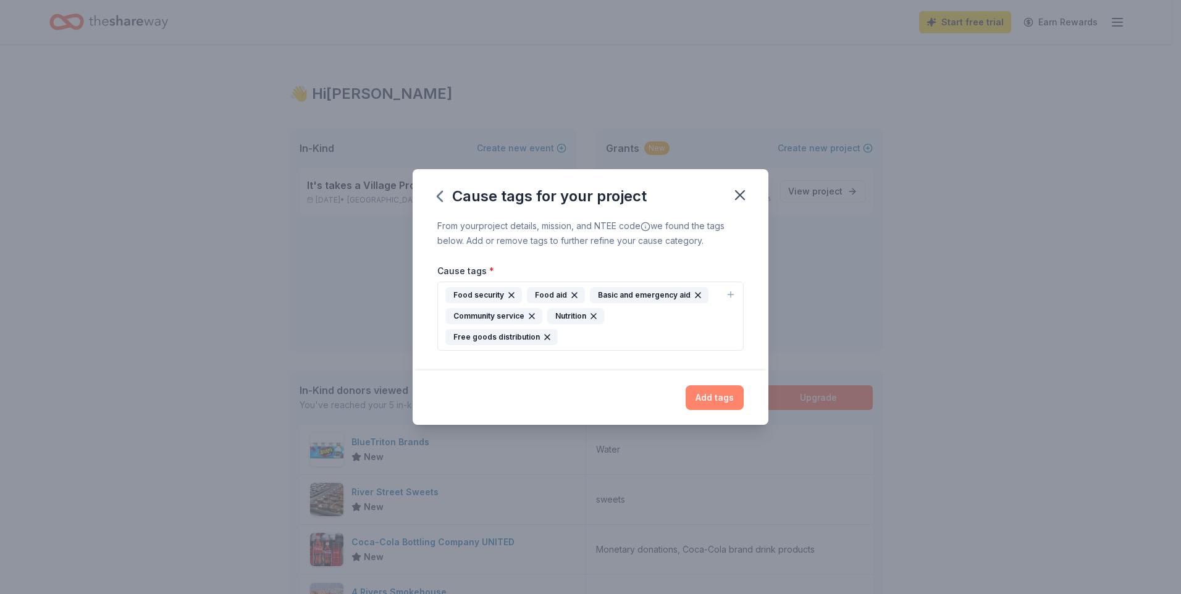
click at [712, 386] on button "Add tags" at bounding box center [715, 398] width 58 height 25
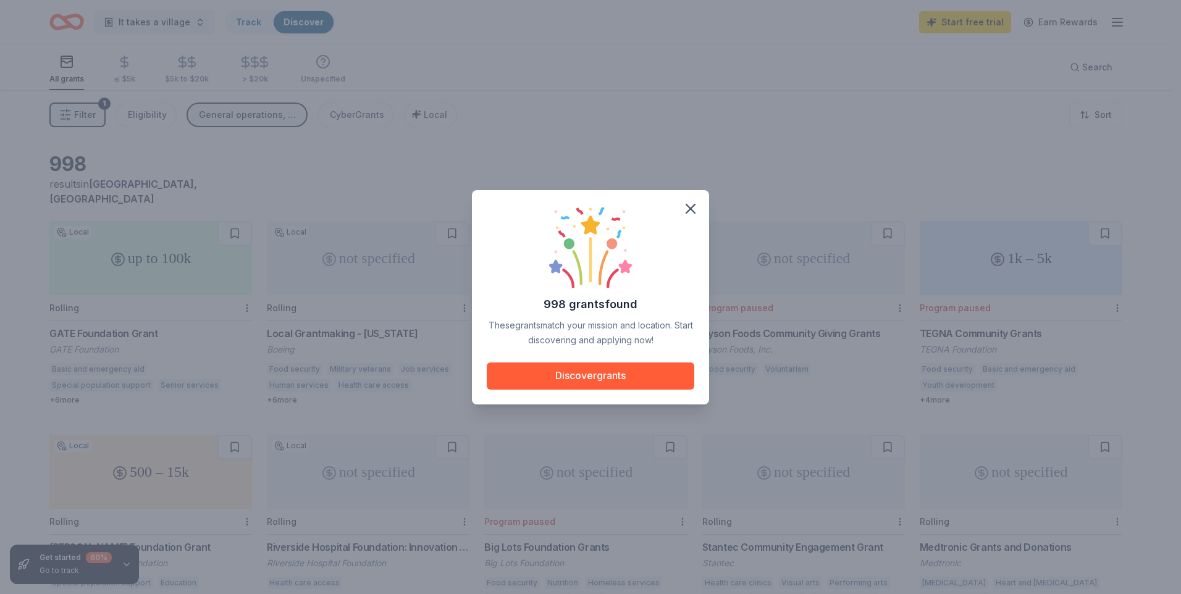
drag, startPoint x: 665, startPoint y: 370, endPoint x: 671, endPoint y: 360, distance: 11.3
click at [665, 370] on button "Discover grants" at bounding box center [591, 376] width 208 height 27
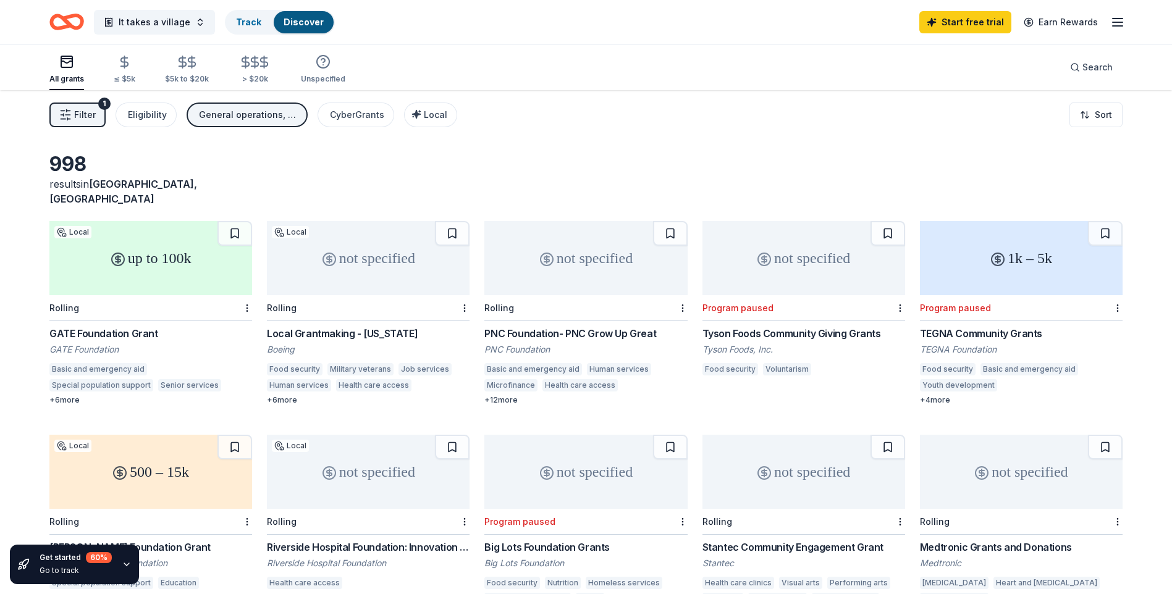
click at [74, 115] on button "Filter 1" at bounding box center [77, 115] width 56 height 25
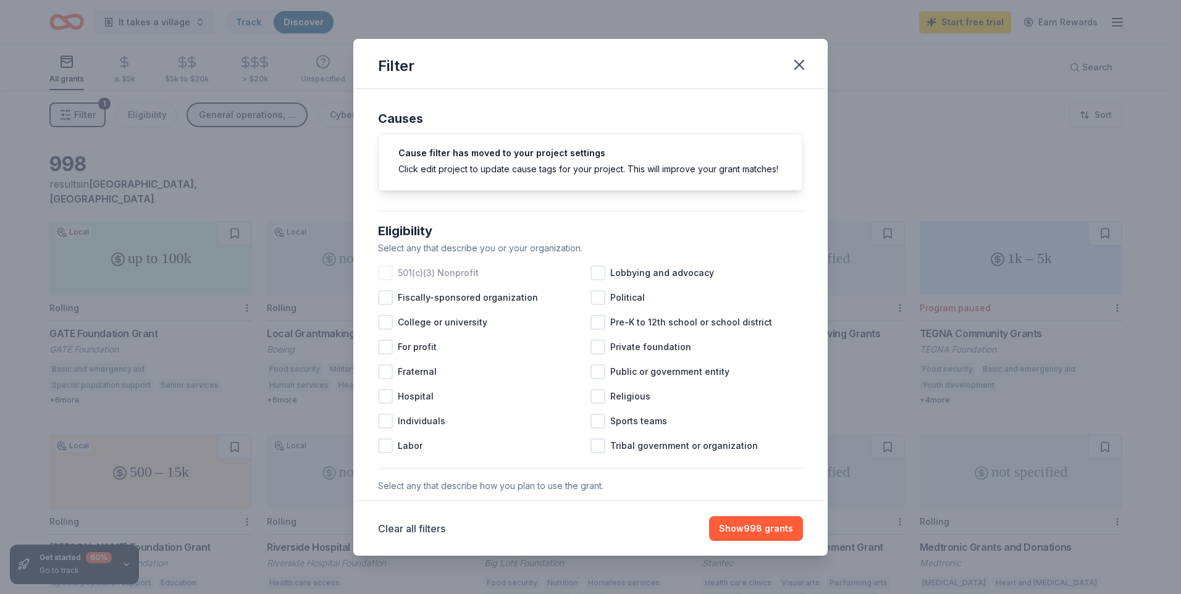
click at [385, 280] on div at bounding box center [385, 273] width 15 height 15
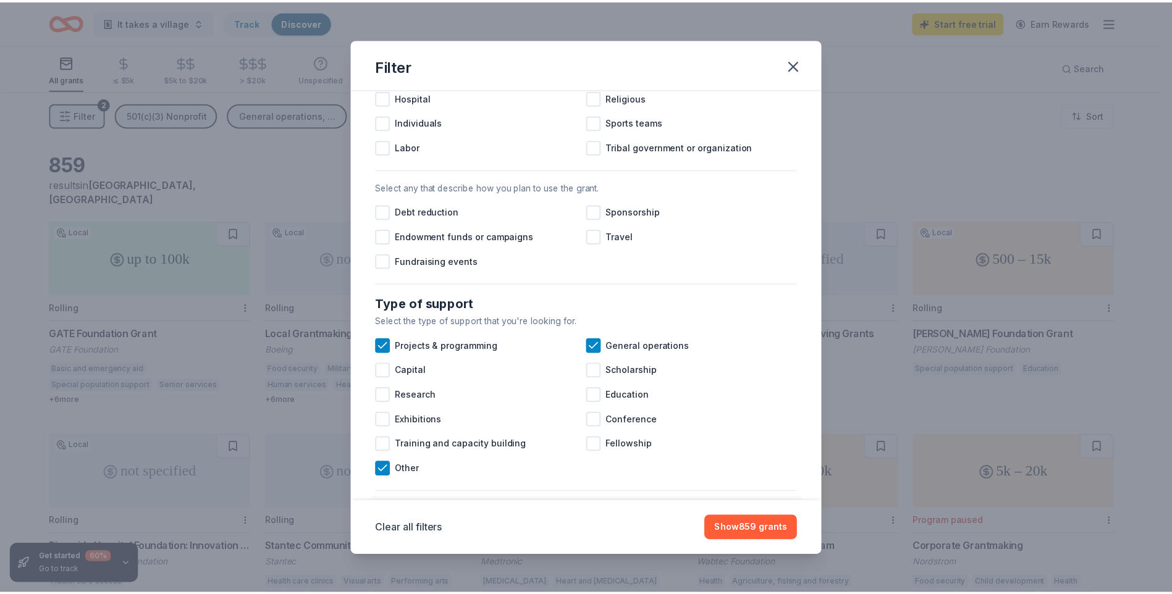
scroll to position [309, 0]
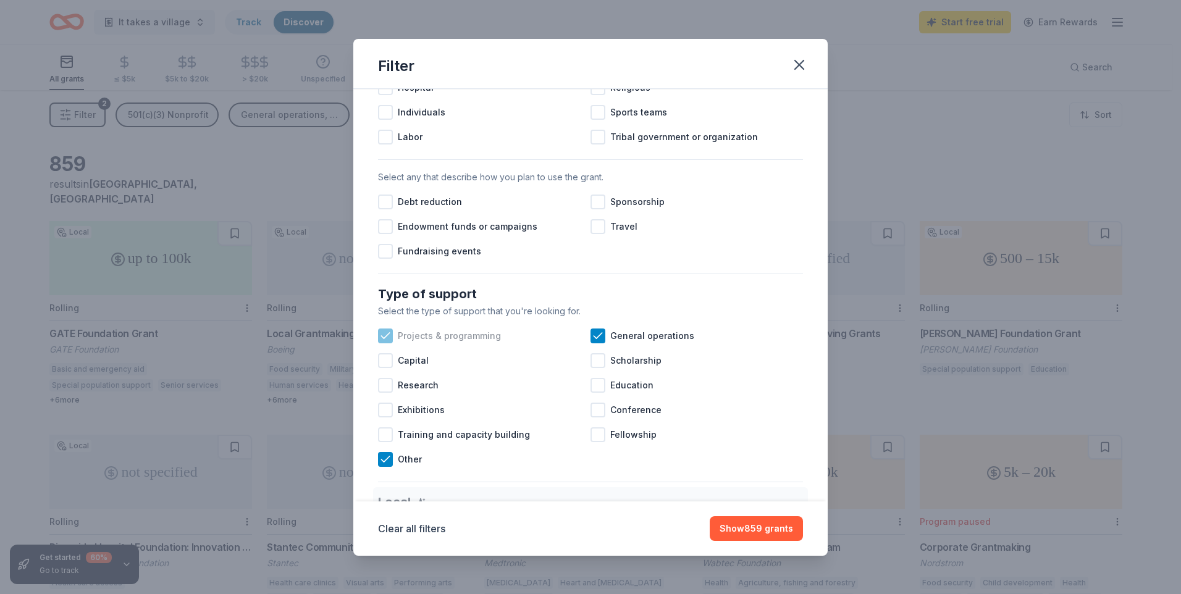
click at [389, 342] on icon at bounding box center [385, 336] width 12 height 12
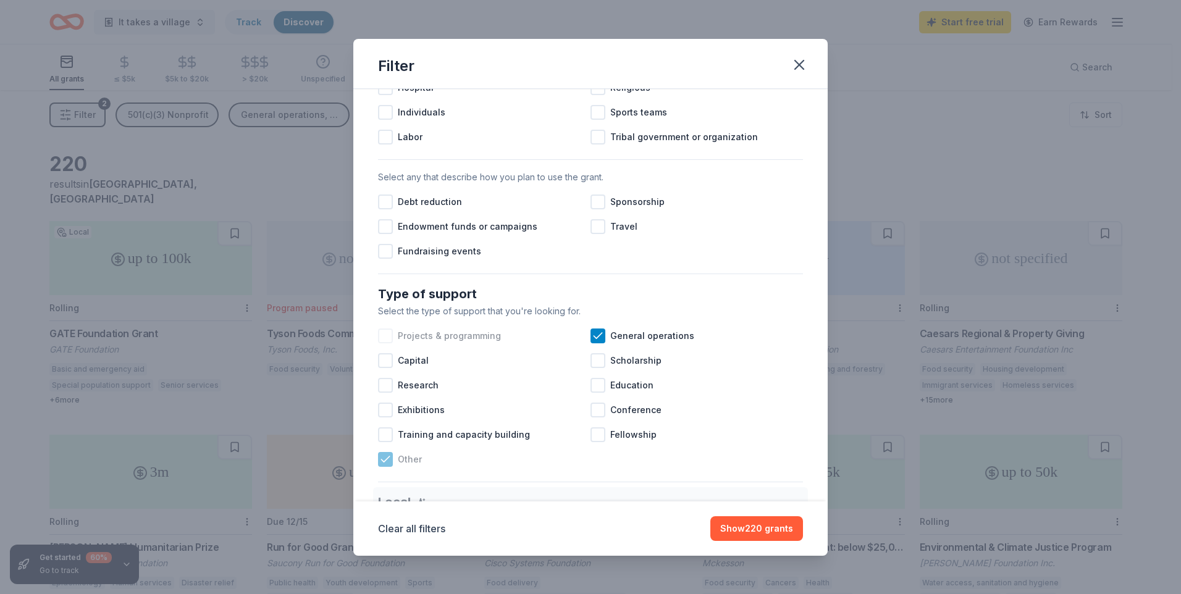
click at [386, 466] on icon at bounding box center [385, 459] width 12 height 12
click at [746, 531] on button "Show 172 grants" at bounding box center [758, 528] width 90 height 25
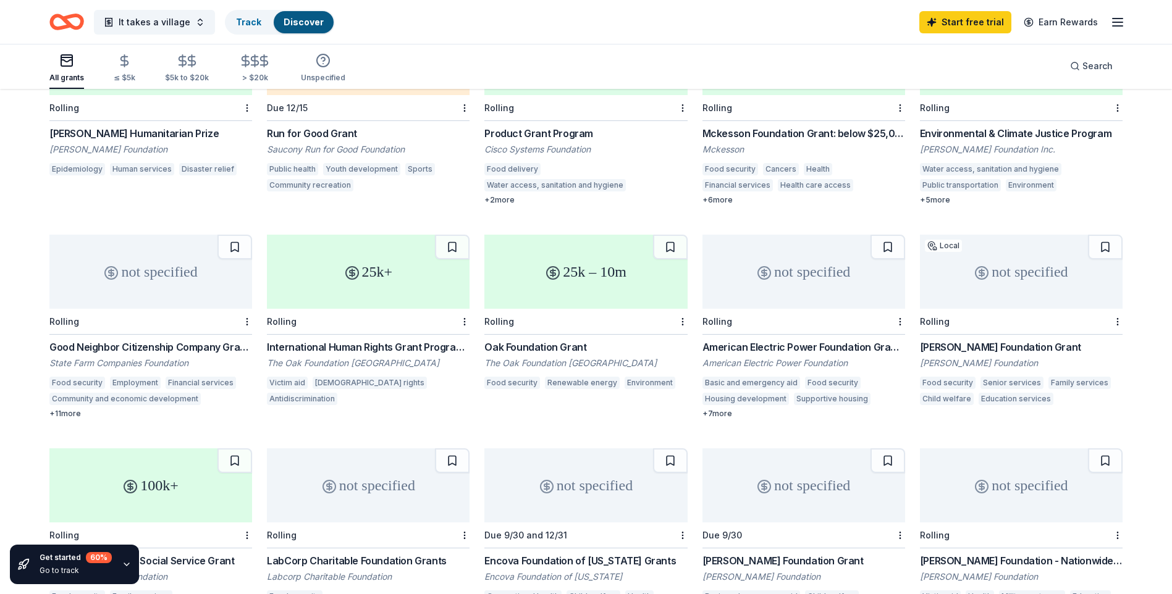
scroll to position [418, 0]
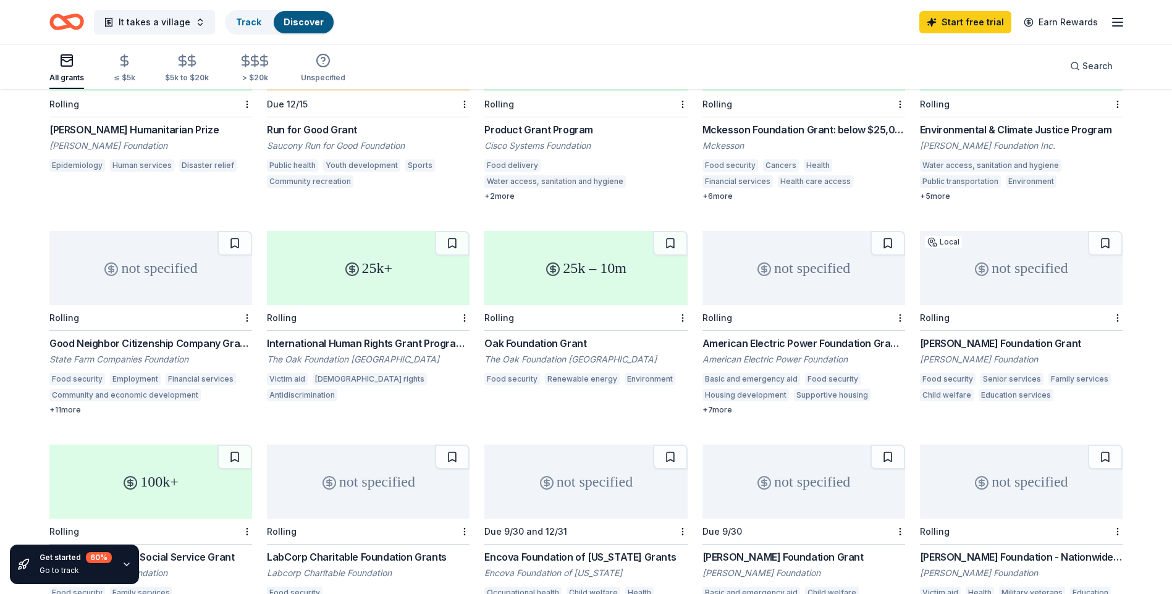
click at [589, 272] on div "25k – 10m" at bounding box center [585, 268] width 203 height 74
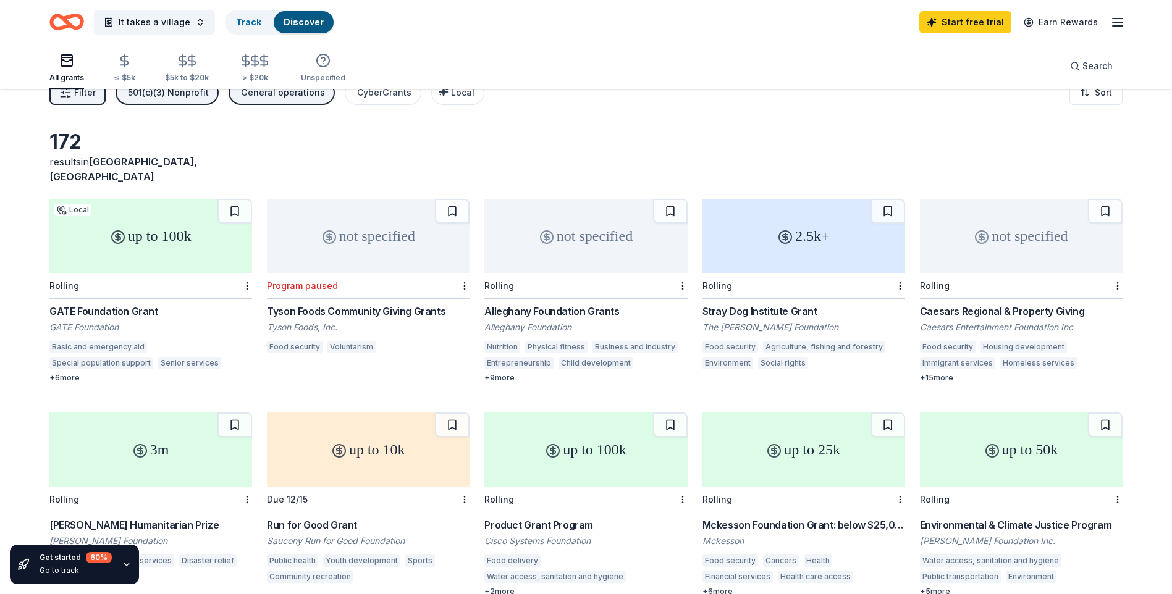
scroll to position [0, 0]
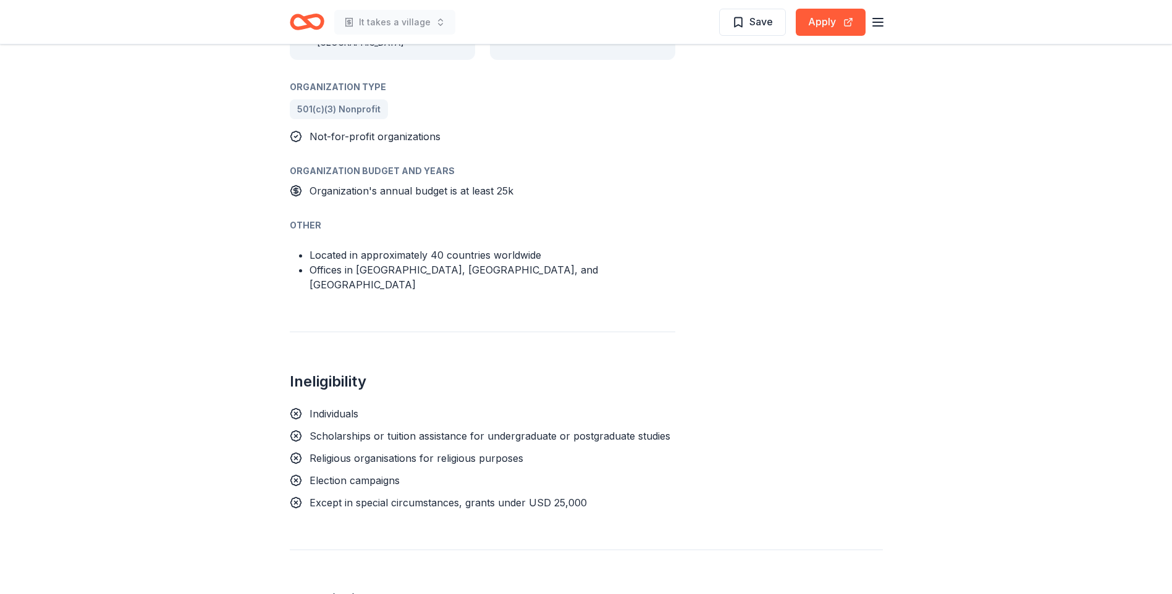
scroll to position [1474, 0]
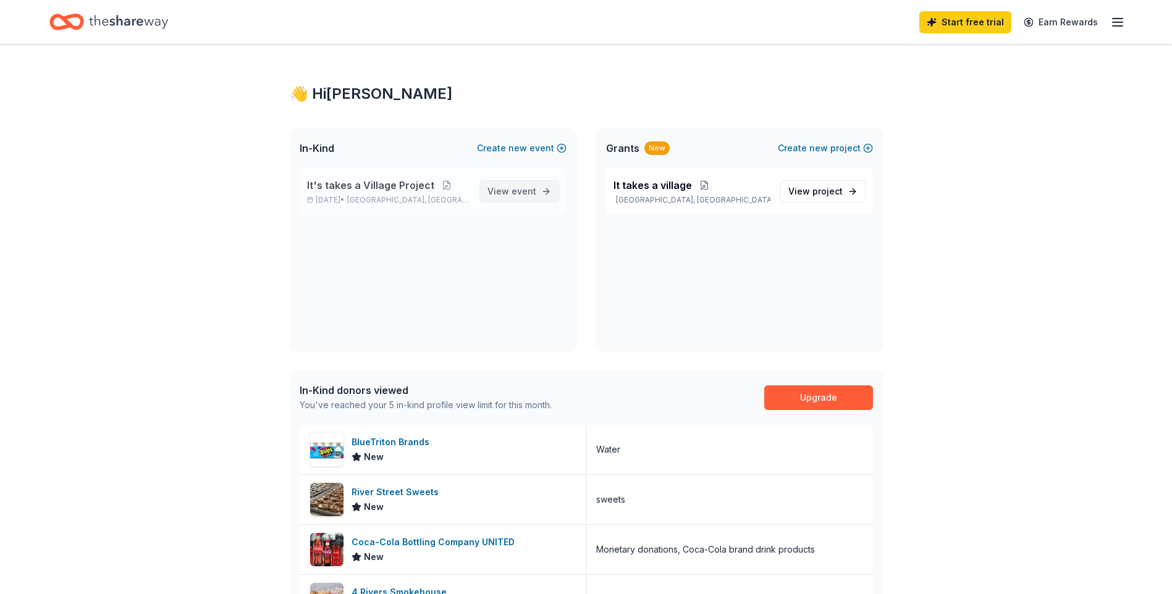
click at [531, 188] on span "event" at bounding box center [524, 191] width 25 height 11
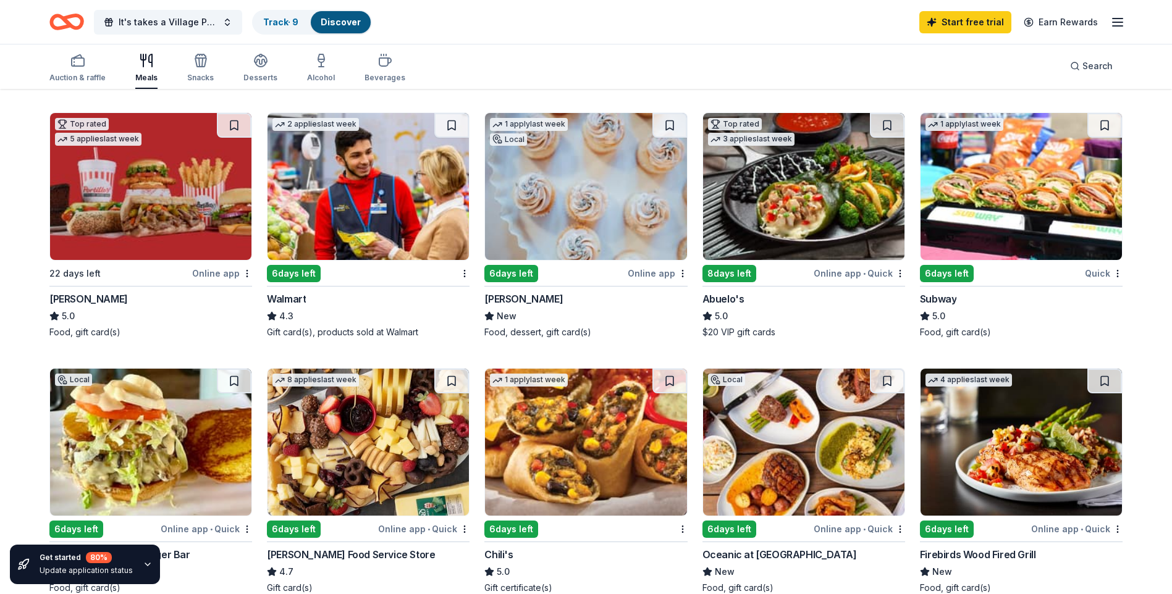
scroll to position [618, 0]
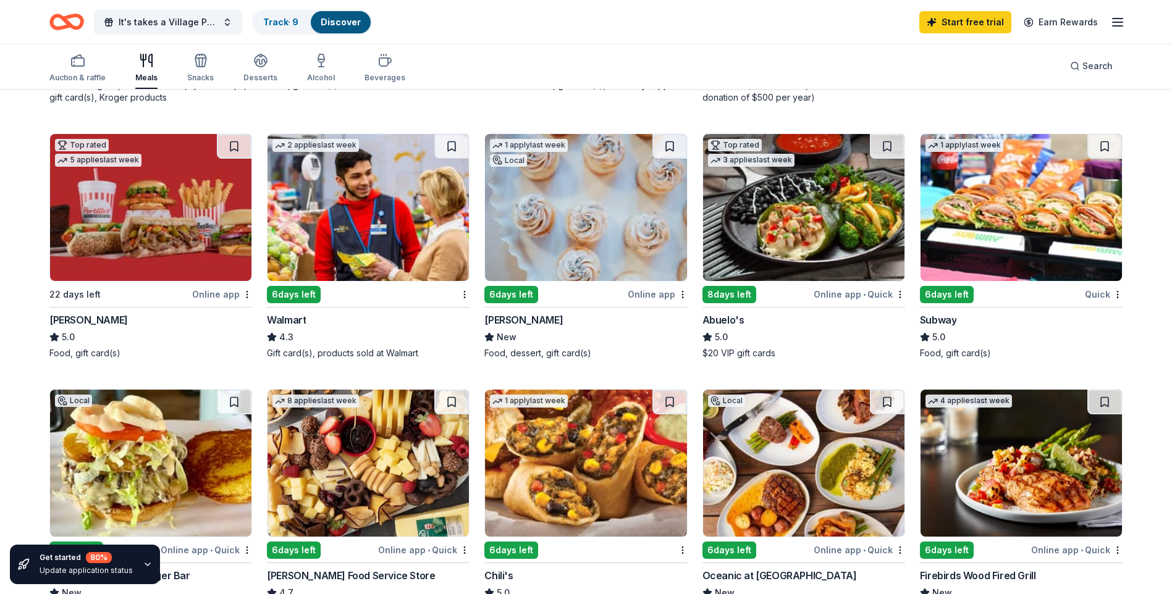
click at [993, 234] on img at bounding box center [1021, 207] width 201 height 147
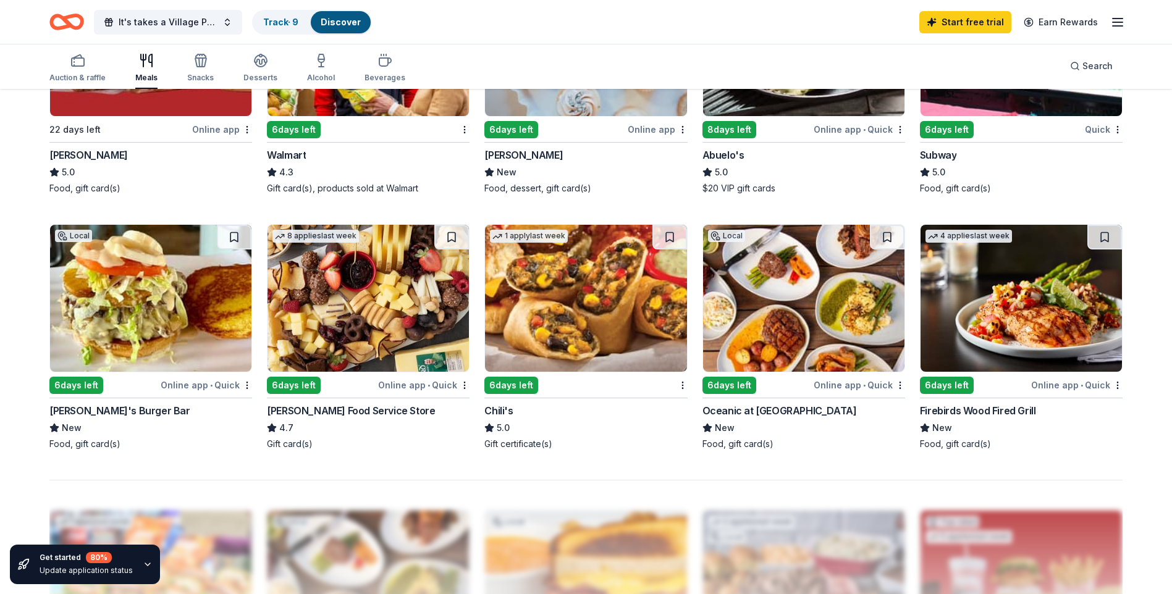
scroll to position [803, 0]
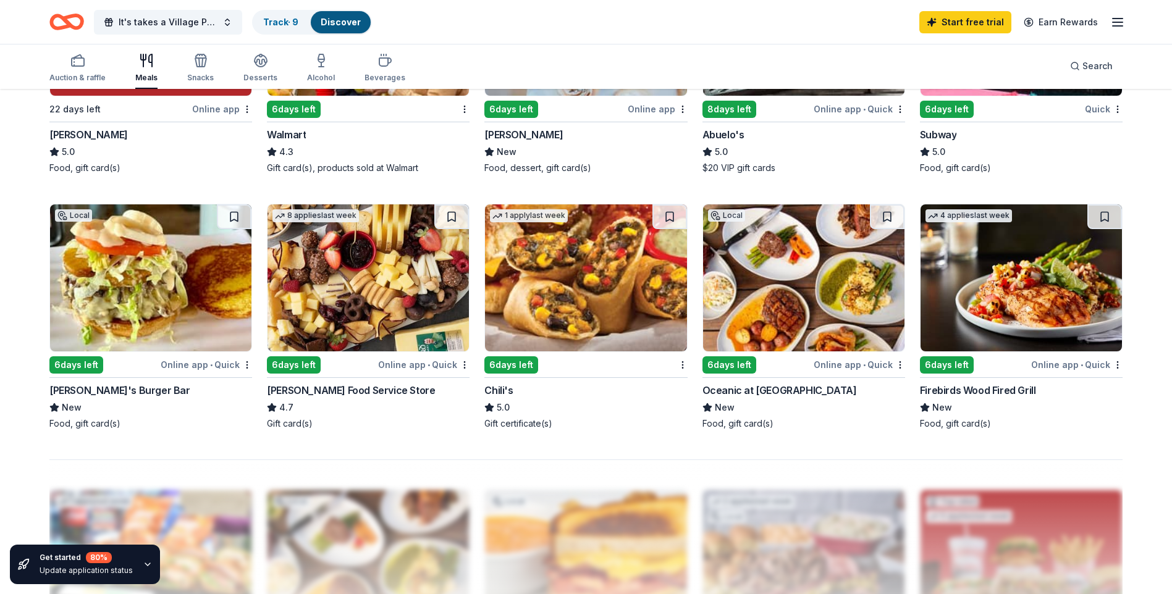
click at [608, 291] on img at bounding box center [585, 277] width 201 height 147
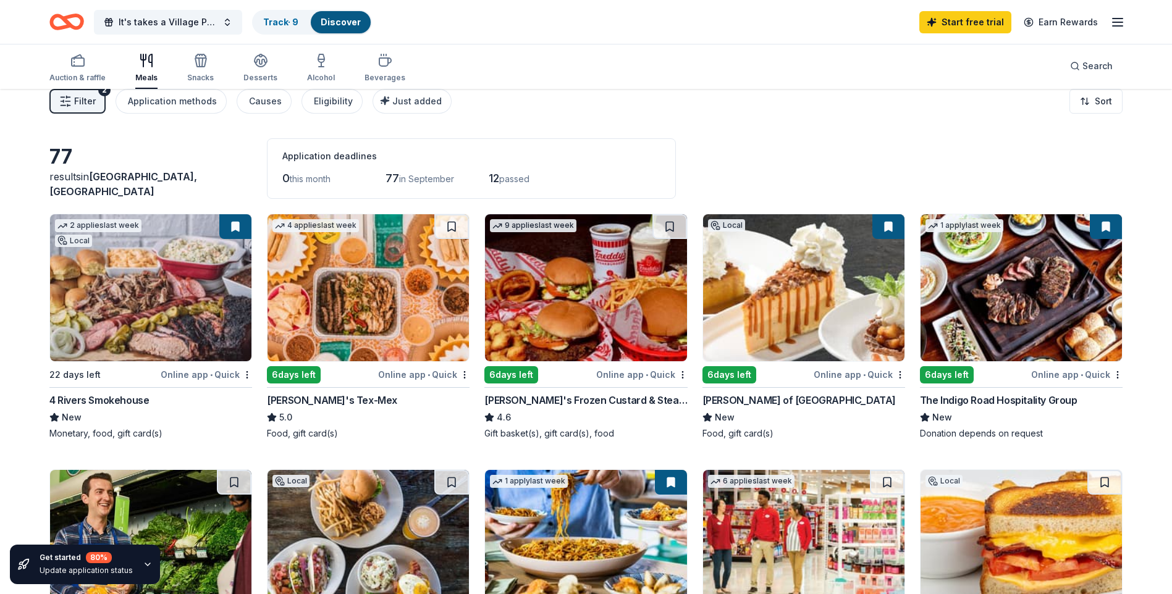
scroll to position [8, 0]
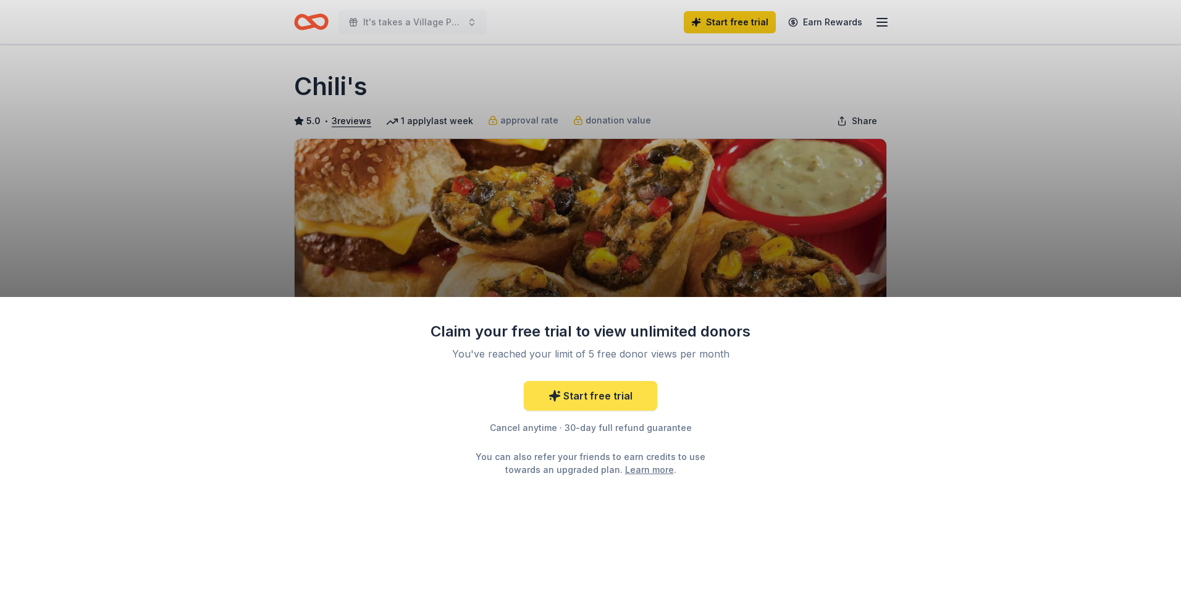
click at [628, 400] on link "Start free trial" at bounding box center [590, 396] width 133 height 30
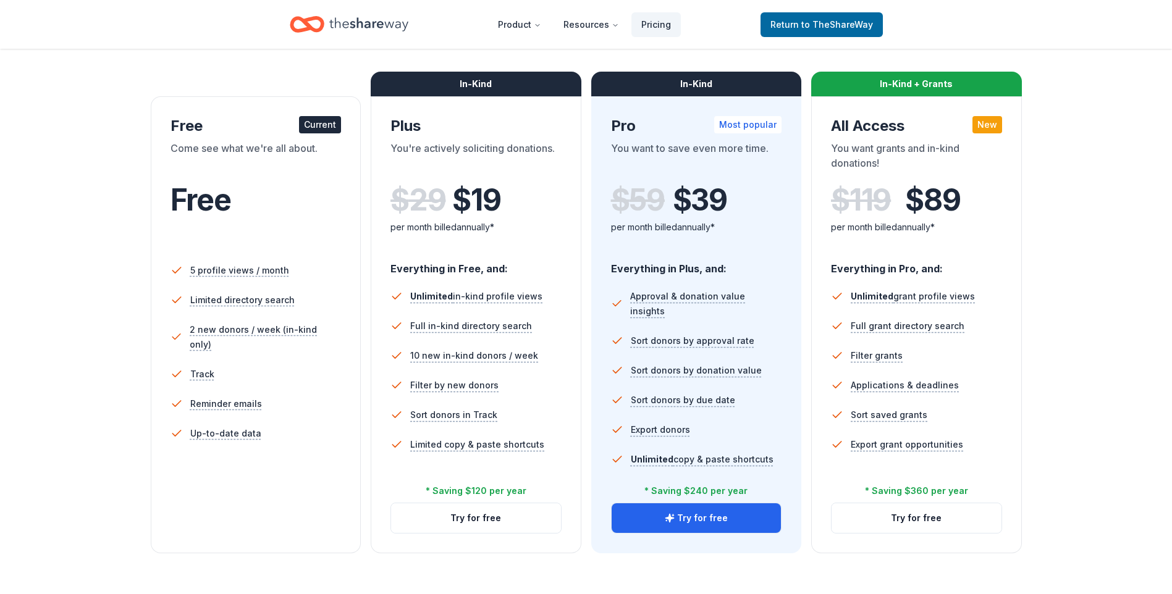
scroll to position [247, 0]
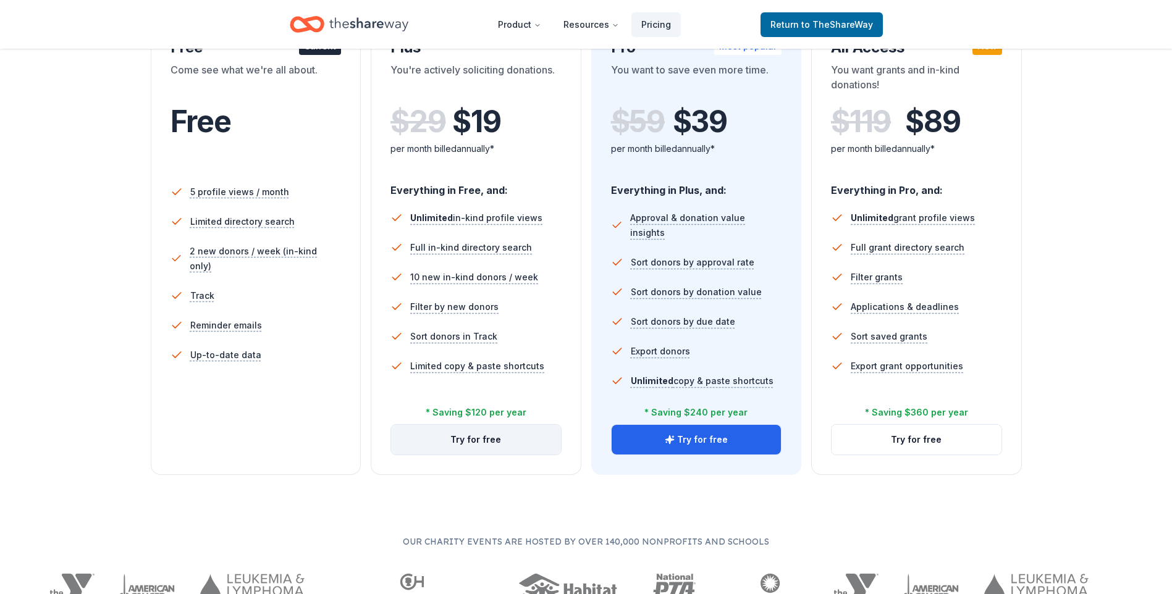
click at [506, 445] on button "Try for free" at bounding box center [476, 440] width 170 height 30
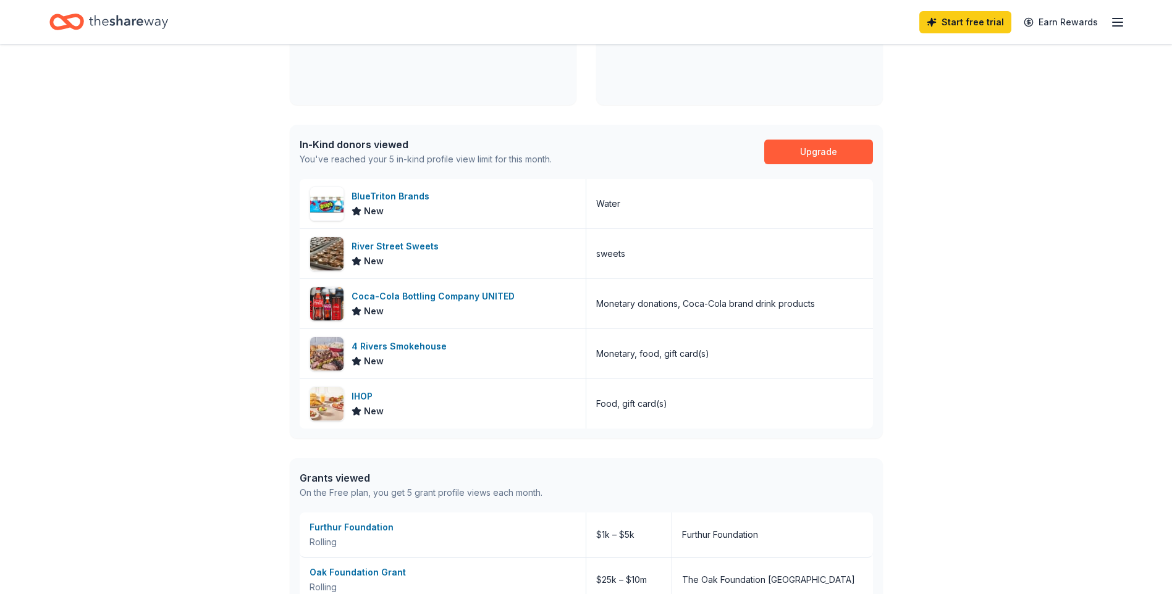
scroll to position [247, 0]
click at [361, 391] on div "IHOP" at bounding box center [368, 395] width 32 height 15
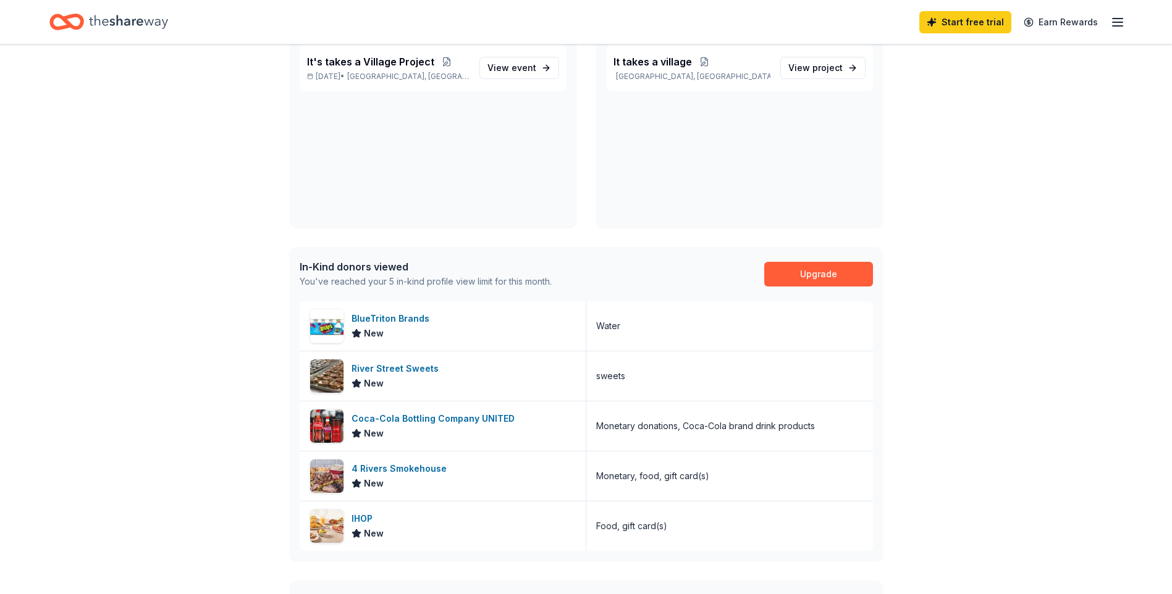
scroll to position [0, 0]
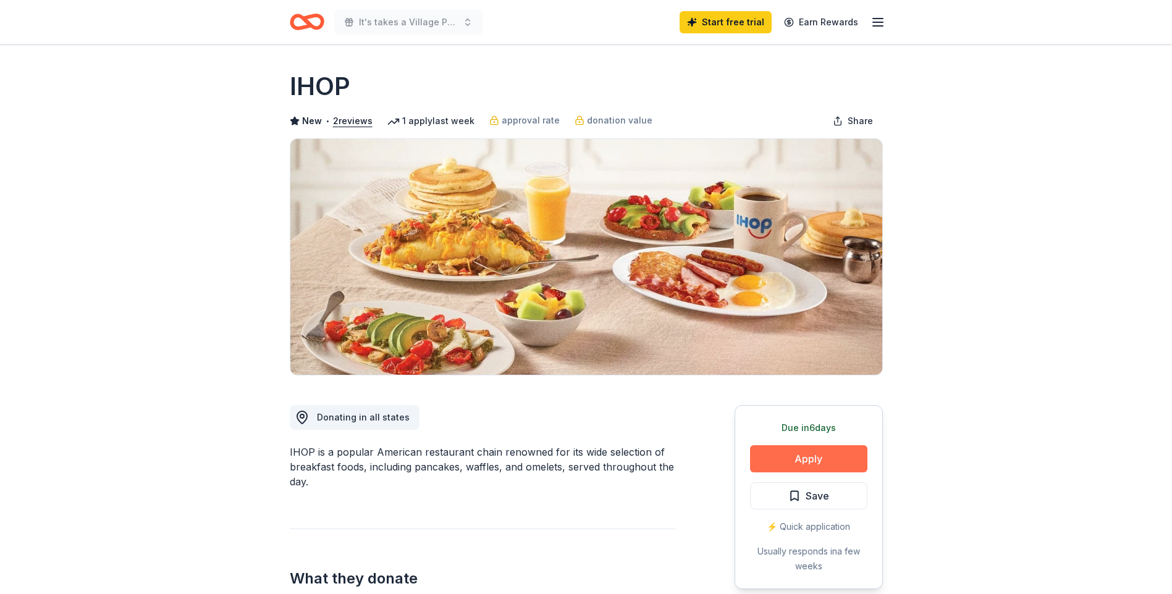
click at [833, 460] on button "Apply" at bounding box center [808, 458] width 117 height 27
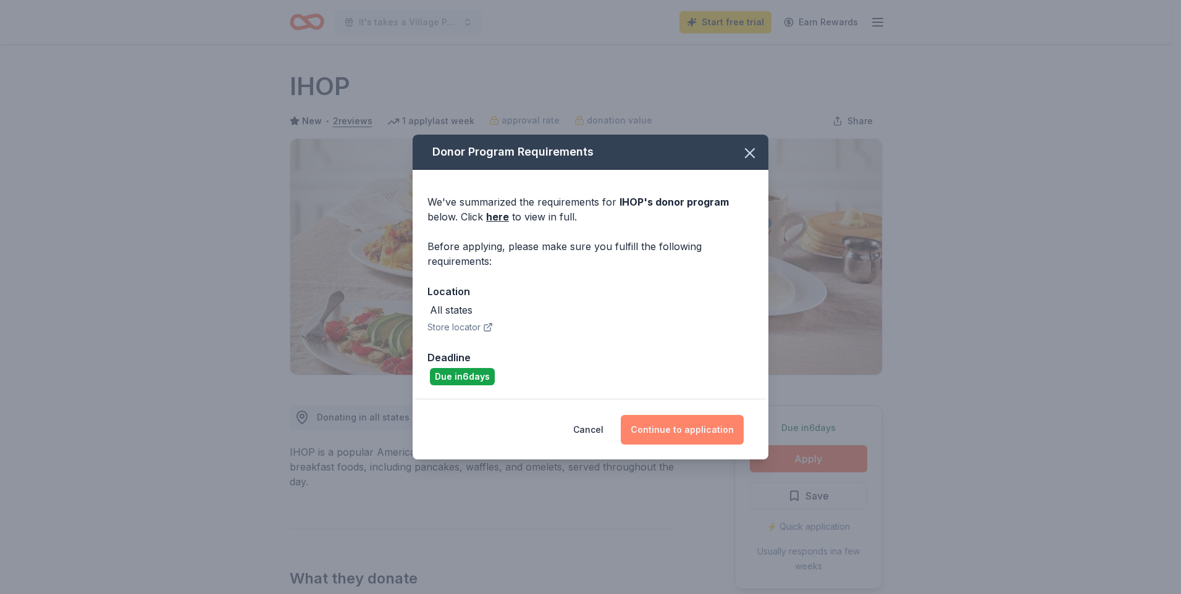
click at [685, 418] on button "Continue to application" at bounding box center [682, 430] width 123 height 30
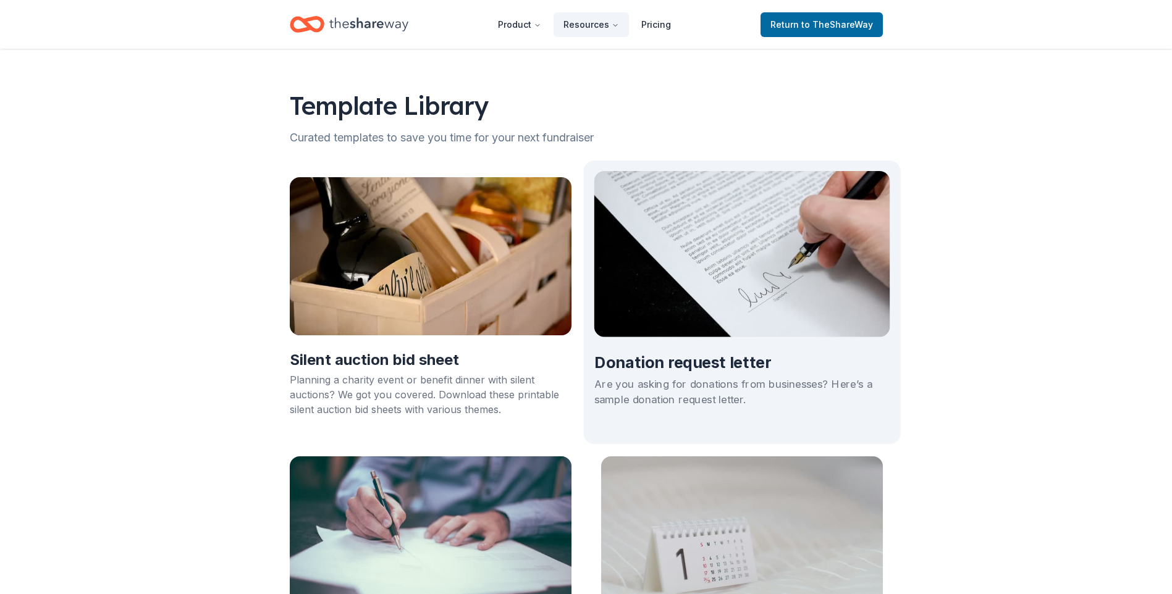
drag, startPoint x: 809, startPoint y: 332, endPoint x: 814, endPoint y: 350, distance: 18.4
click at [809, 334] on img at bounding box center [742, 254] width 296 height 166
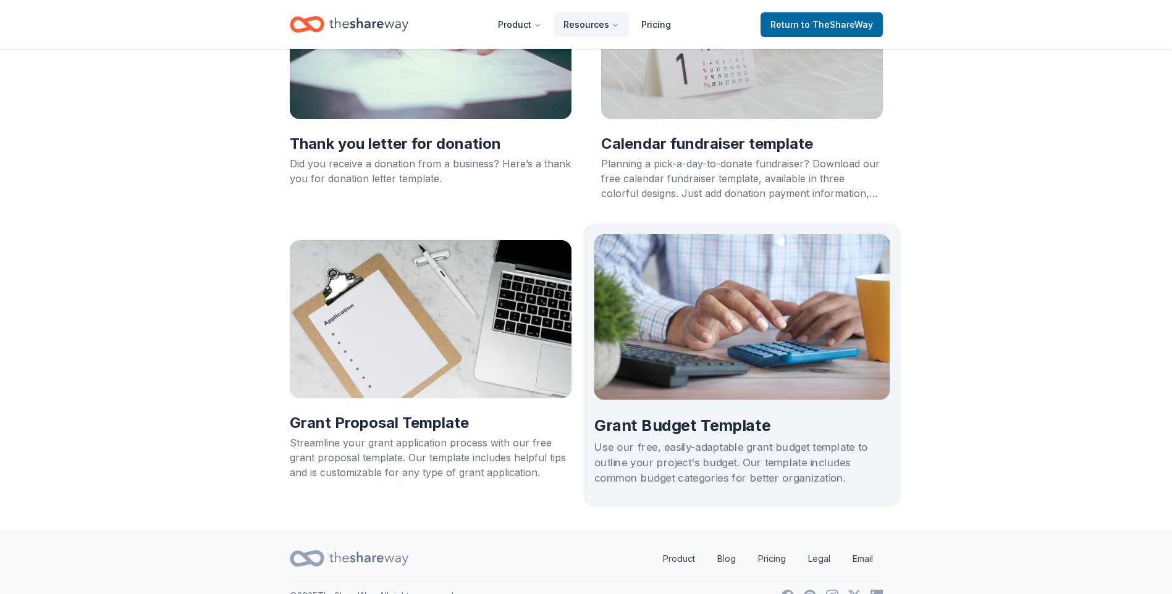
scroll to position [520, 0]
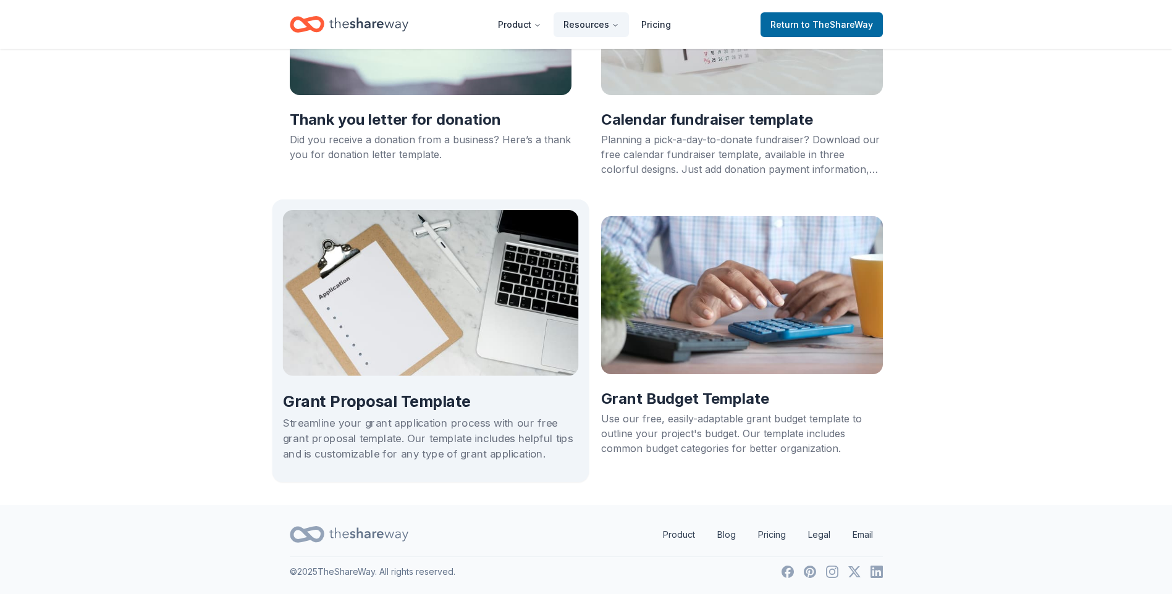
click at [479, 410] on h2 "Grant Proposal Template" at bounding box center [430, 402] width 296 height 21
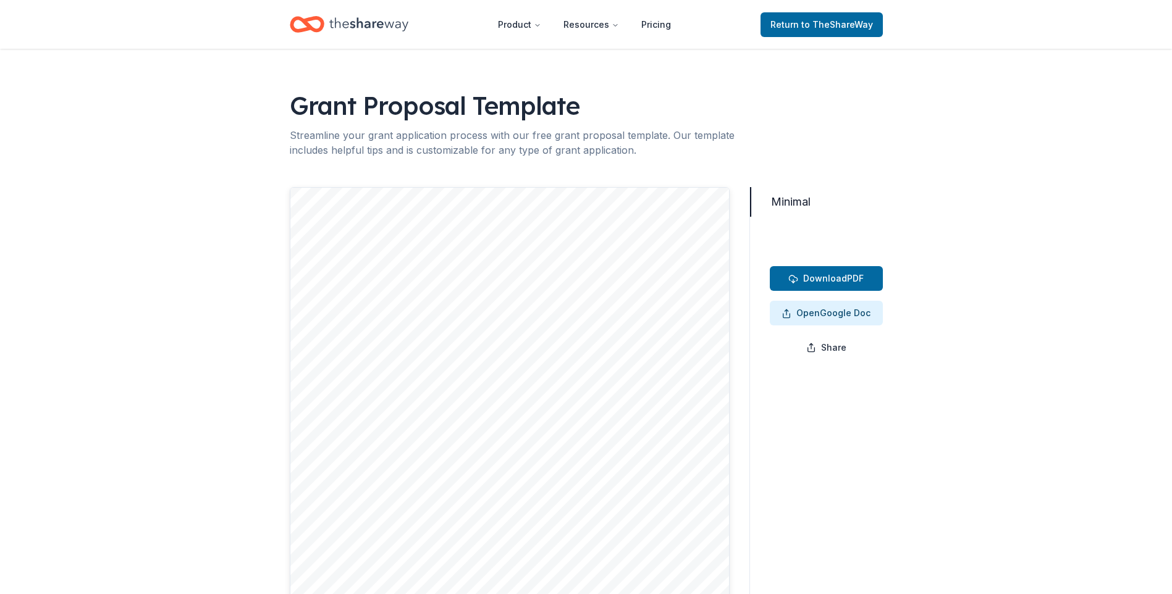
drag, startPoint x: 747, startPoint y: 209, endPoint x: 746, endPoint y: 263, distance: 53.8
click at [746, 263] on div "Minimal Minimal Download PDF Open Google Doc Share" at bounding box center [586, 471] width 593 height 568
click at [822, 280] on span "Download" at bounding box center [825, 278] width 44 height 11
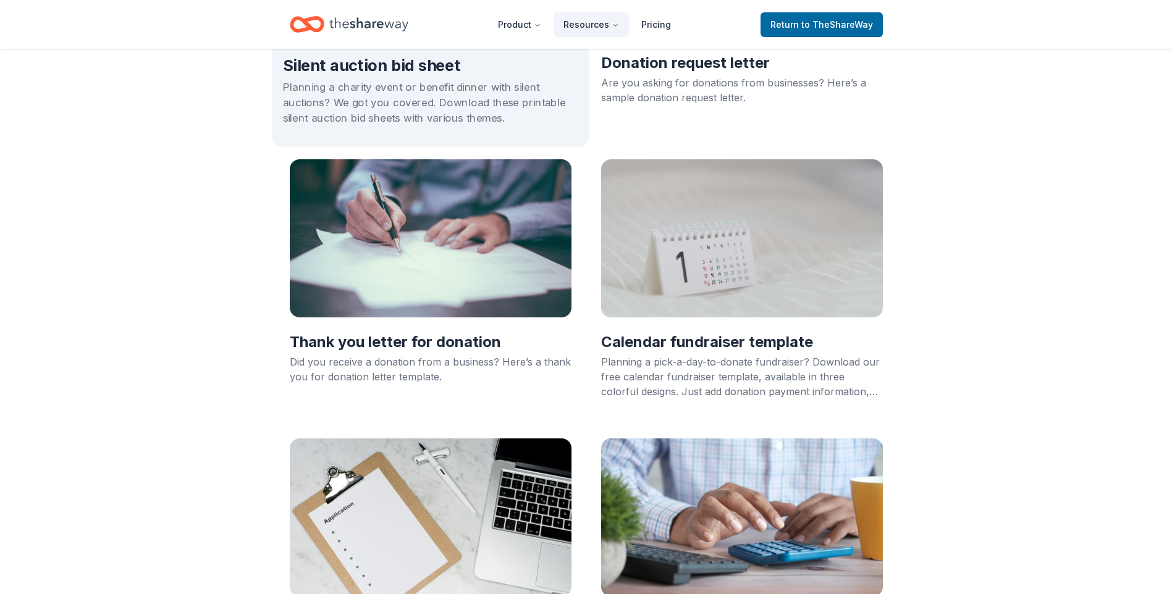
scroll to position [432, 0]
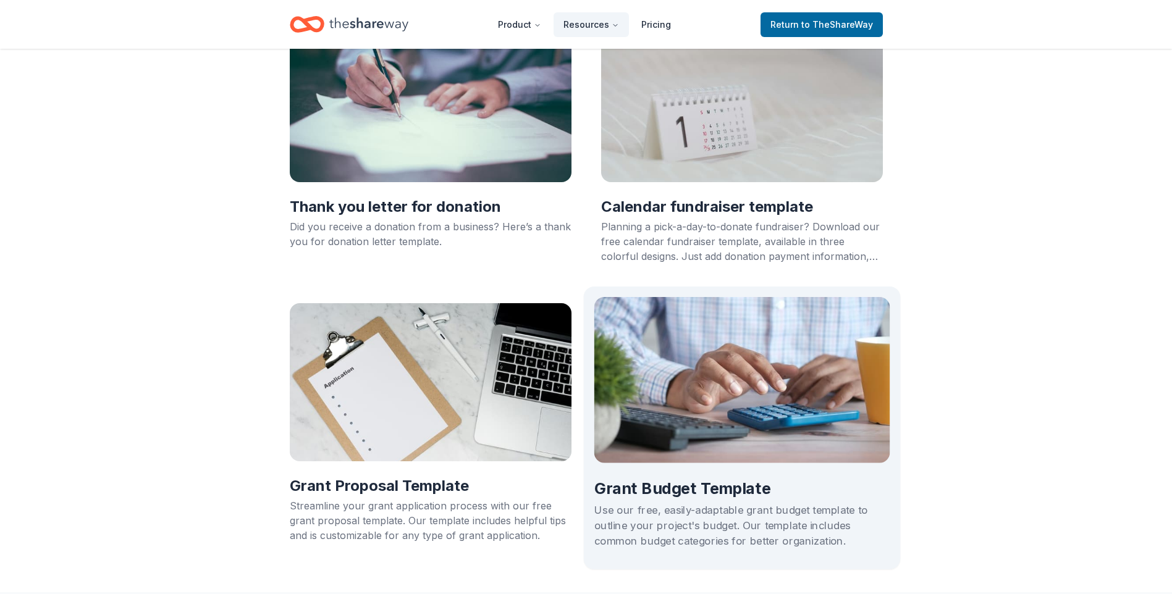
click at [712, 386] on img at bounding box center [742, 380] width 296 height 166
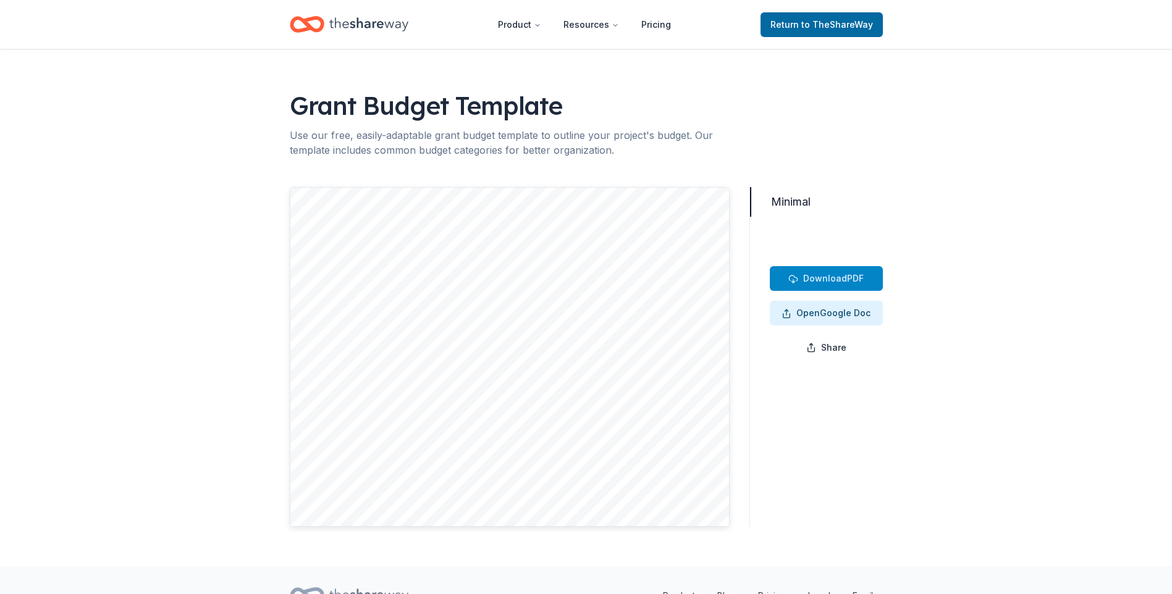
click at [798, 271] on span "Download PDF" at bounding box center [825, 278] width 75 height 15
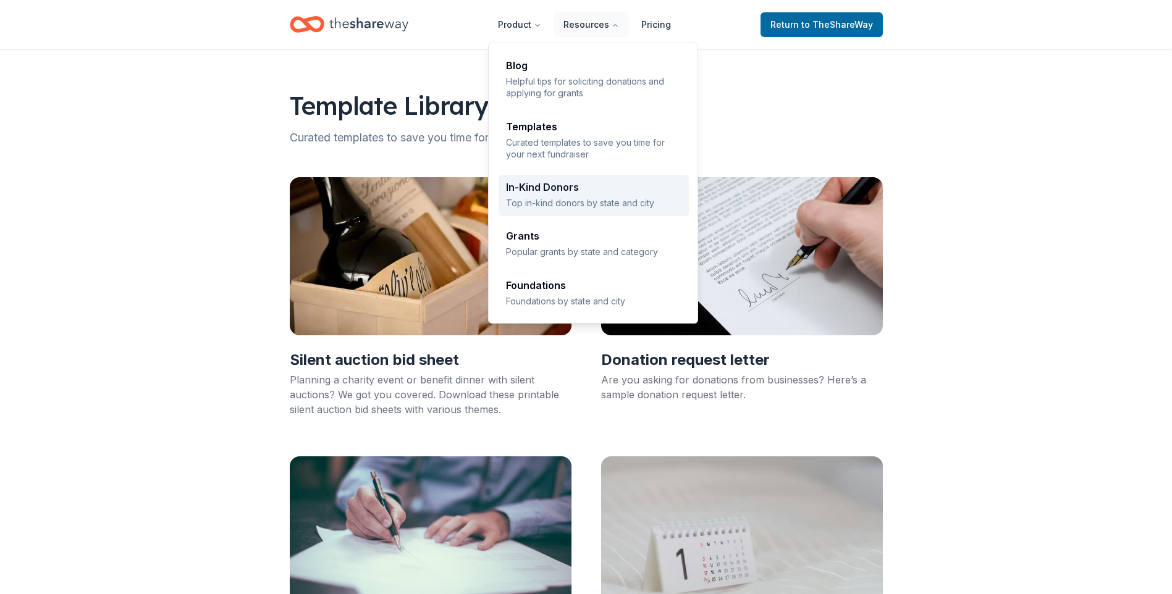
click at [597, 193] on div "In-Kind Donors Top in-kind donors by state and city" at bounding box center [593, 195] width 175 height 27
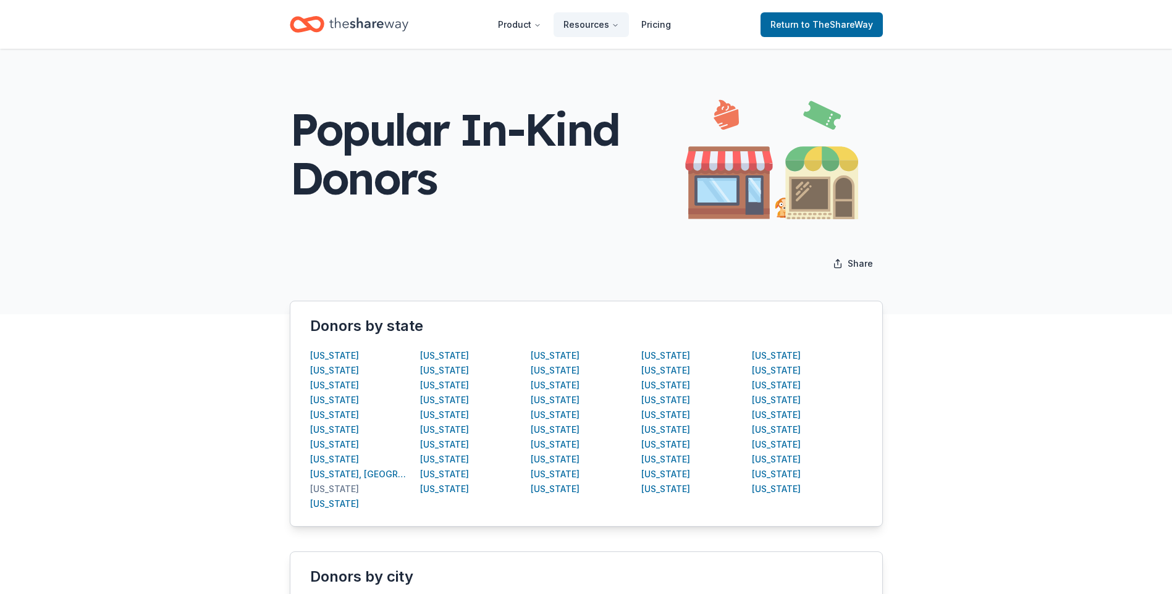
click at [326, 487] on div "[US_STATE]" at bounding box center [334, 489] width 49 height 15
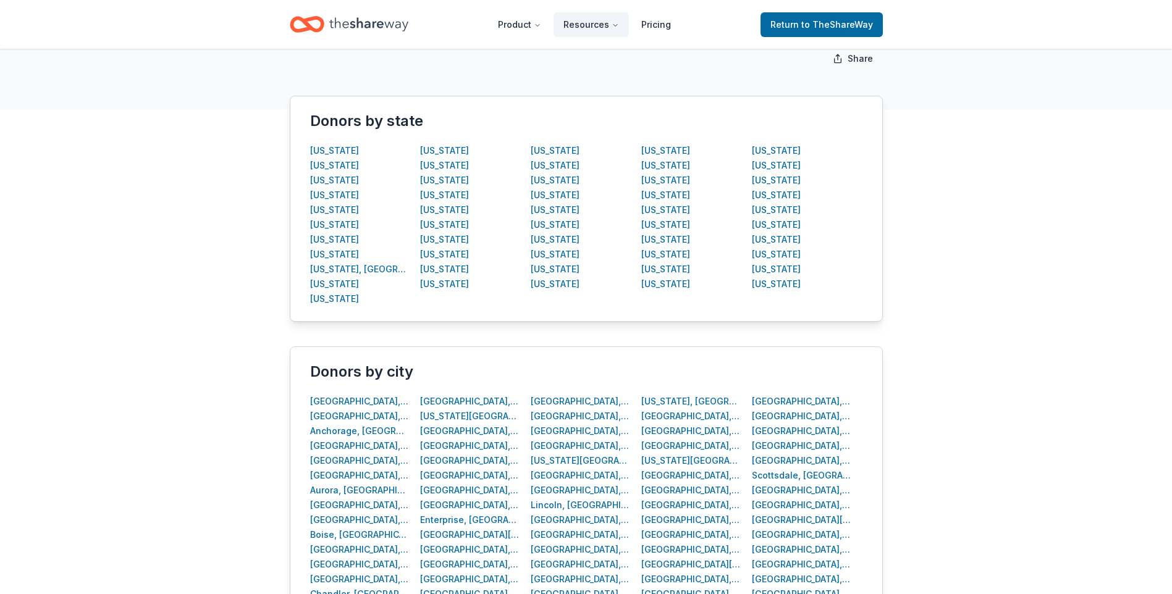
scroll to position [185, 0]
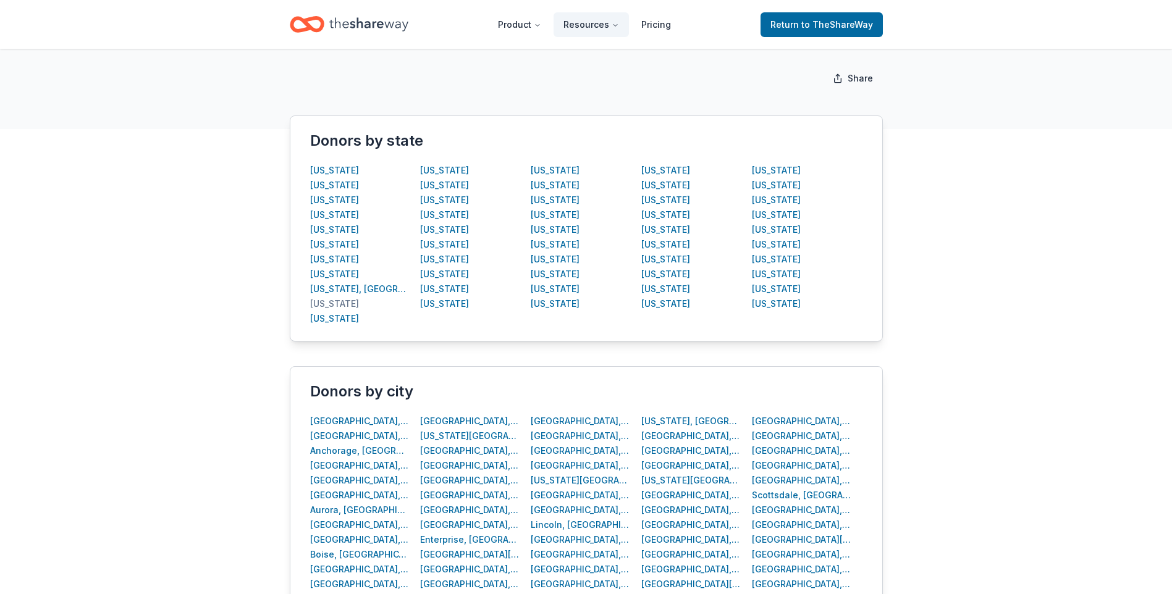
click at [330, 303] on div "[US_STATE]" at bounding box center [334, 304] width 49 height 15
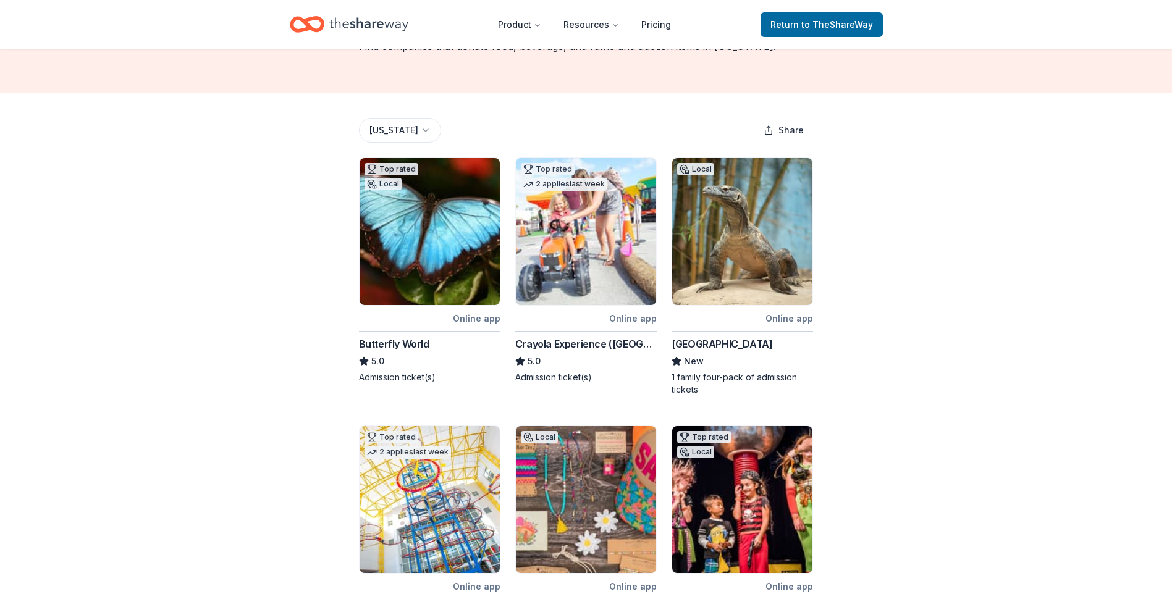
scroll to position [125, 0]
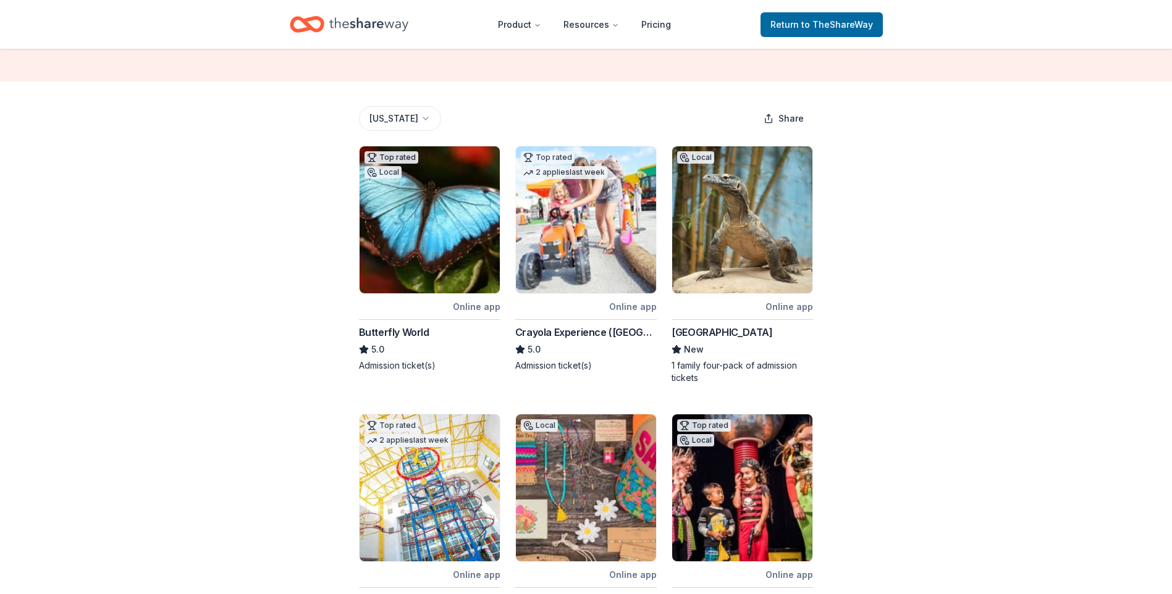
click at [636, 261] on img at bounding box center [586, 219] width 140 height 147
